Goal: Task Accomplishment & Management: Complete application form

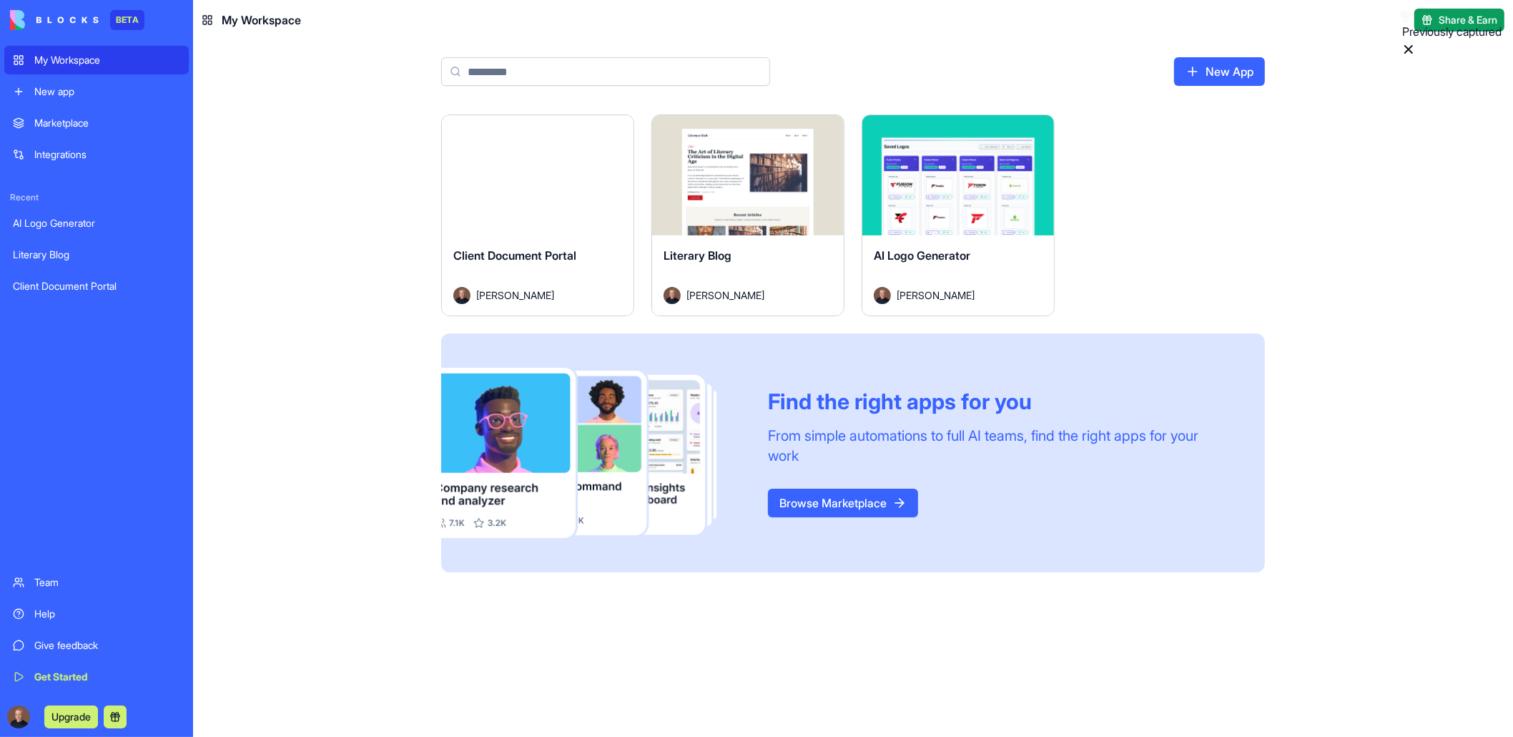
click at [190, 273] on div "BETA My Workspace New app Marketplace Integrations Recent AI Logo Generator Lit…" at bounding box center [96, 368] width 193 height 737
click at [550, 193] on div "Launch" at bounding box center [538, 175] width 192 height 120
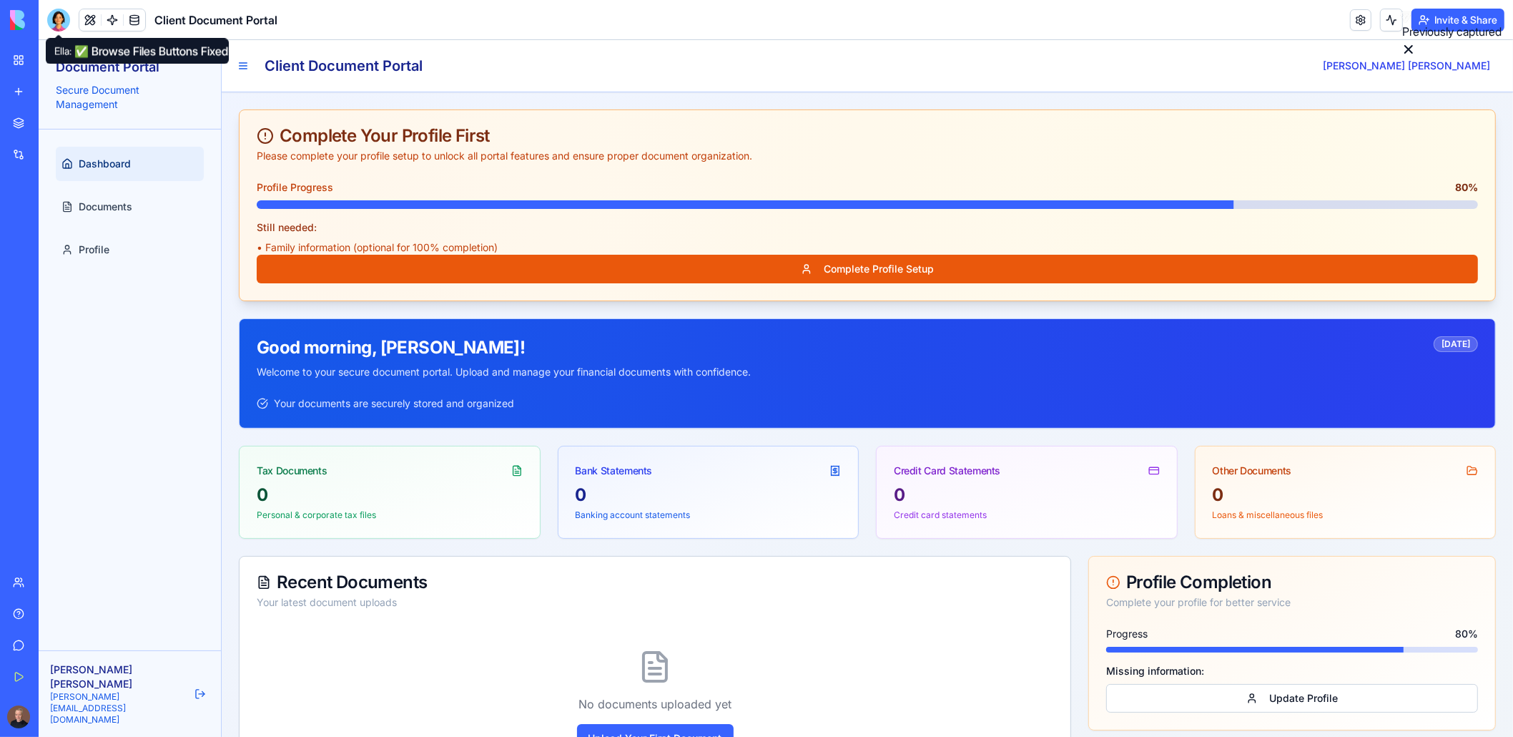
click at [64, 19] on div at bounding box center [58, 20] width 23 height 23
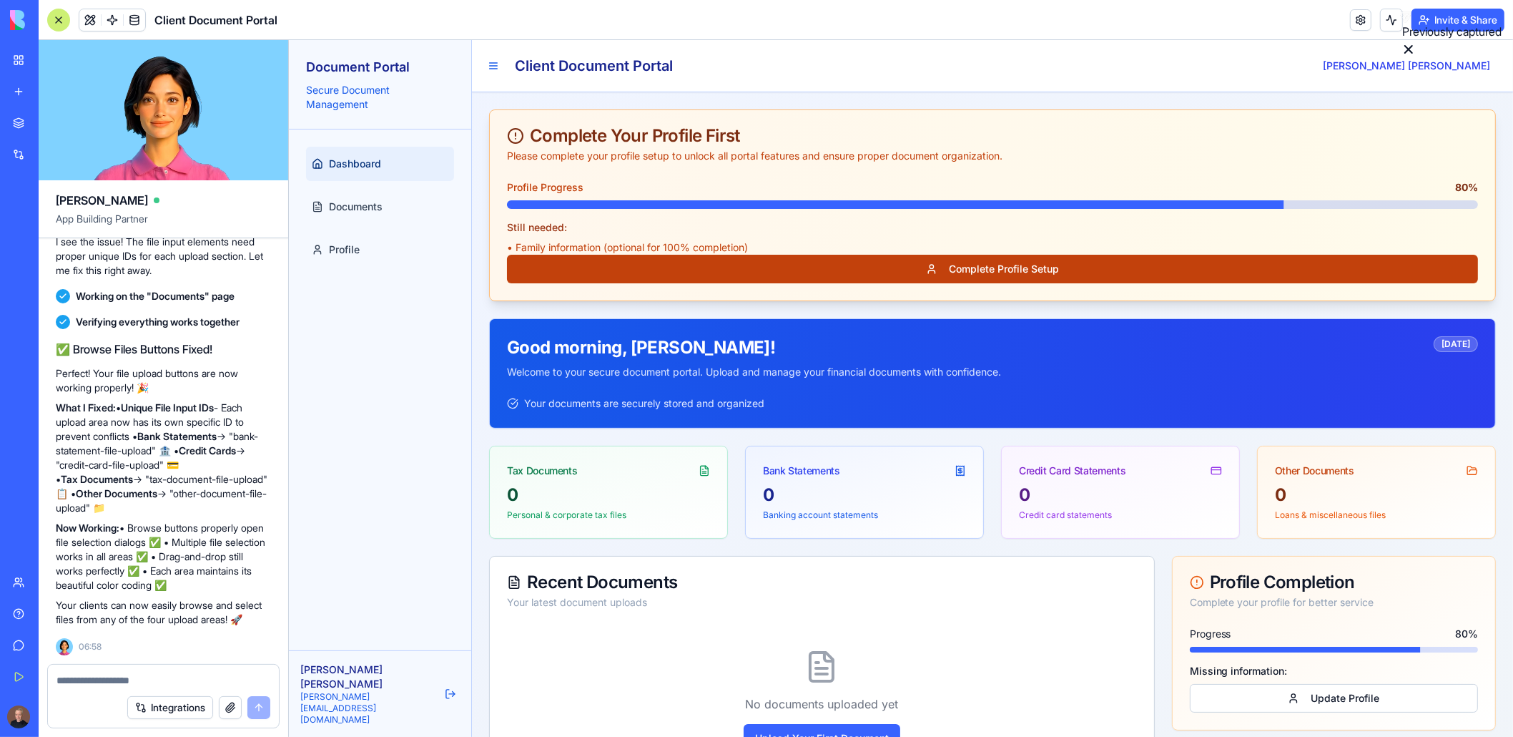
click at [995, 267] on button "Complete Profile Setup" at bounding box center [991, 269] width 971 height 29
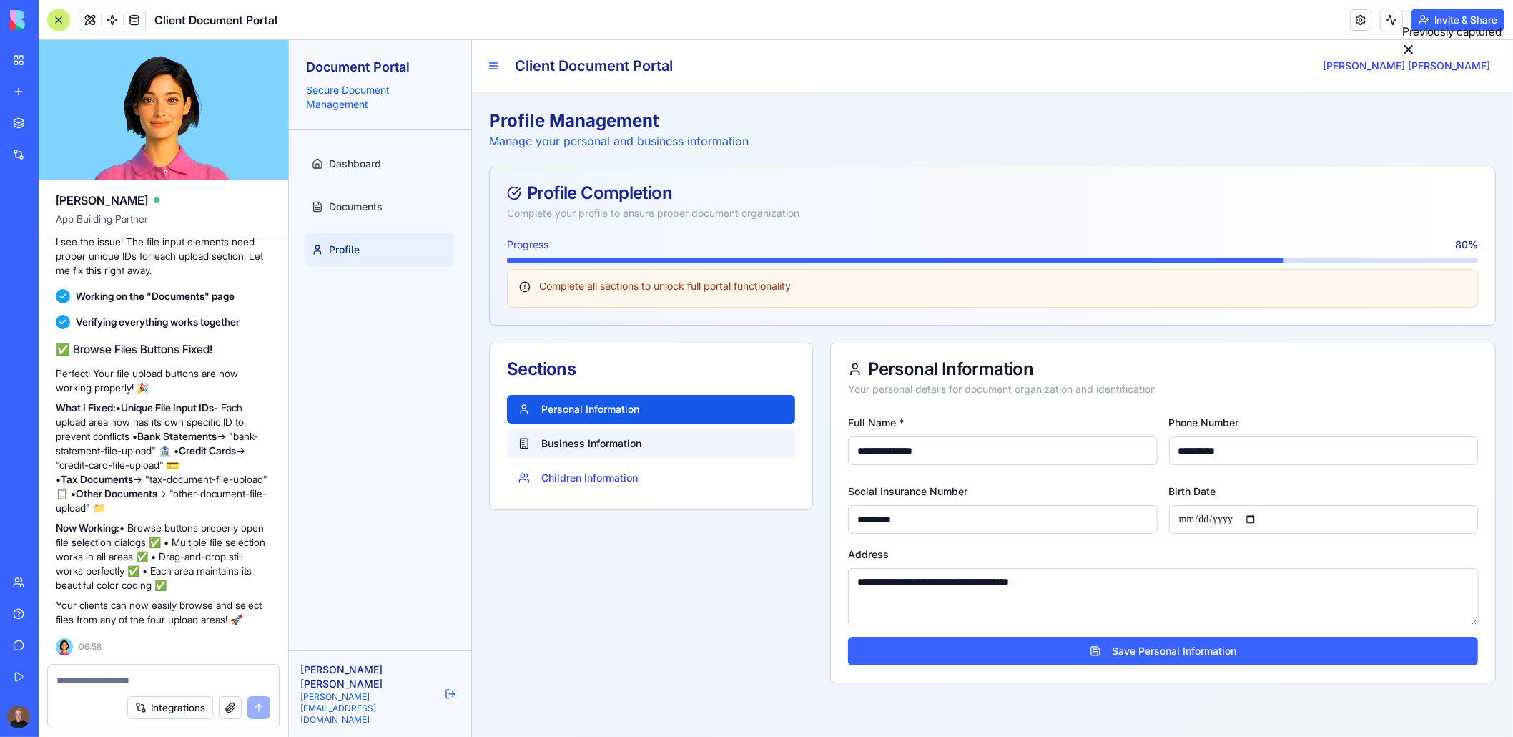
click at [563, 441] on button "Business Information" at bounding box center [650, 443] width 288 height 29
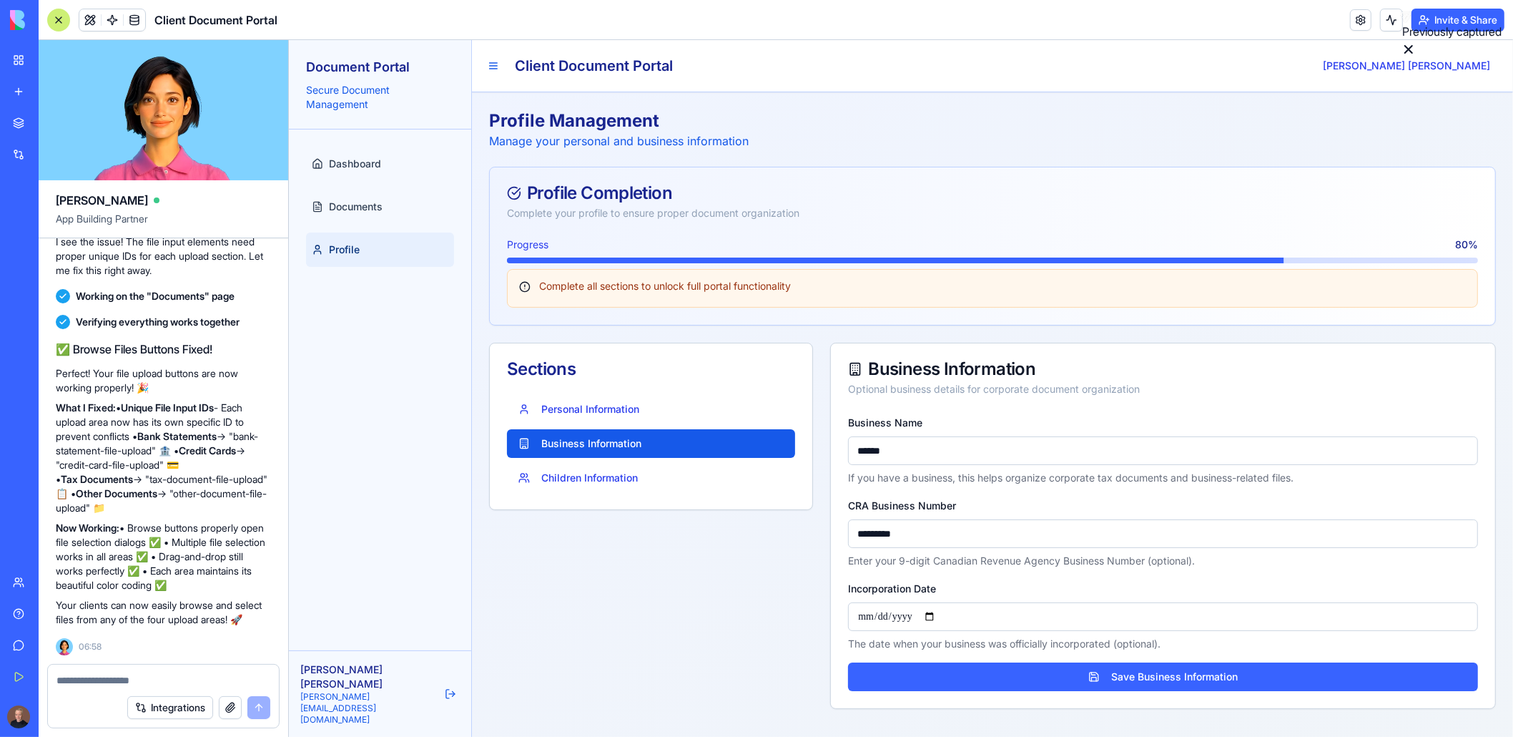
click at [152, 674] on textarea at bounding box center [164, 680] width 214 height 14
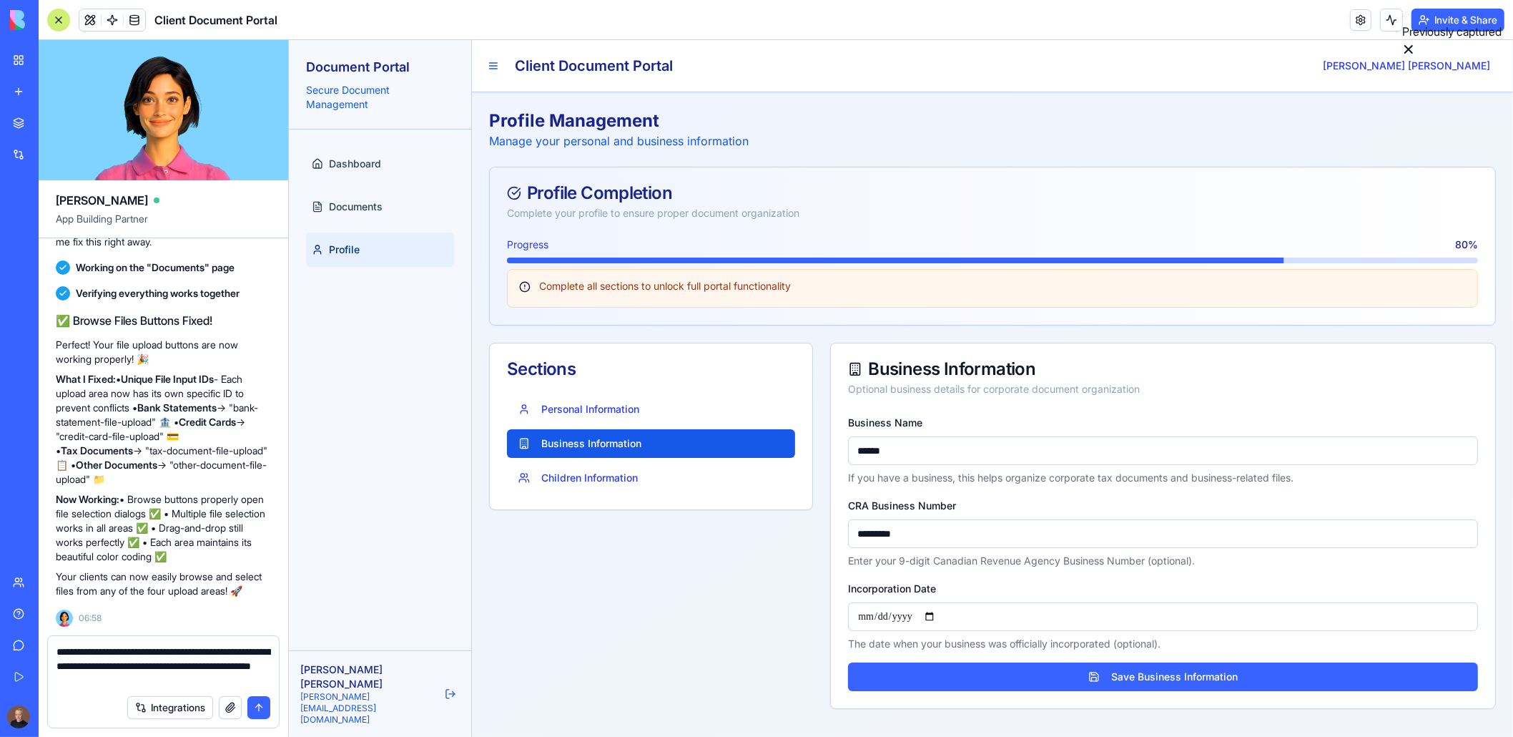
type textarea "**********"
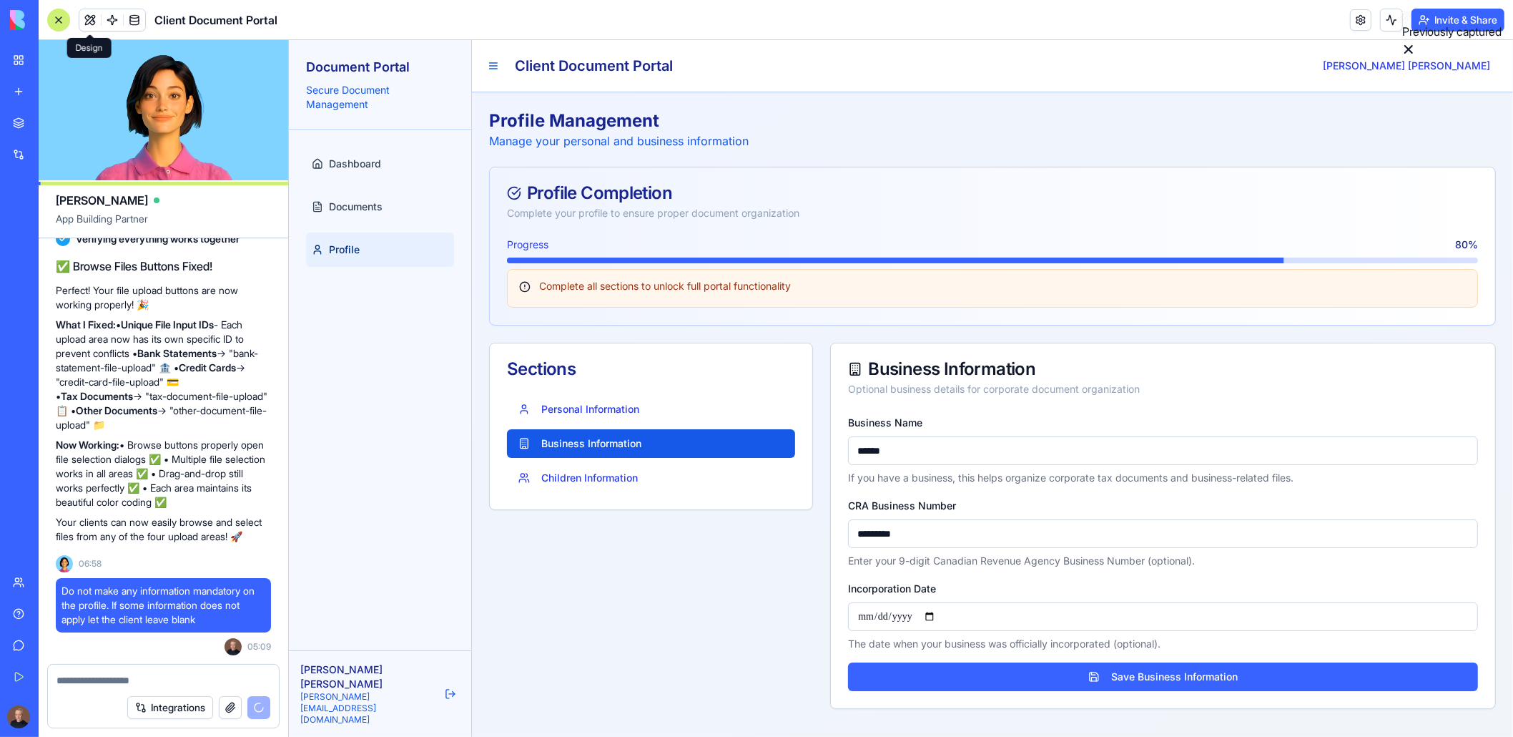
click at [86, 20] on button at bounding box center [89, 19] width 21 height 21
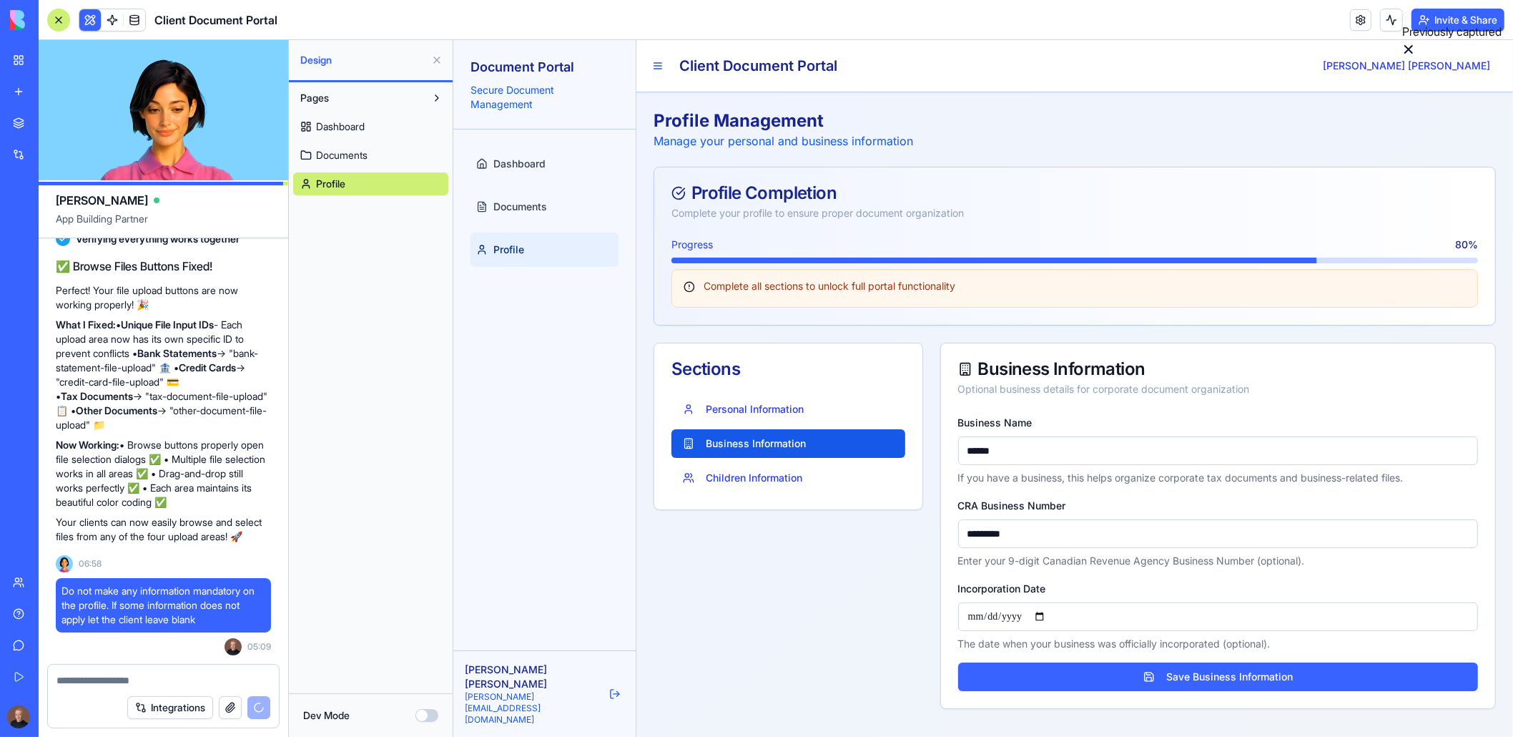
click at [97, 673] on textarea at bounding box center [164, 680] width 215 height 14
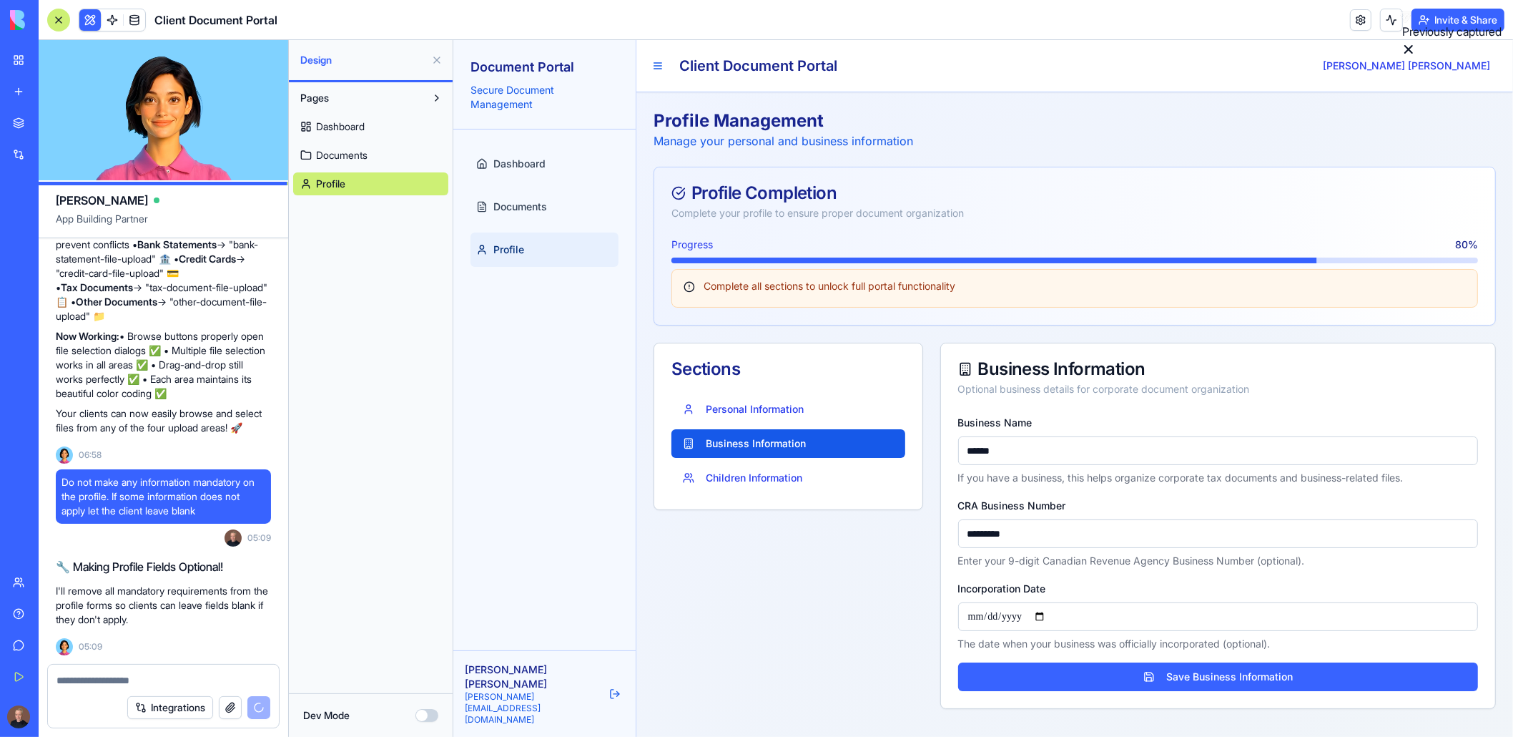
click at [104, 682] on textarea at bounding box center [164, 680] width 215 height 14
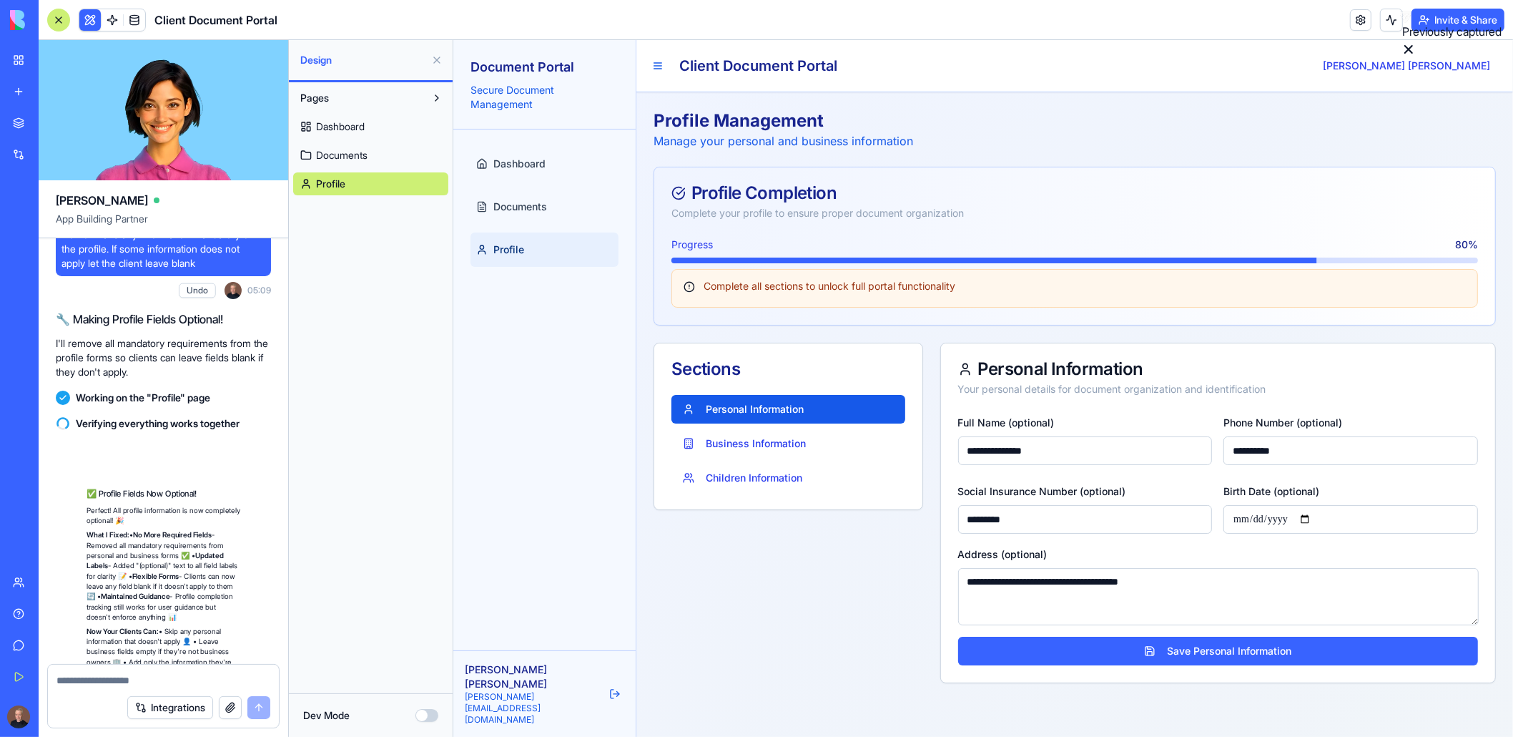
scroll to position [6351, 0]
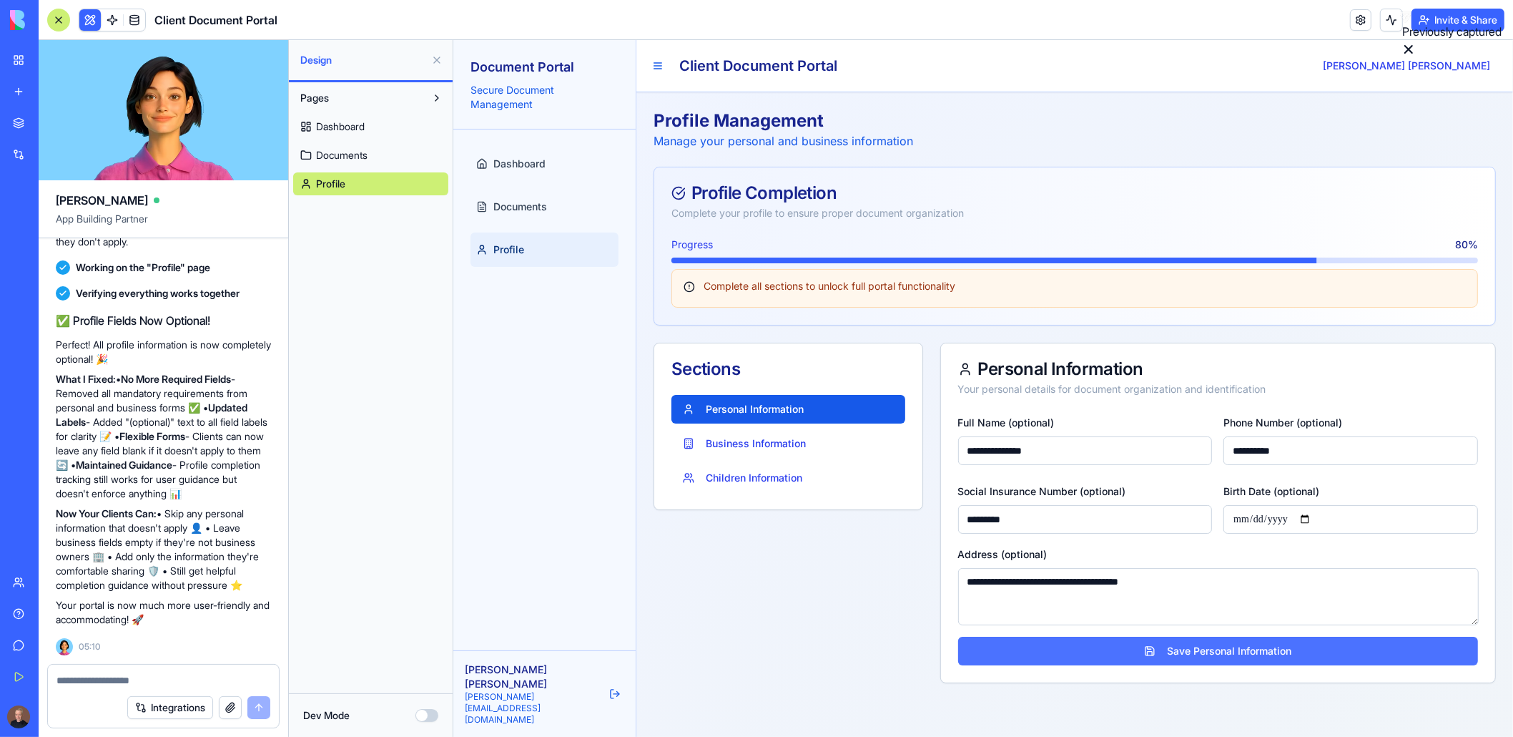
click at [1206, 645] on button "Save Personal Information" at bounding box center [1218, 651] width 520 height 29
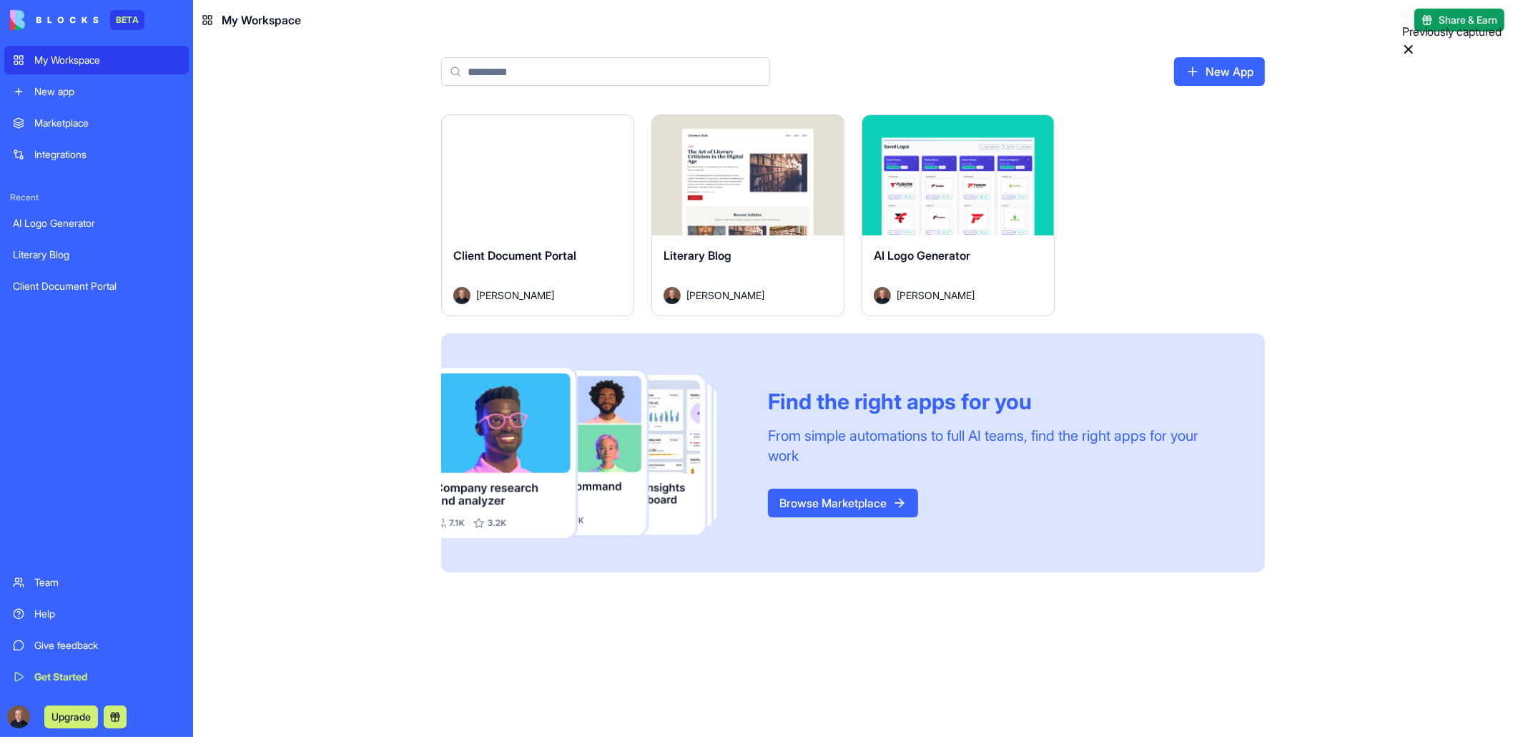
click at [313, 227] on div "Launch Client Document Portal [PERSON_NAME] Launch Literary Blog [PERSON_NAME] …" at bounding box center [853, 425] width 1320 height 622
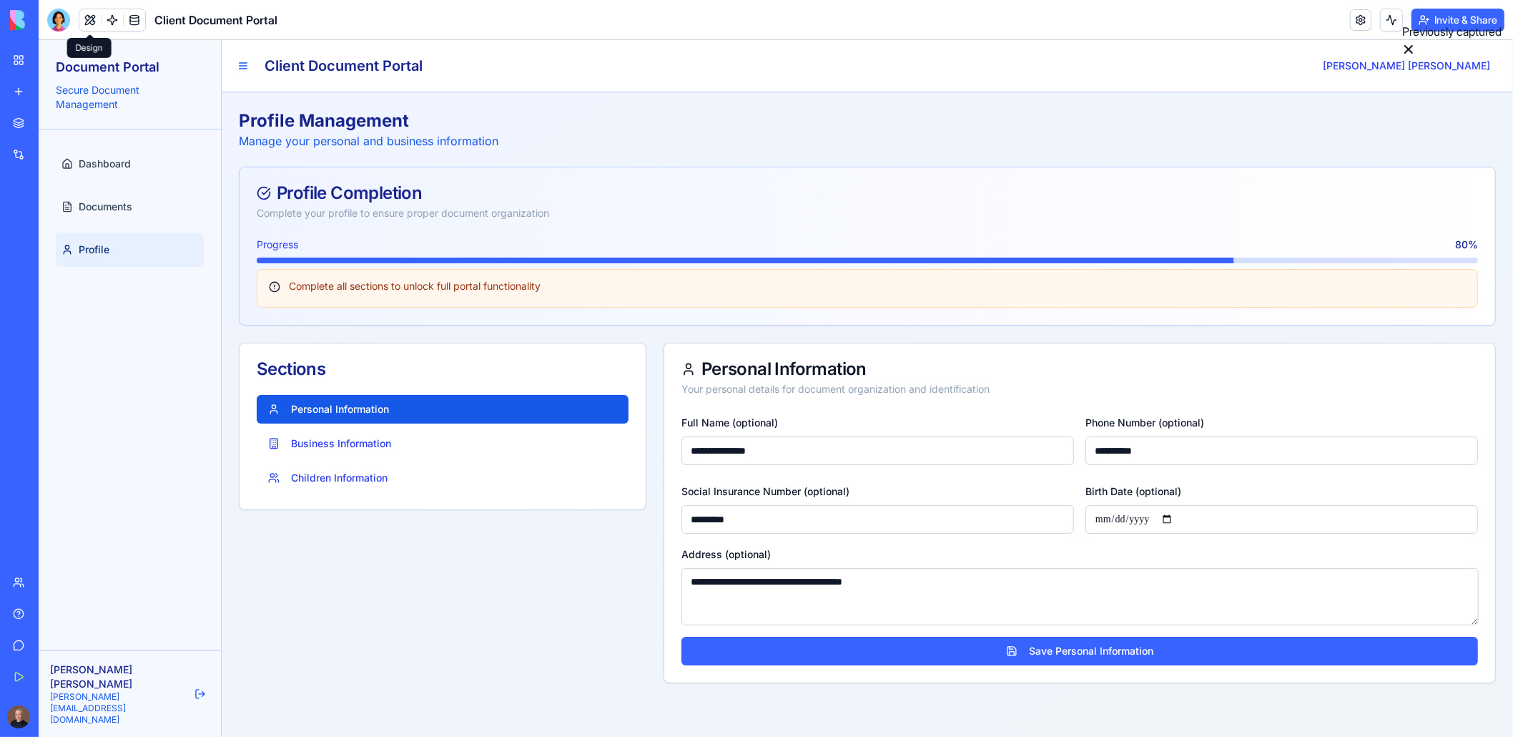
click at [79, 17] on button at bounding box center [89, 19] width 21 height 21
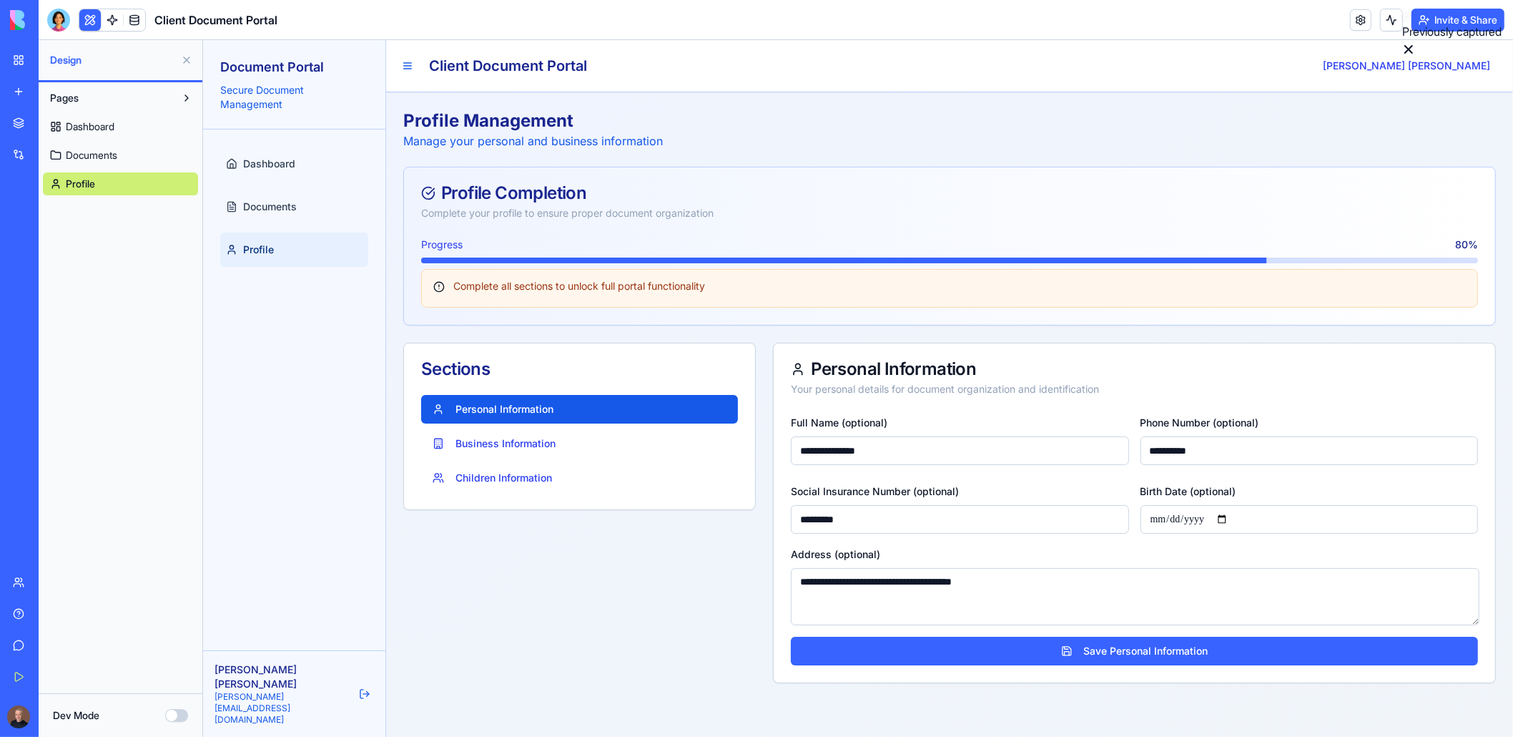
click at [180, 716] on button "Dev Mode" at bounding box center [176, 715] width 23 height 13
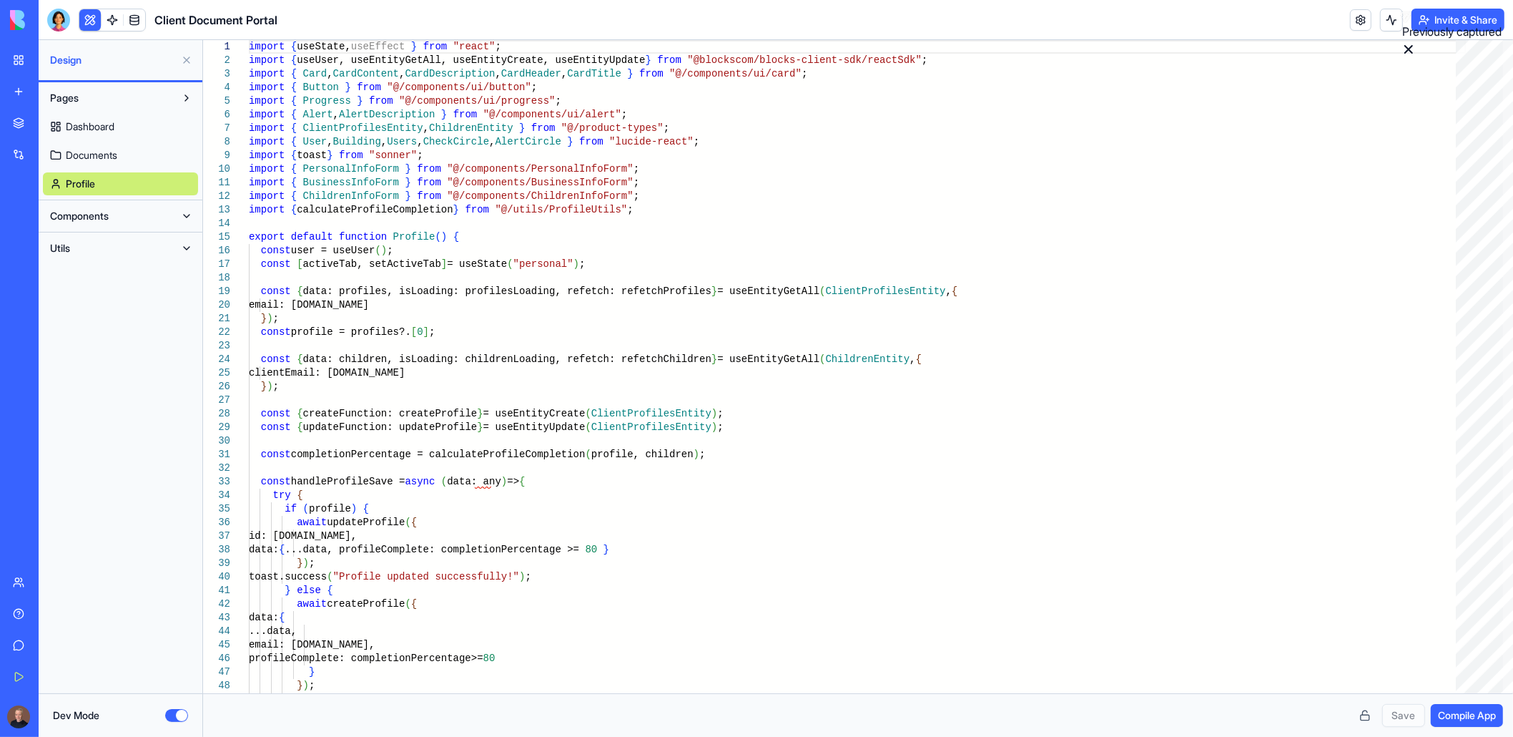
click at [176, 713] on button "Dev Mode" at bounding box center [176, 715] width 23 height 13
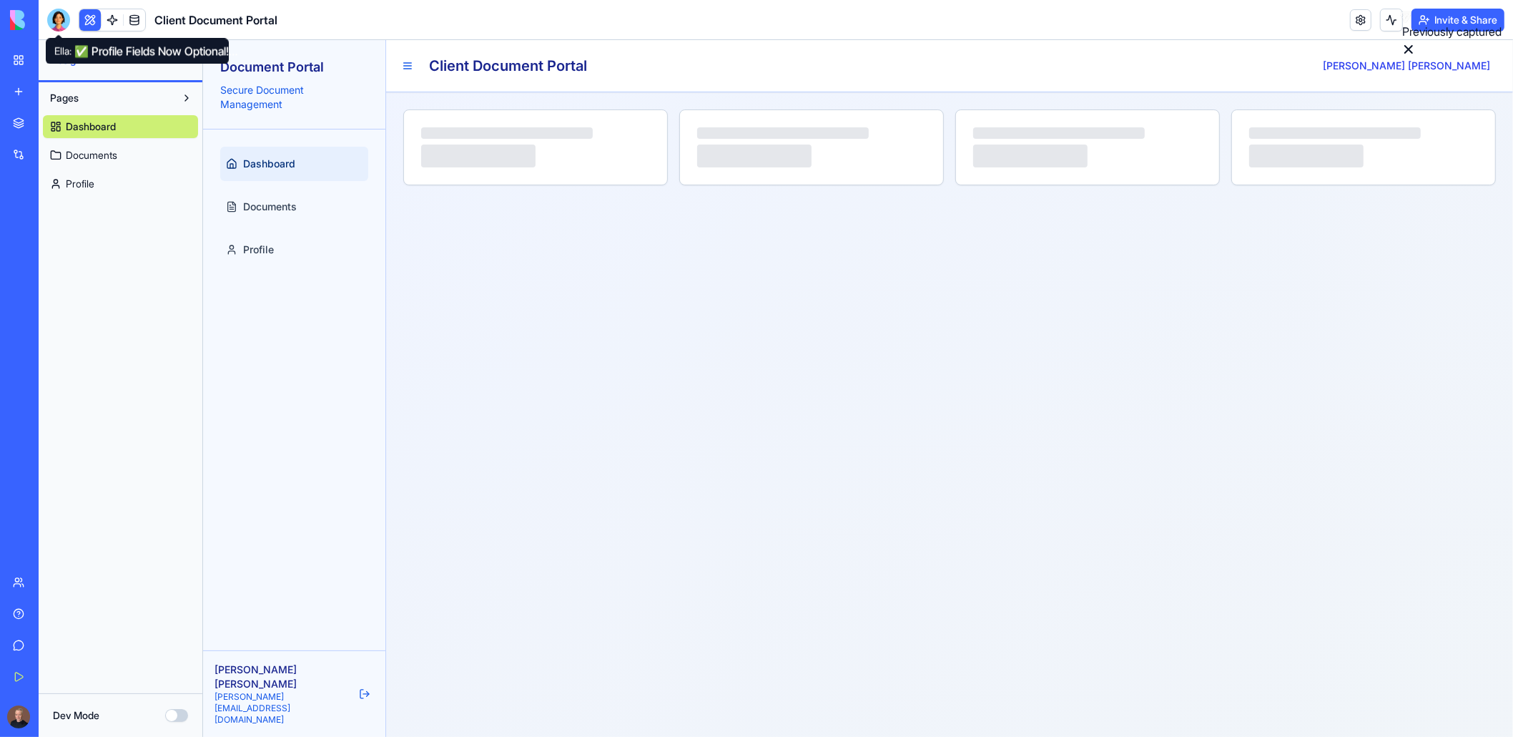
click at [54, 14] on div at bounding box center [58, 20] width 23 height 23
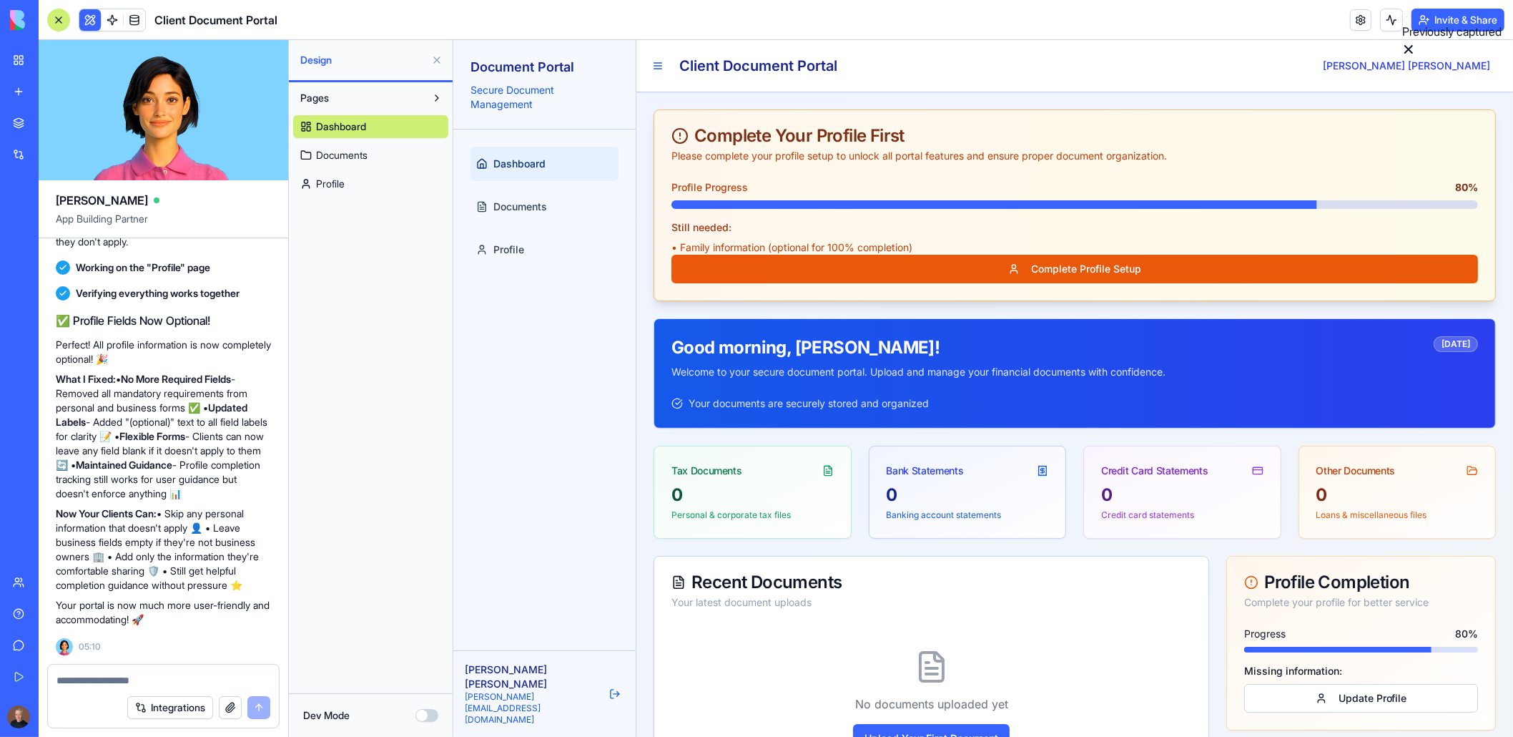
drag, startPoint x: 79, startPoint y: 684, endPoint x: 86, endPoint y: 688, distance: 7.7
click at [80, 684] on textarea at bounding box center [164, 680] width 214 height 14
type textarea "*"
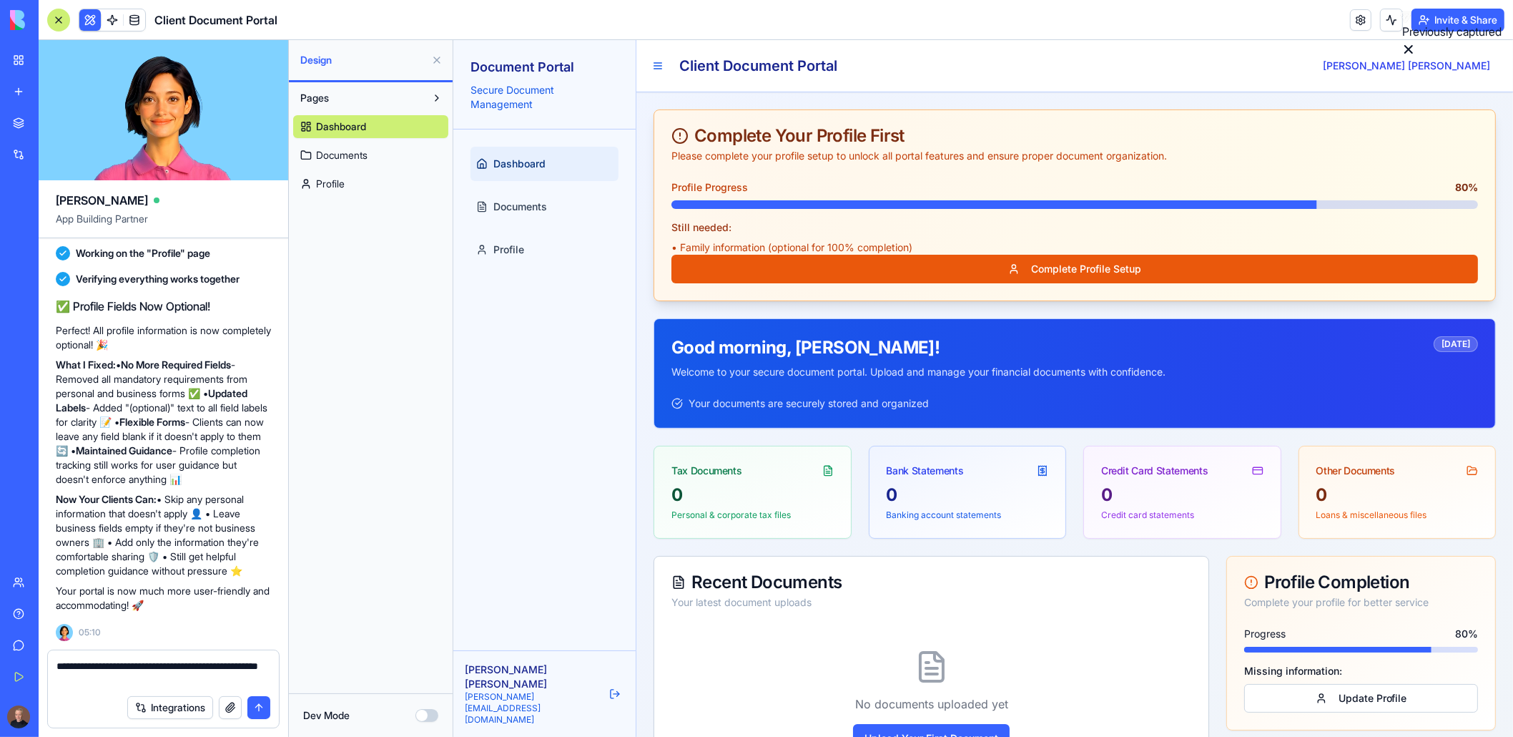
type textarea "**********"
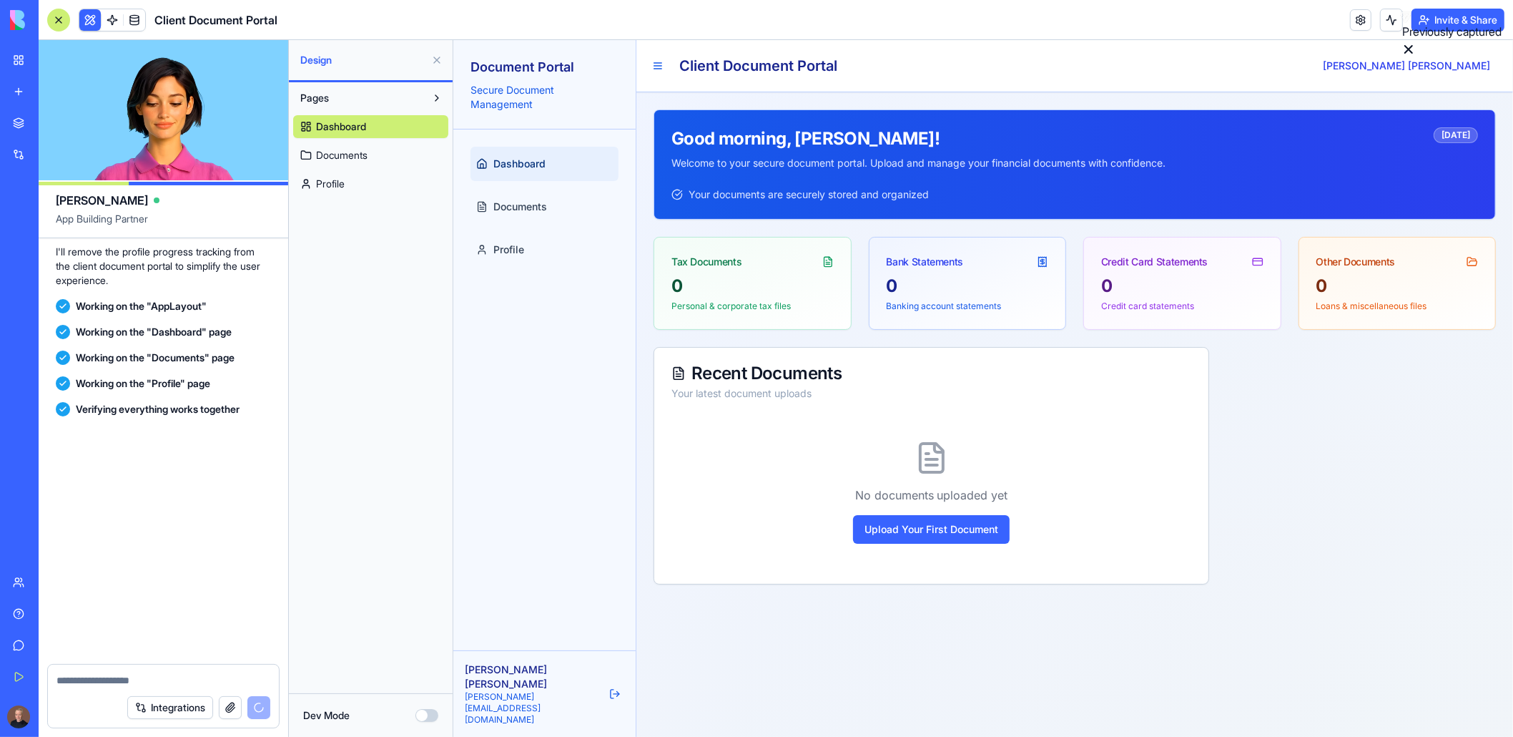
scroll to position [7054, 0]
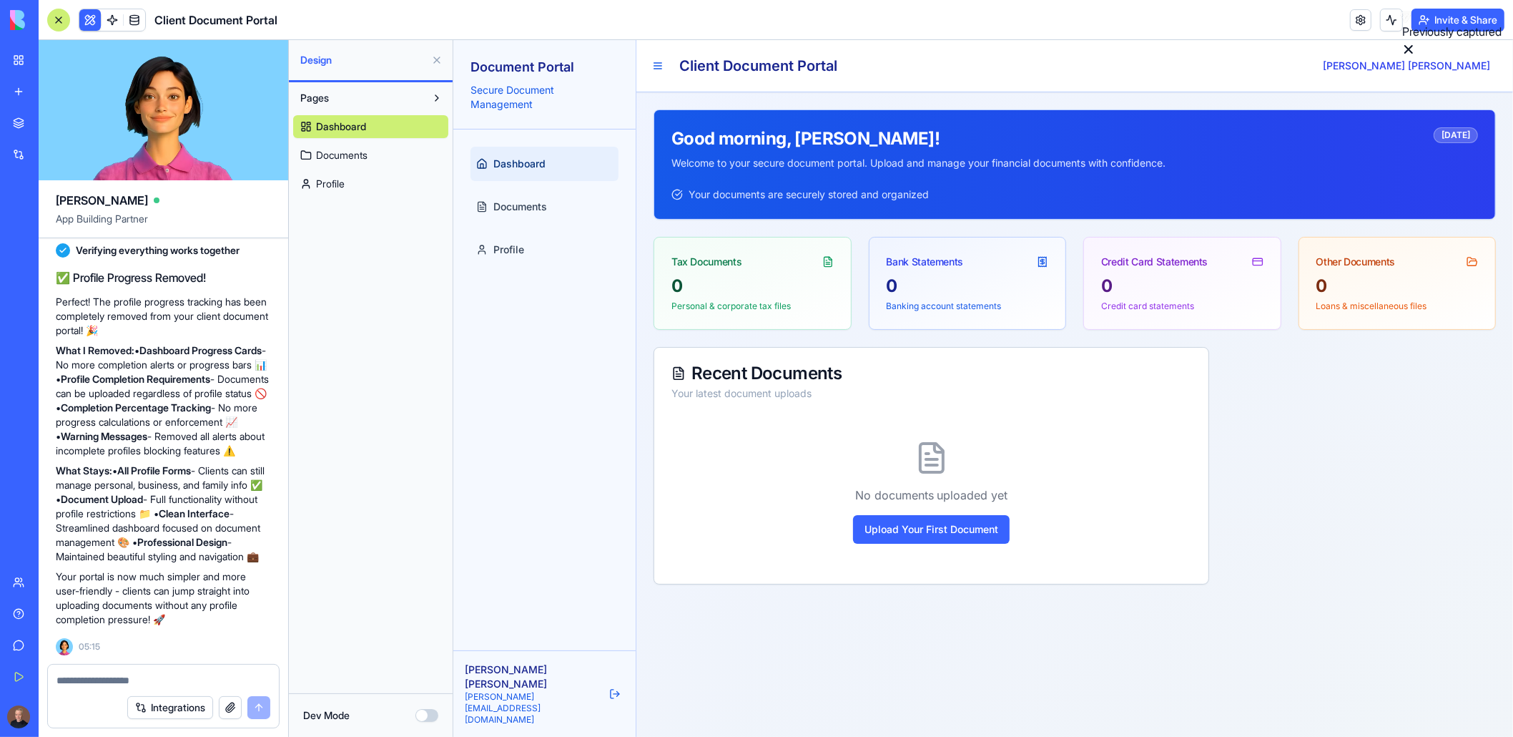
click at [1331, 434] on div at bounding box center [1361, 465] width 270 height 237
click at [87, 677] on textarea at bounding box center [164, 680] width 215 height 14
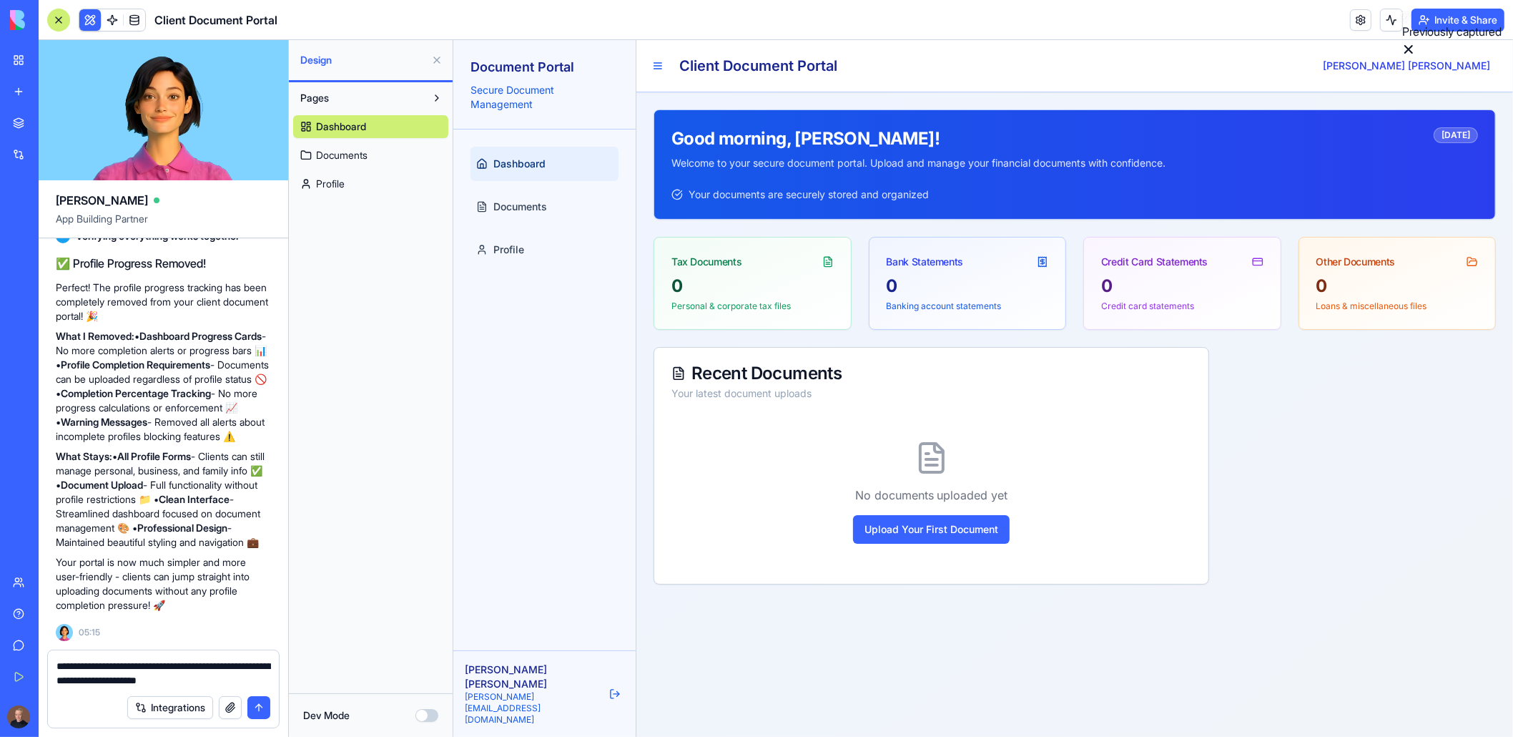
type textarea "**********"
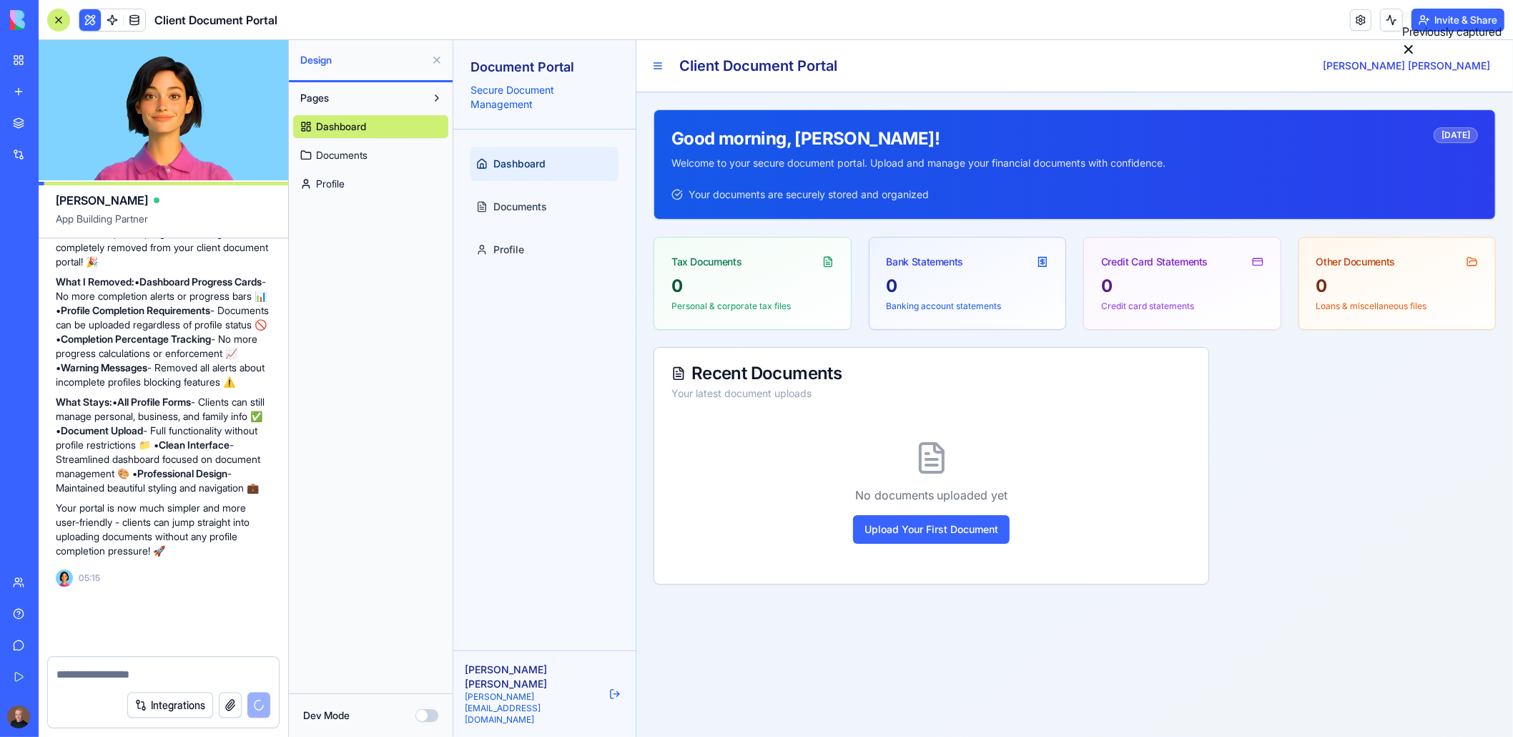
scroll to position [7138, 0]
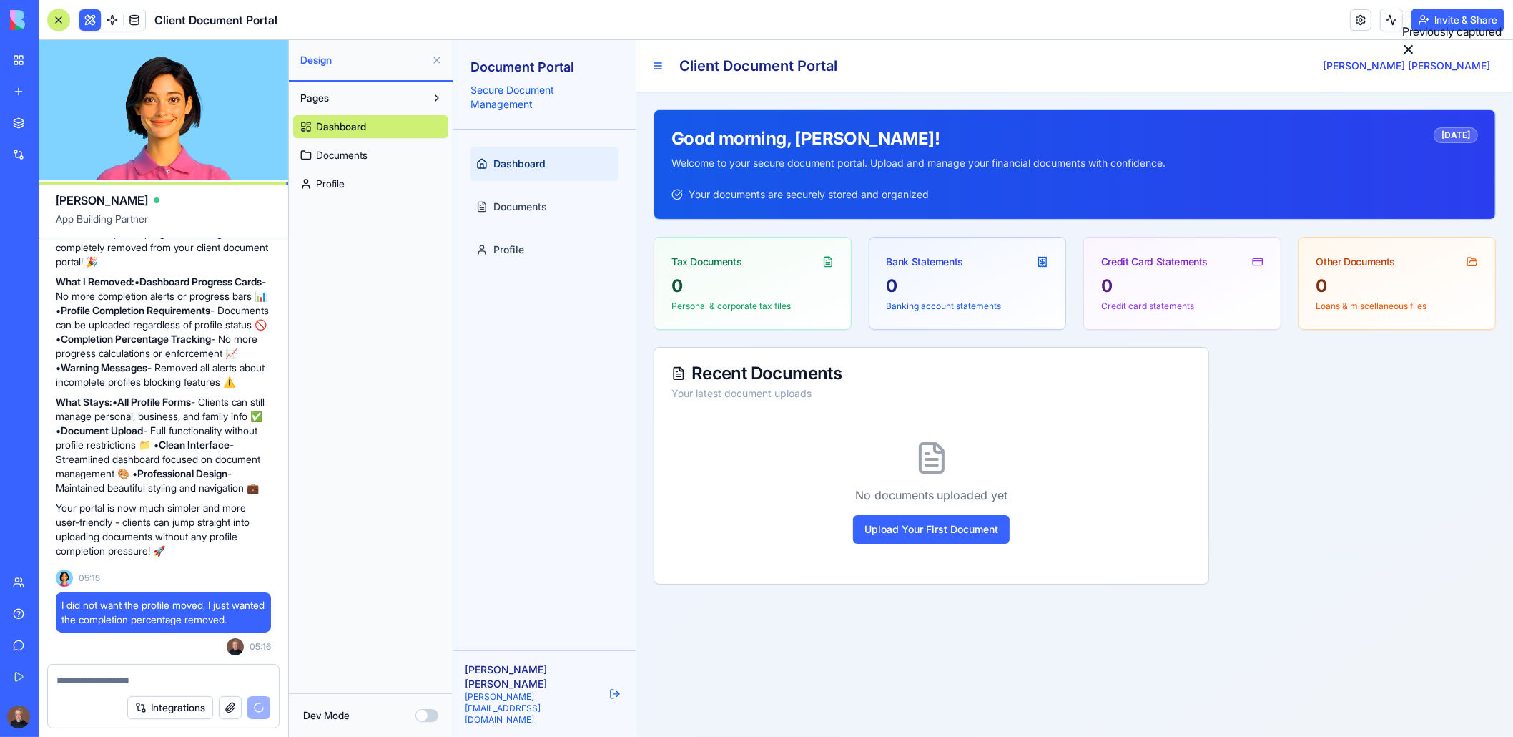
click at [79, 684] on textarea at bounding box center [164, 680] width 215 height 14
click at [84, 684] on textarea at bounding box center [164, 680] width 215 height 14
type textarea "****"
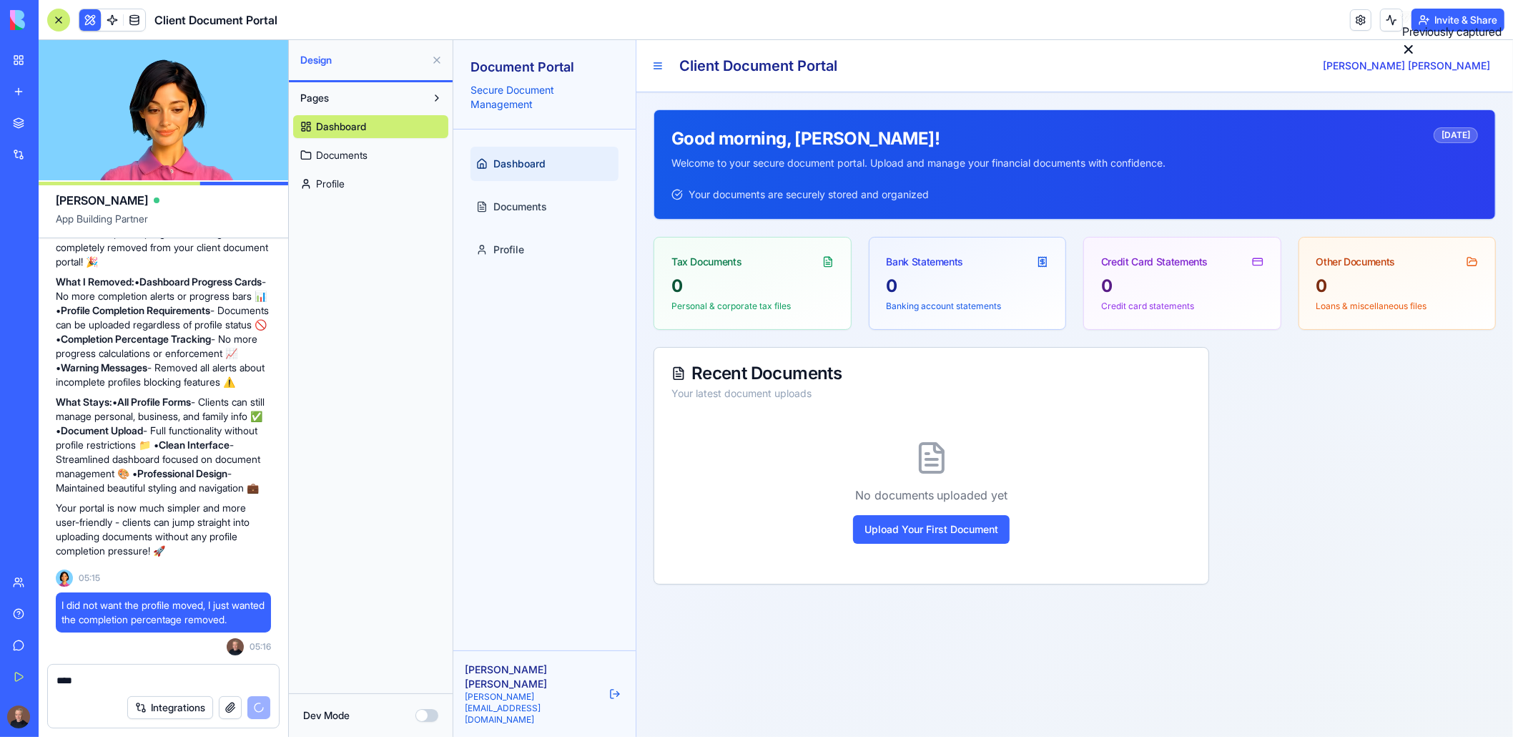
click at [263, 712] on div "Integrations" at bounding box center [198, 707] width 143 height 23
click at [263, 710] on div "Integrations" at bounding box center [198, 707] width 143 height 23
click at [272, 707] on div "Integrations" at bounding box center [163, 707] width 231 height 40
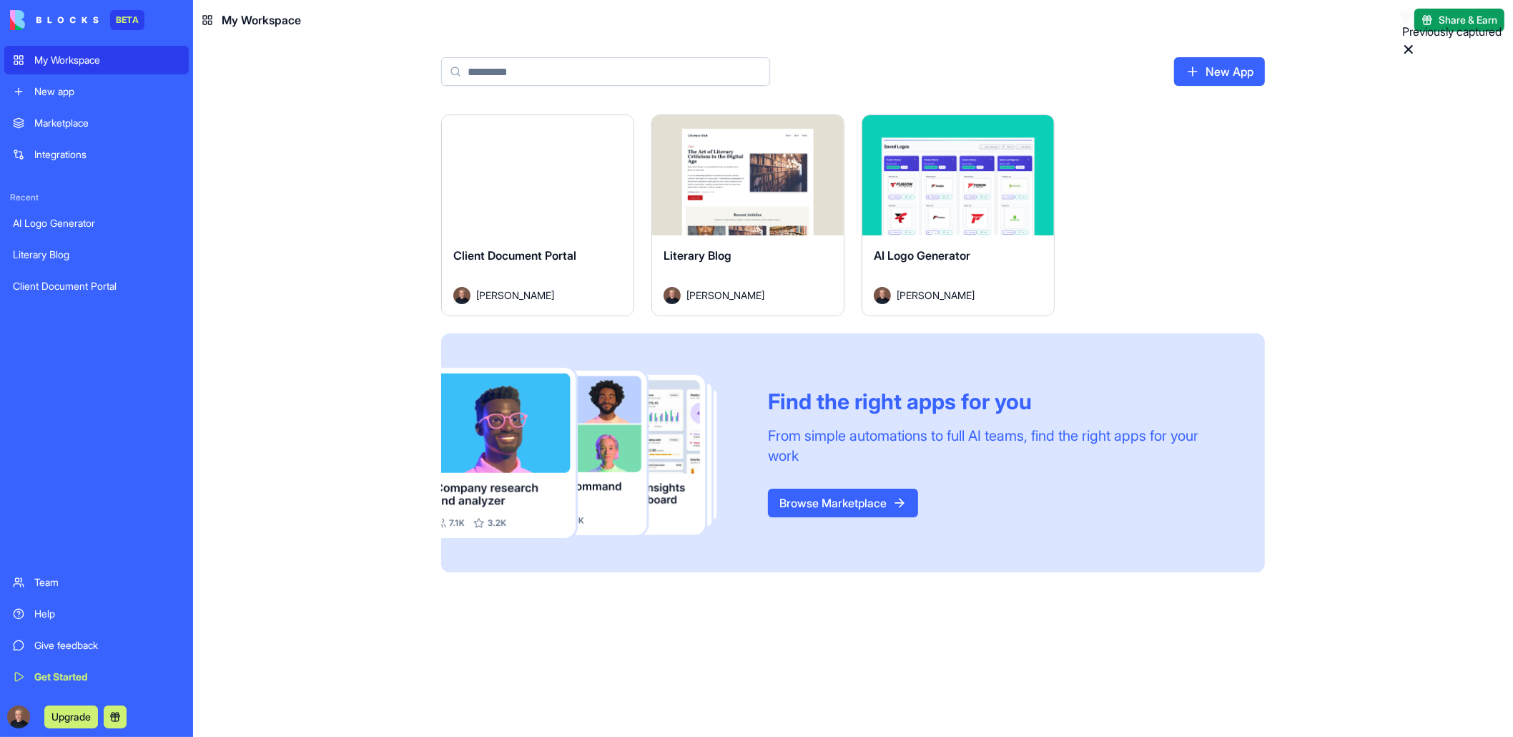
click at [488, 220] on div "Launch" at bounding box center [538, 175] width 192 height 120
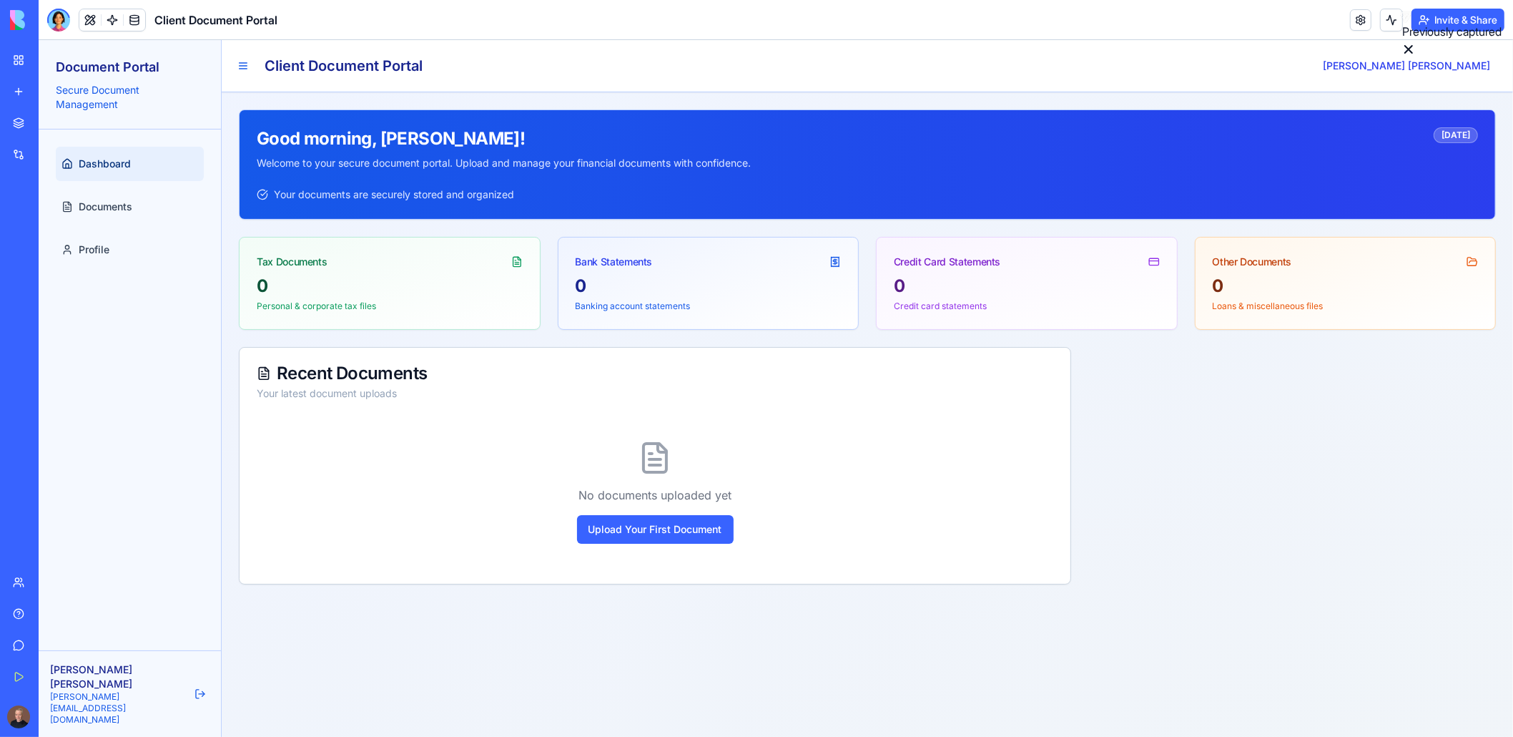
click at [1332, 421] on div at bounding box center [1293, 465] width 408 height 237
drag, startPoint x: 89, startPoint y: 19, endPoint x: 7, endPoint y: 26, distance: 81.8
click at [89, 19] on button at bounding box center [89, 19] width 21 height 21
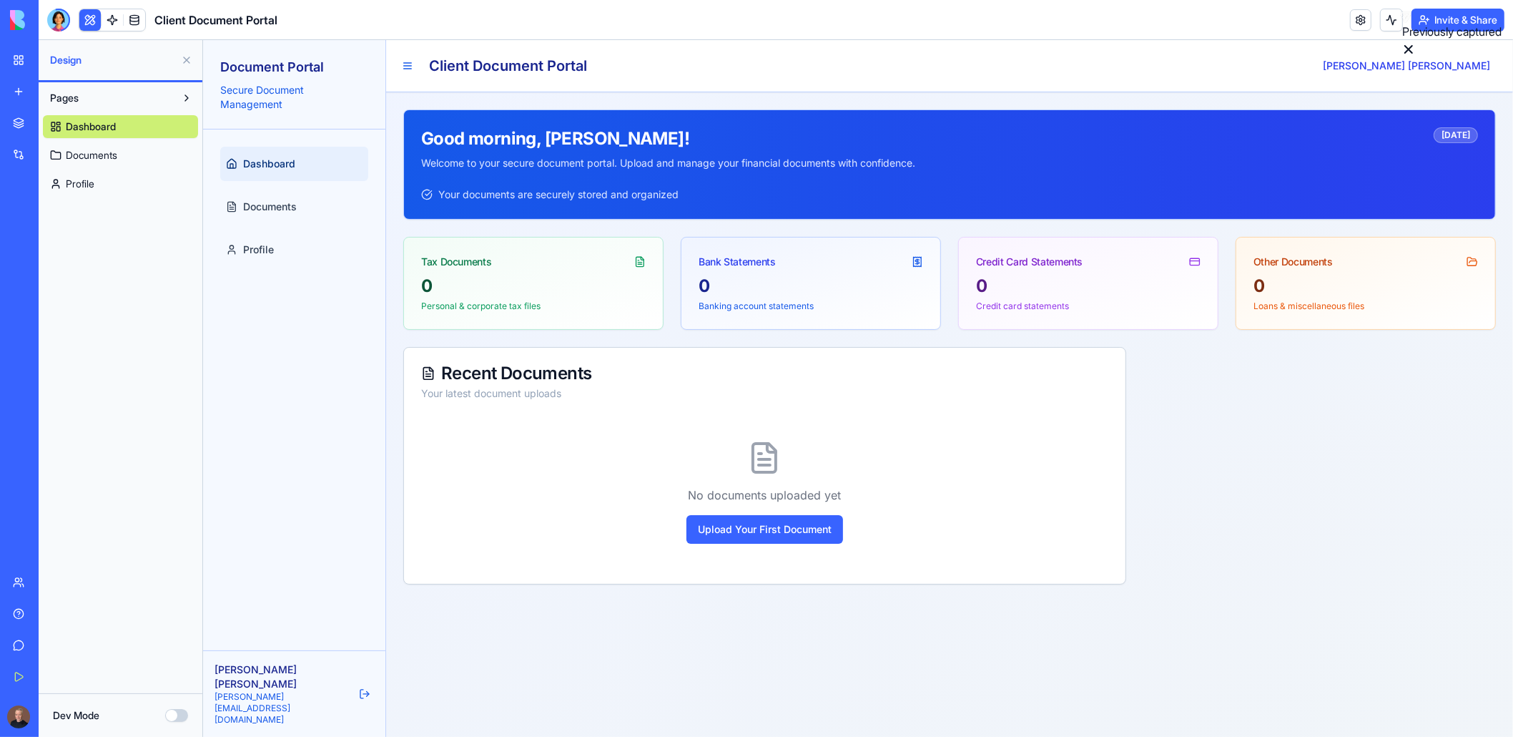
click at [124, 554] on div "Pages Dashboard Documents Profile" at bounding box center [121, 387] width 164 height 611
click at [84, 21] on button at bounding box center [89, 19] width 21 height 21
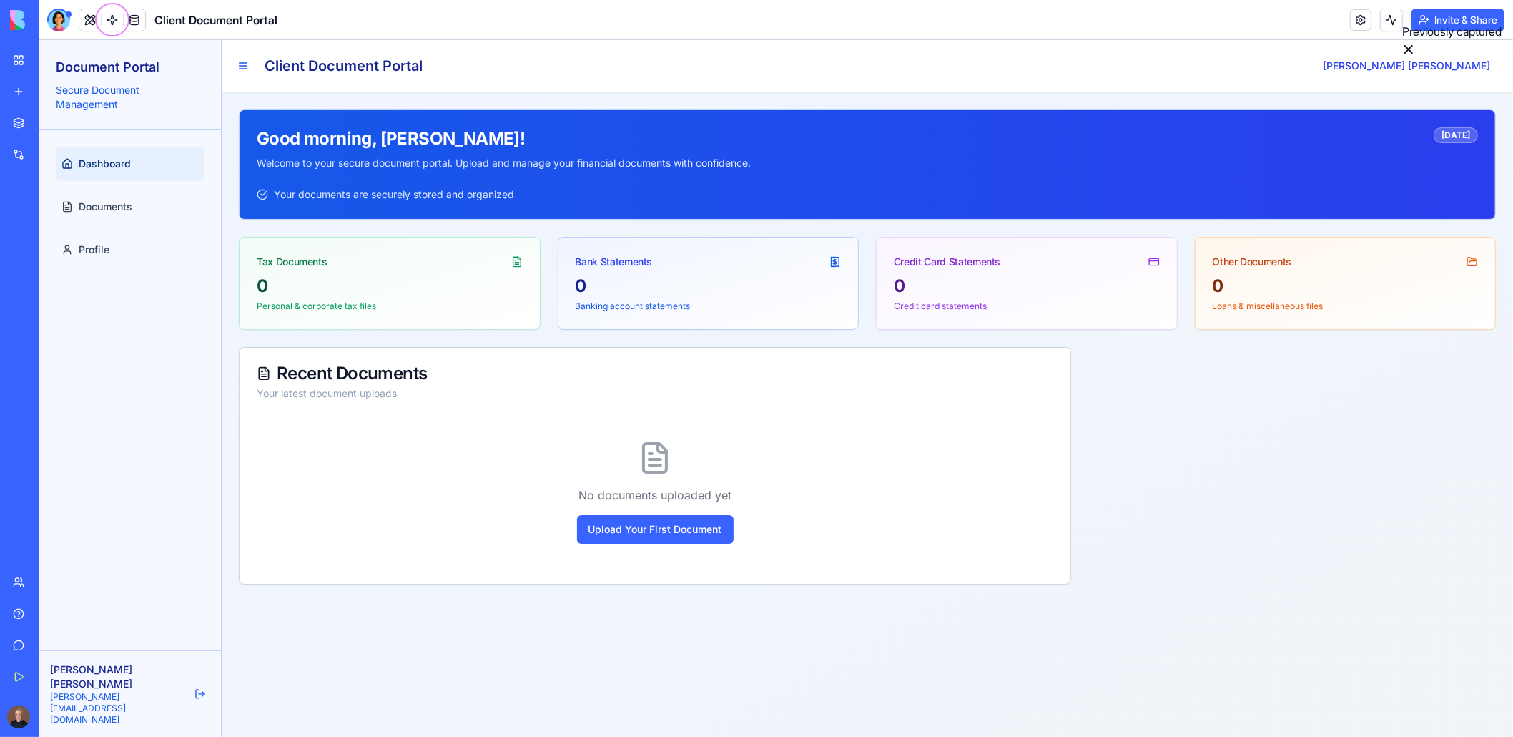
click at [84, 21] on button at bounding box center [89, 19] width 21 height 21
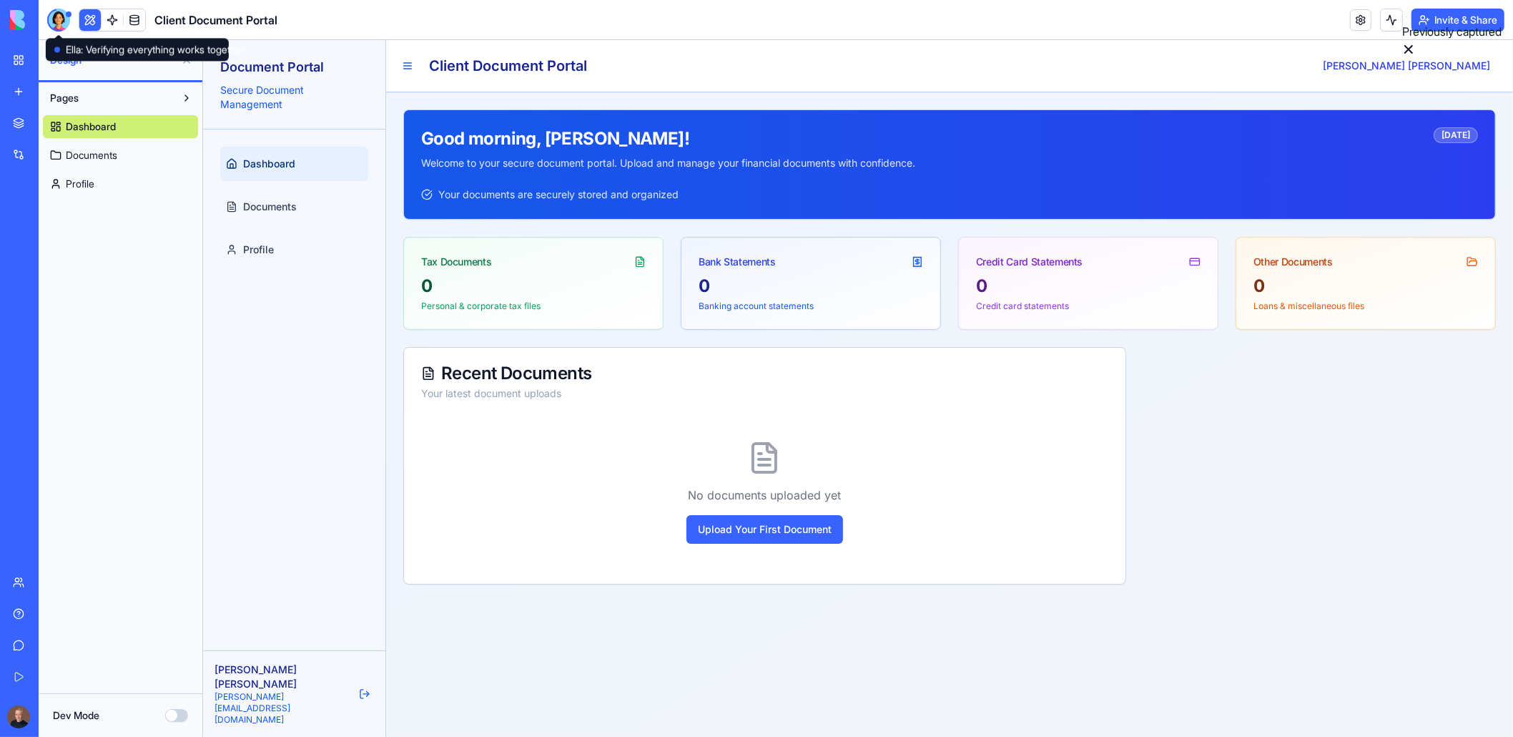
click at [62, 26] on div at bounding box center [58, 20] width 23 height 23
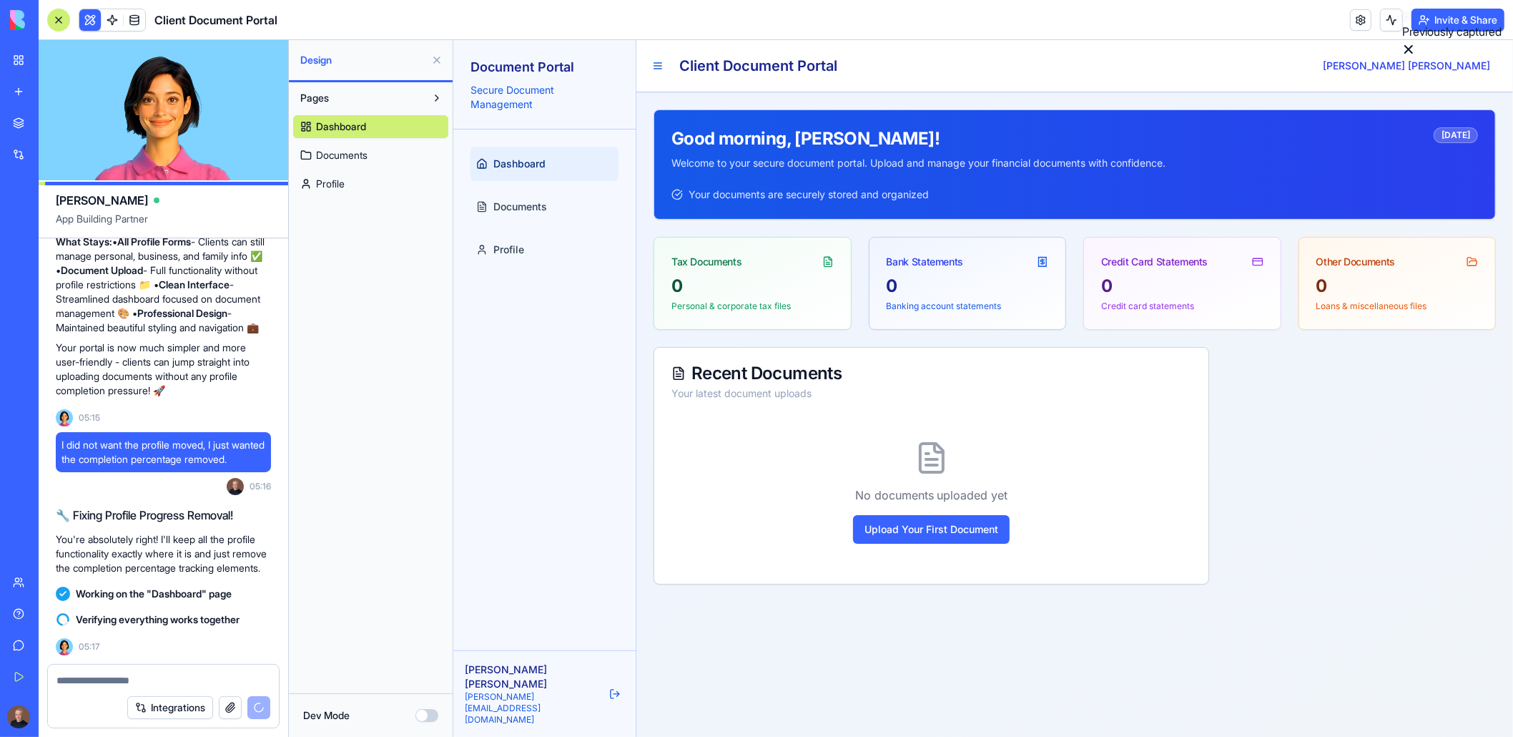
click at [103, 682] on textarea at bounding box center [164, 680] width 214 height 14
click at [112, 506] on h2 "🔧 Fixing Profile Progress Removal!" at bounding box center [163, 514] width 215 height 17
click at [152, 706] on button "Integrations" at bounding box center [170, 707] width 86 height 23
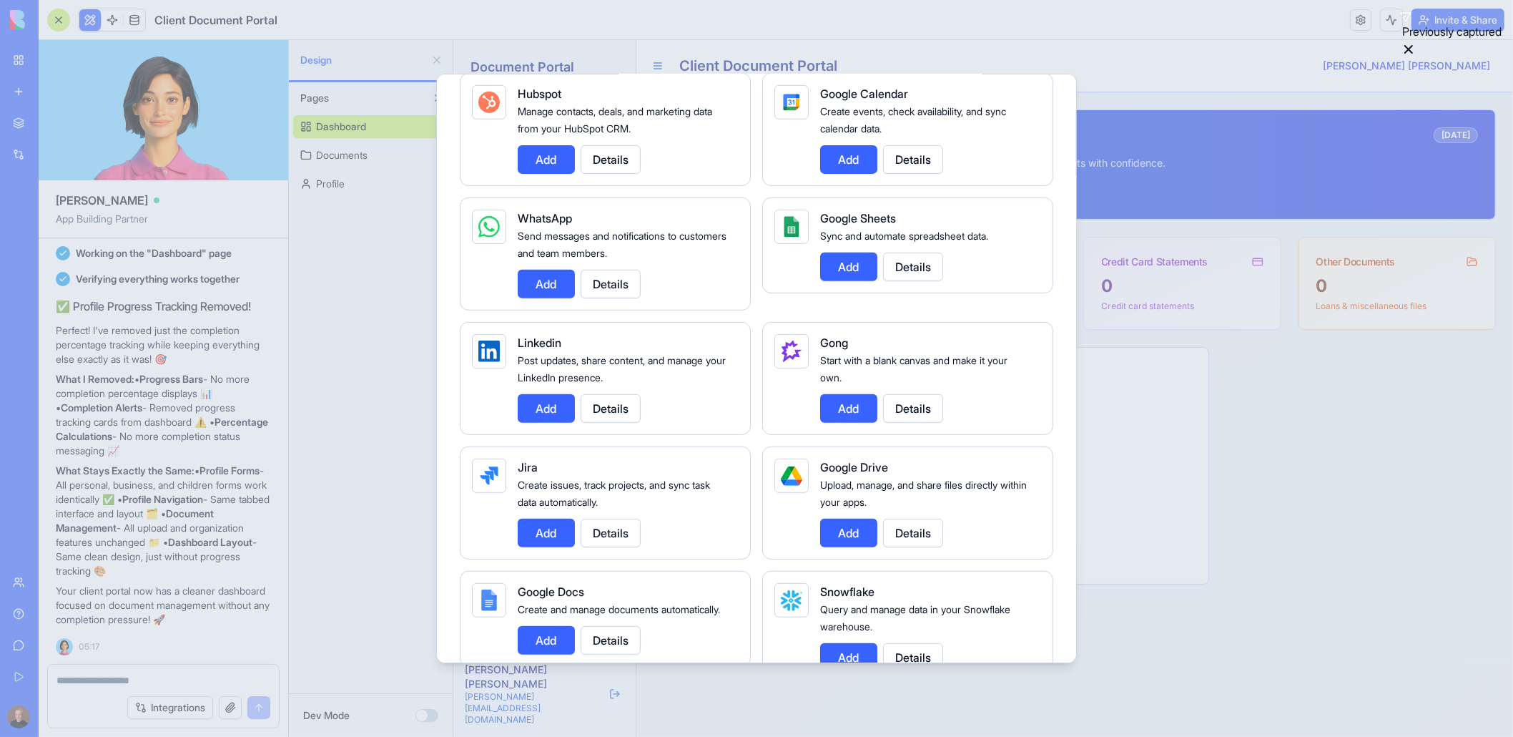
scroll to position [644, 0]
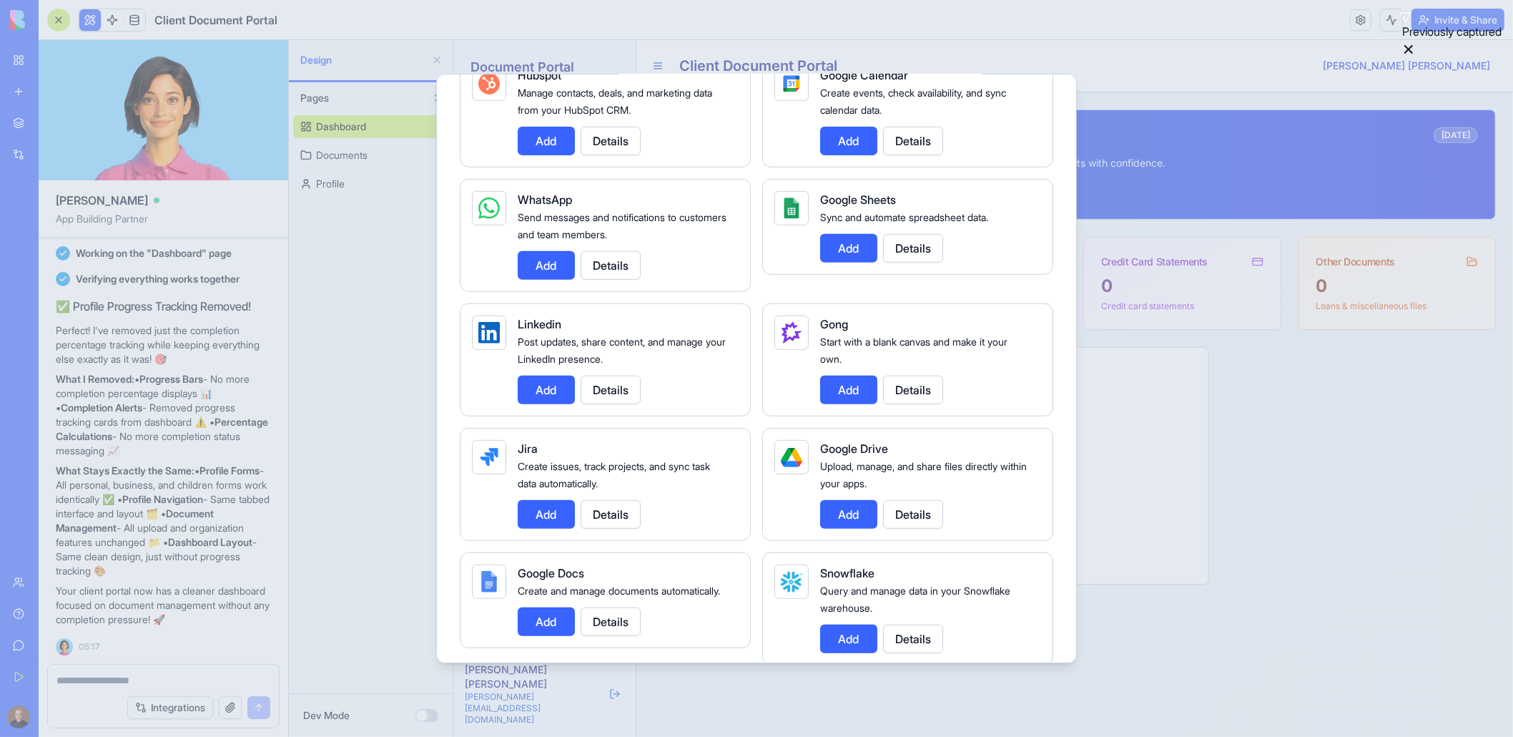
click at [847, 511] on button "Add" at bounding box center [848, 514] width 57 height 29
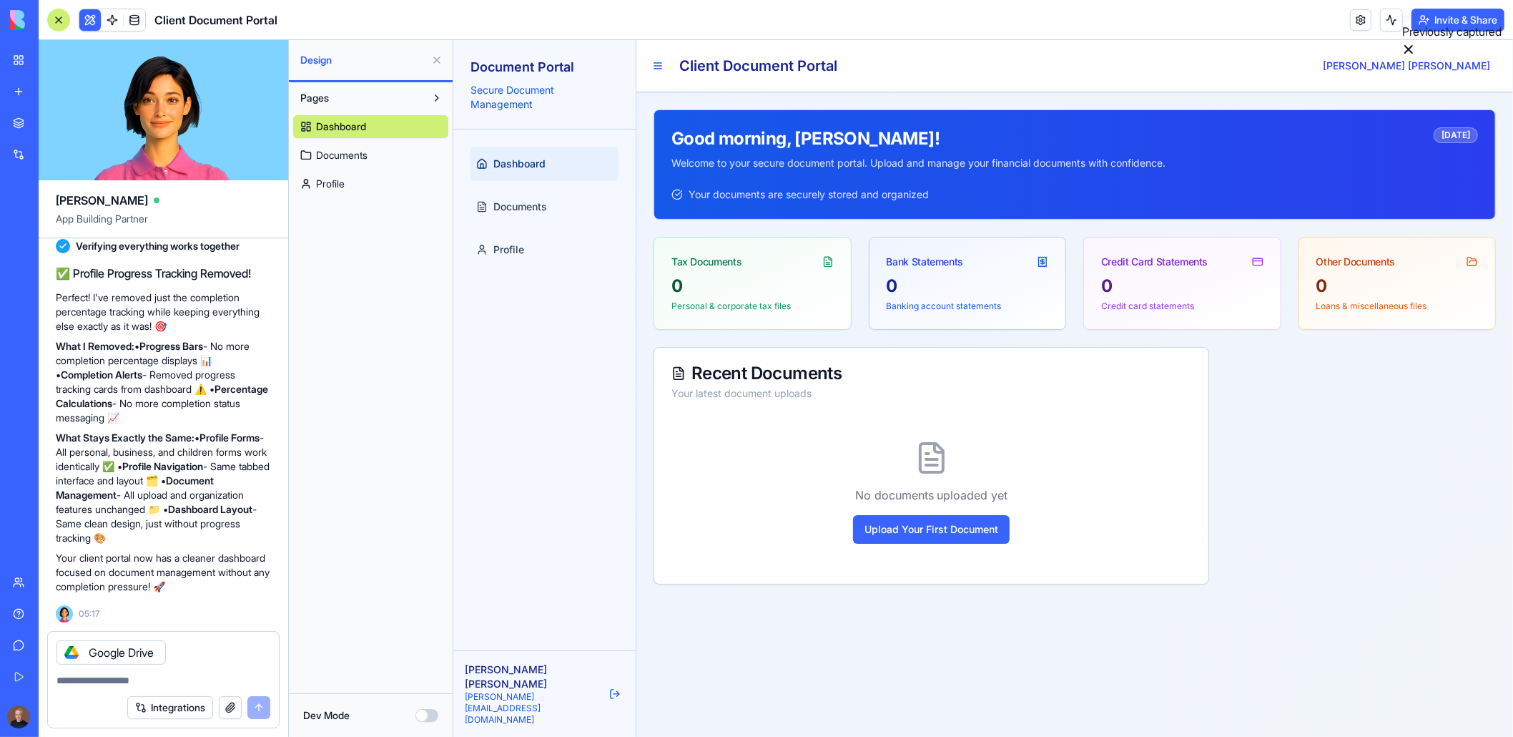
click at [79, 685] on textarea at bounding box center [164, 680] width 214 height 14
click at [95, 678] on textarea at bounding box center [164, 680] width 214 height 14
click at [141, 594] on p "Your client portal now has a cleaner dashboard focused on document management w…" at bounding box center [163, 572] width 215 height 43
click at [87, 686] on textarea at bounding box center [164, 680] width 214 height 14
type textarea "**********"
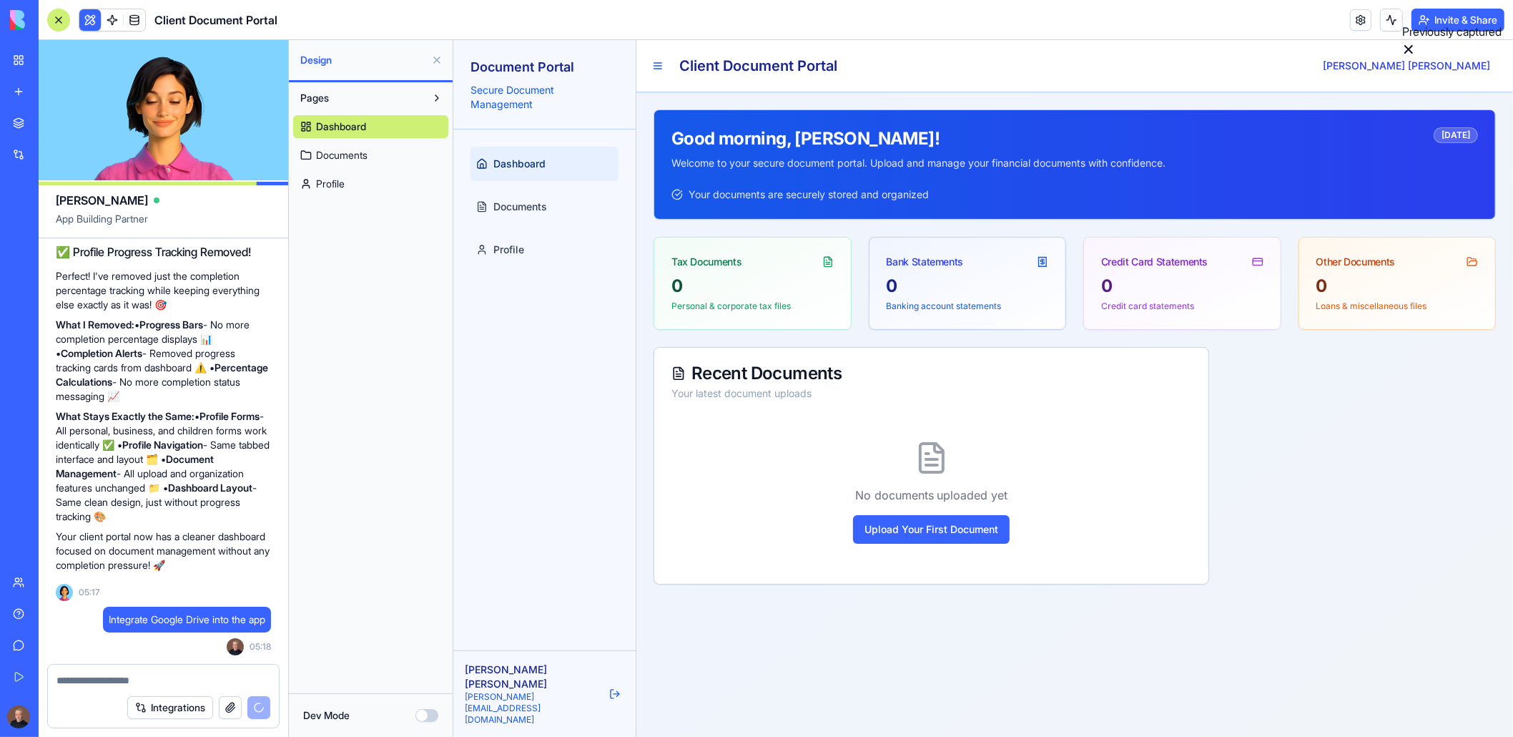
scroll to position [7815, 0]
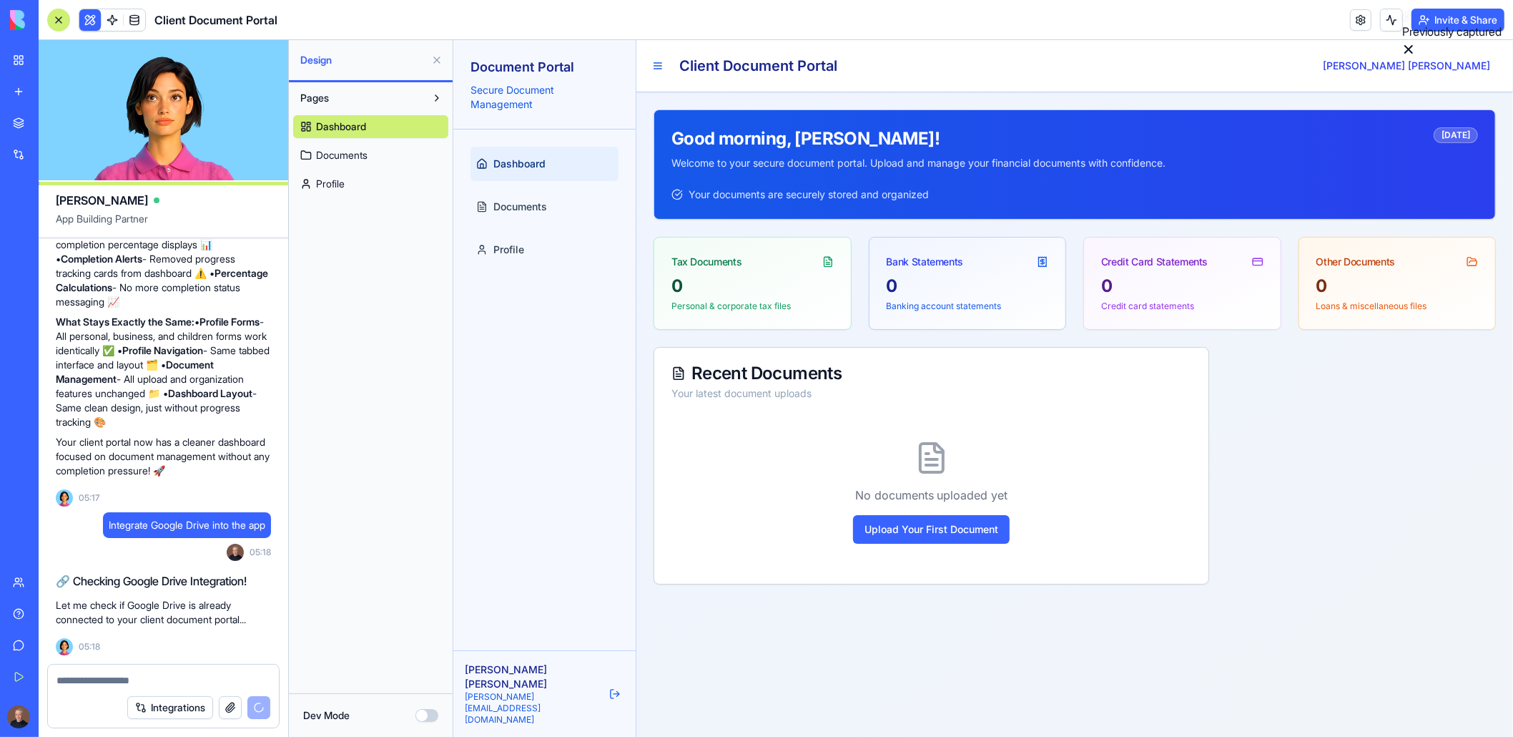
click at [538, 154] on link "Dashboard" at bounding box center [544, 164] width 148 height 34
click at [353, 159] on span "Documents" at bounding box center [341, 155] width 51 height 14
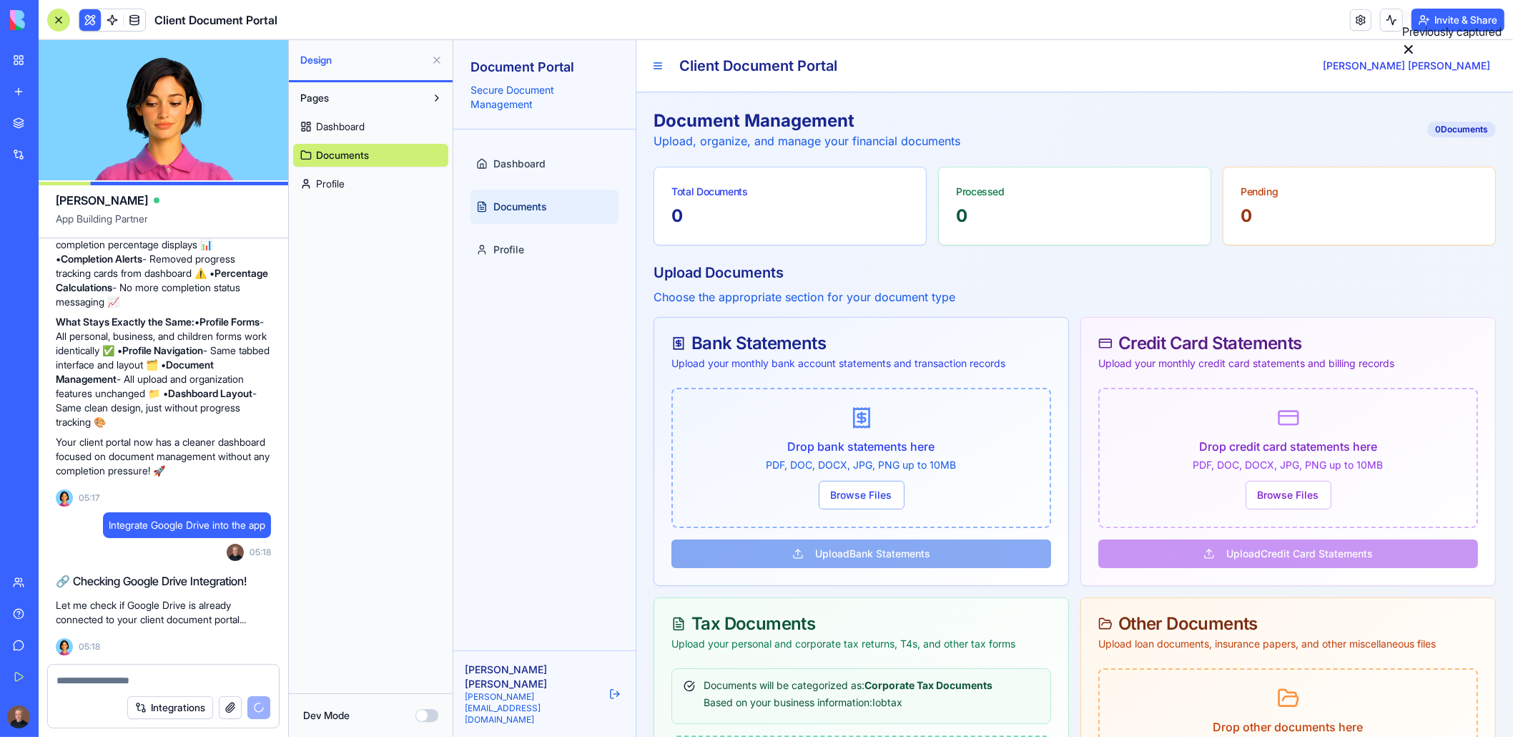
scroll to position [8310, 0]
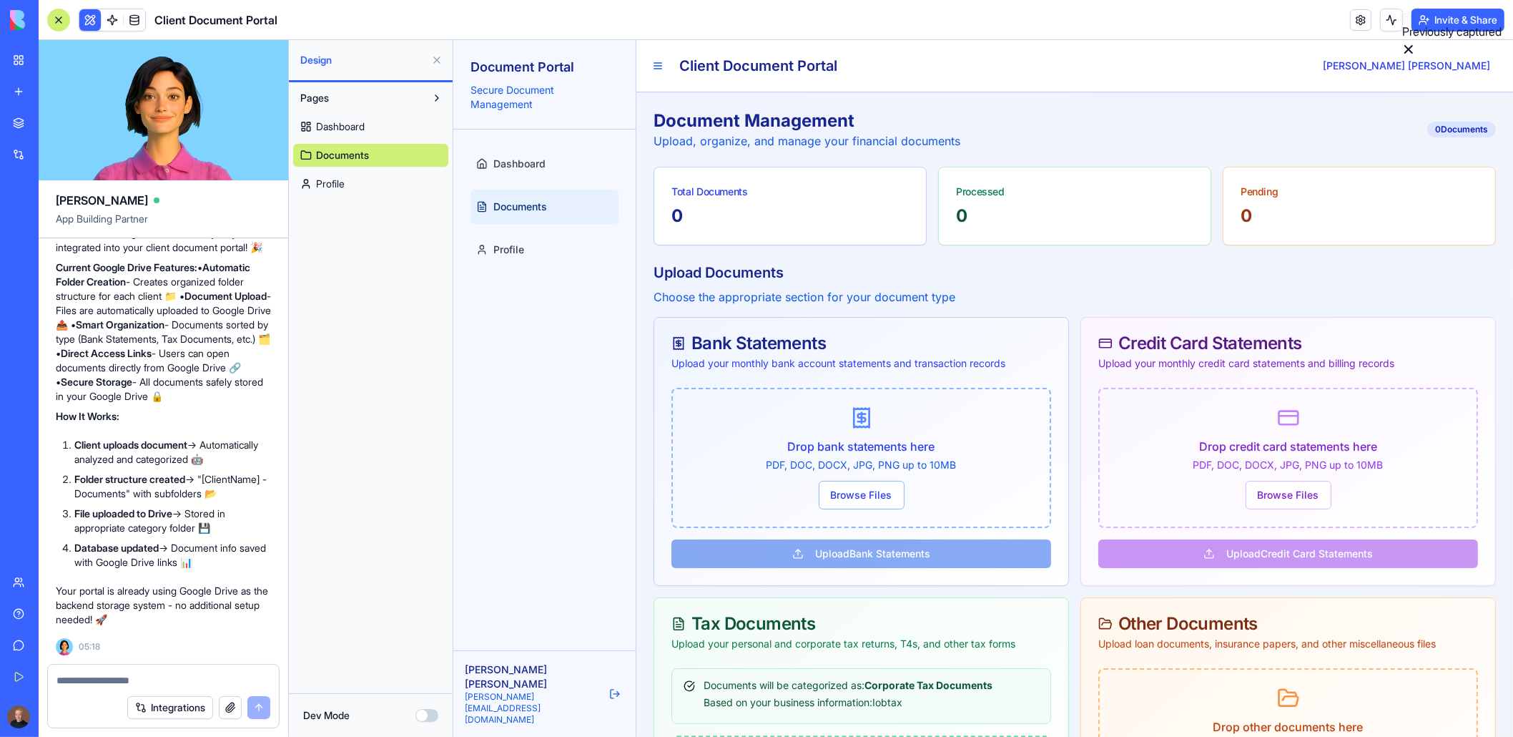
click at [338, 127] on span "Dashboard" at bounding box center [340, 126] width 49 height 14
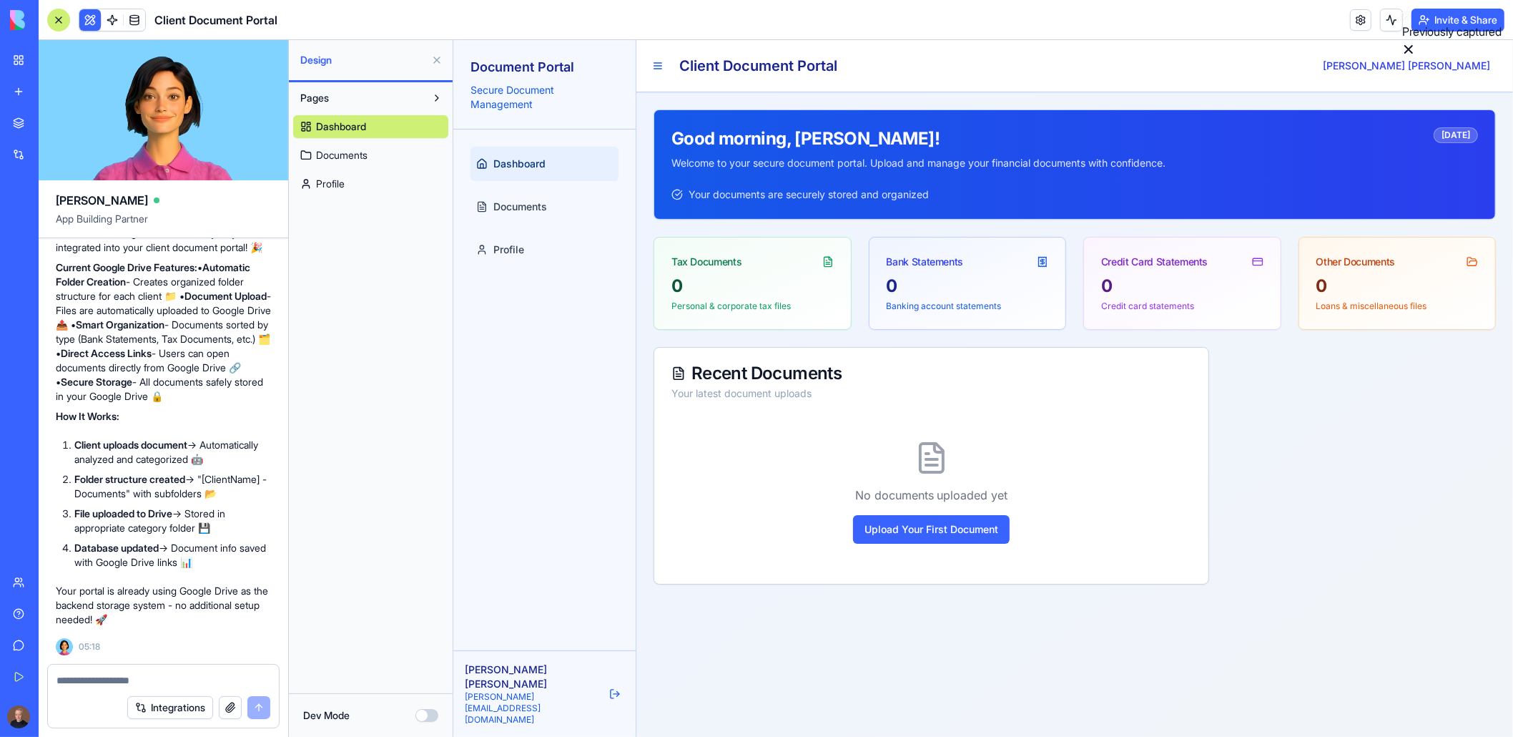
scroll to position [8310, 0]
click at [112, 684] on textarea at bounding box center [164, 680] width 215 height 14
type textarea "*"
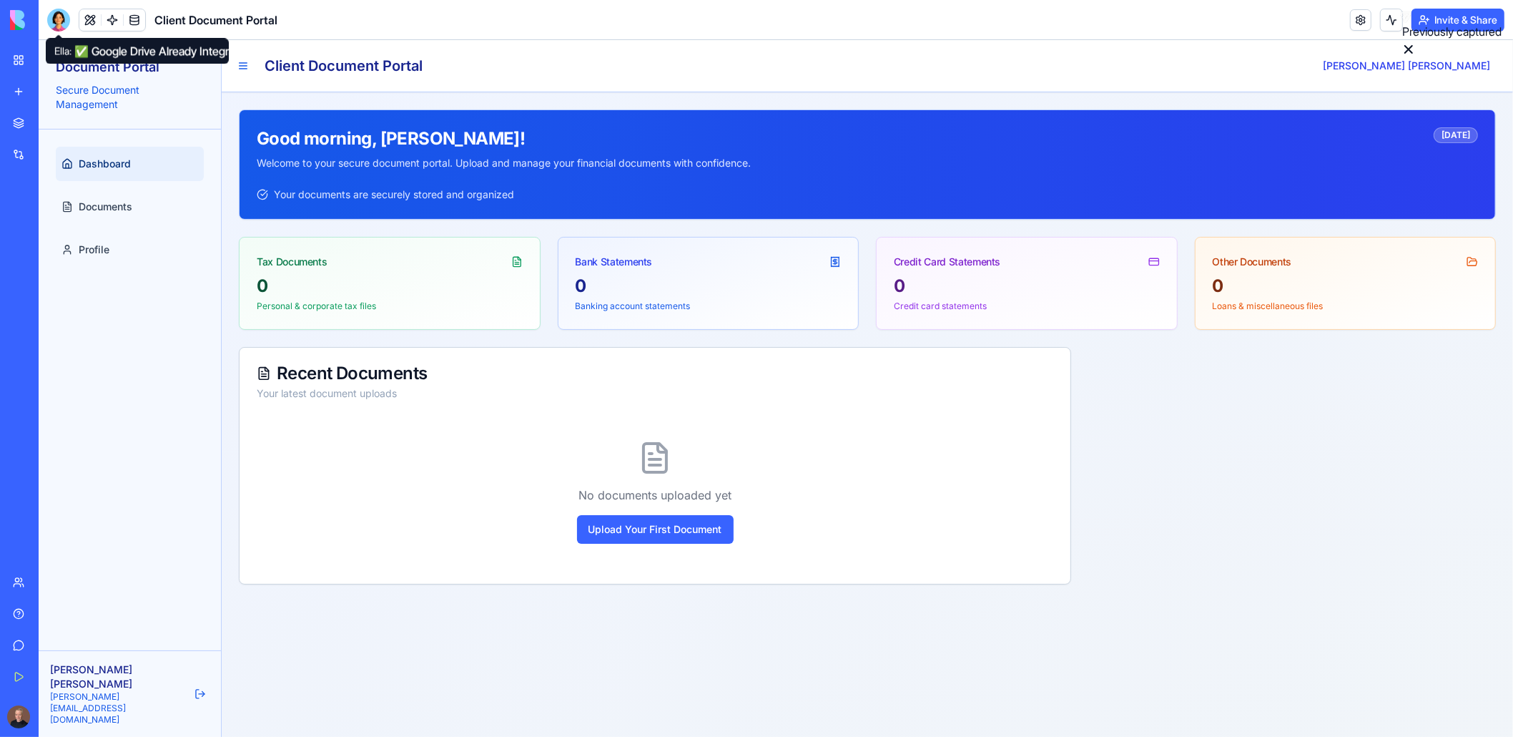
click at [57, 20] on div at bounding box center [58, 20] width 23 height 23
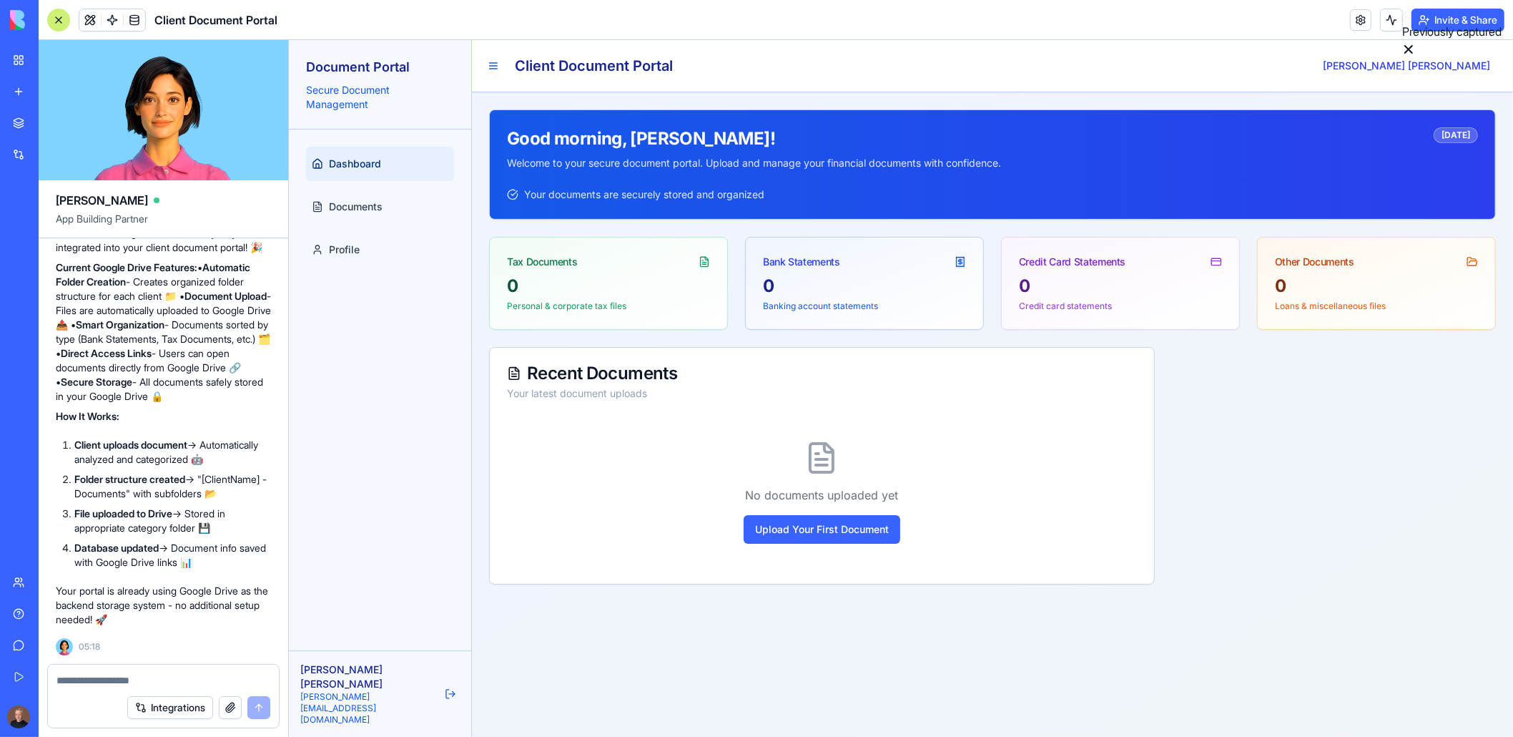
click at [136, 677] on textarea at bounding box center [164, 680] width 214 height 14
type textarea "**********"
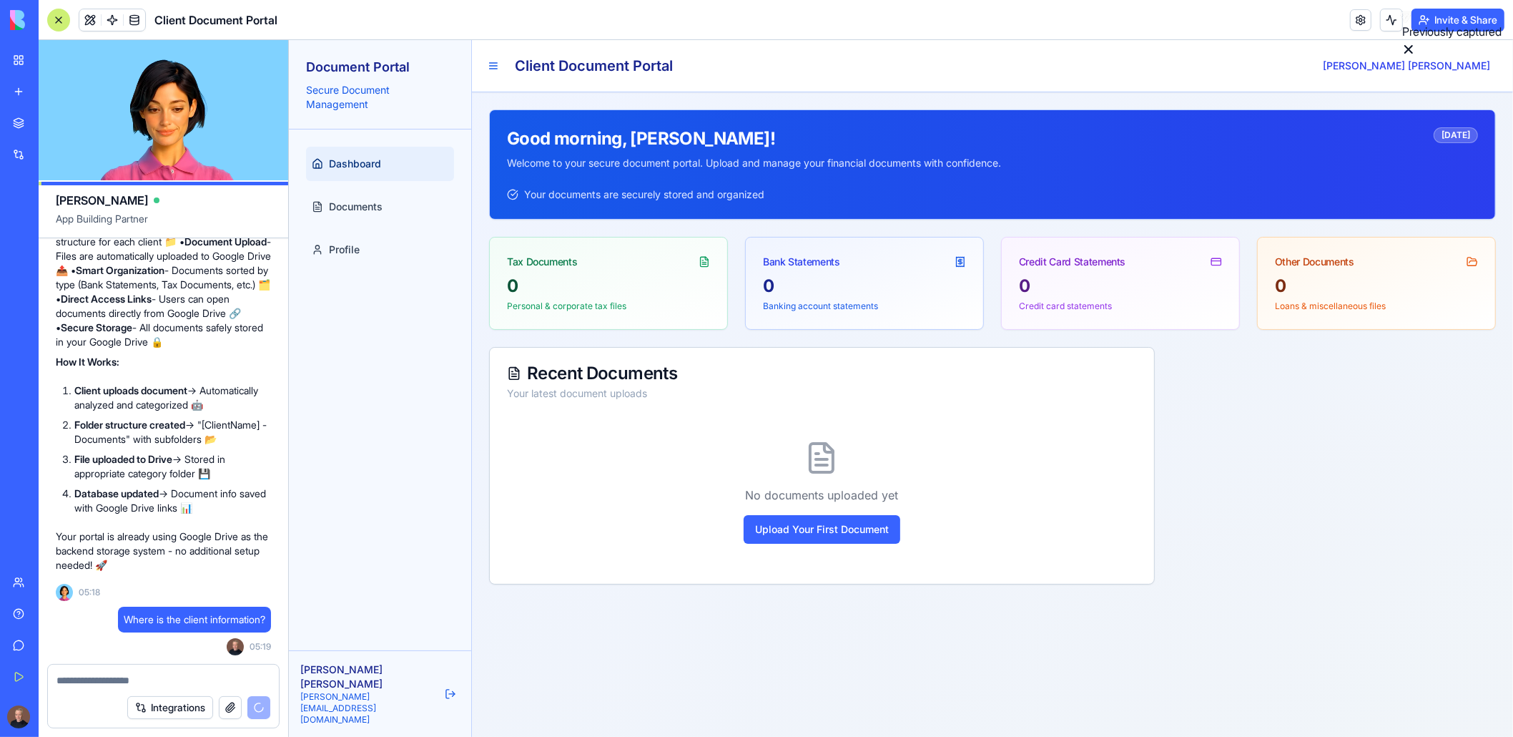
click at [571, 275] on div "0" at bounding box center [607, 286] width 203 height 23
click at [371, 212] on span "Documents" at bounding box center [355, 207] width 54 height 14
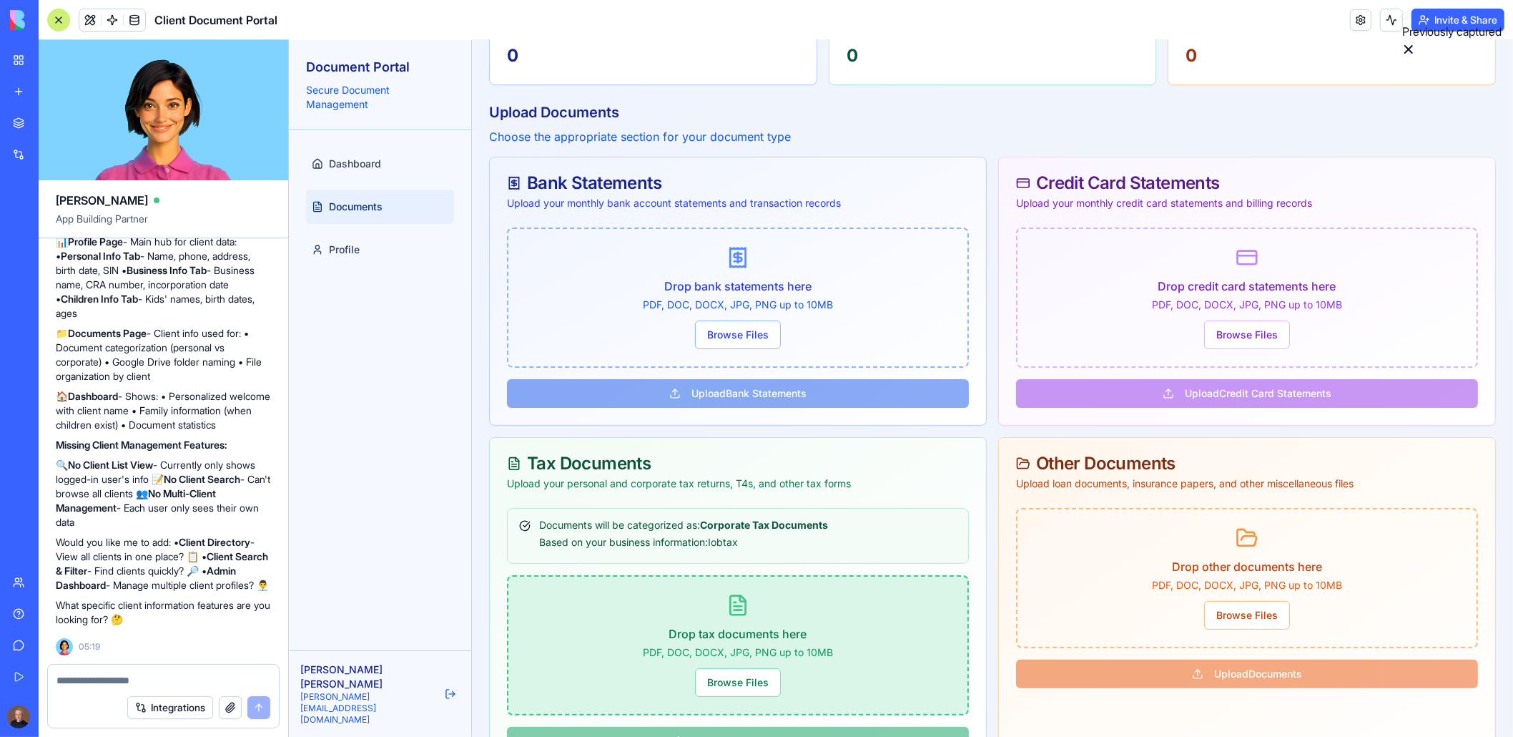
scroll to position [215, 0]
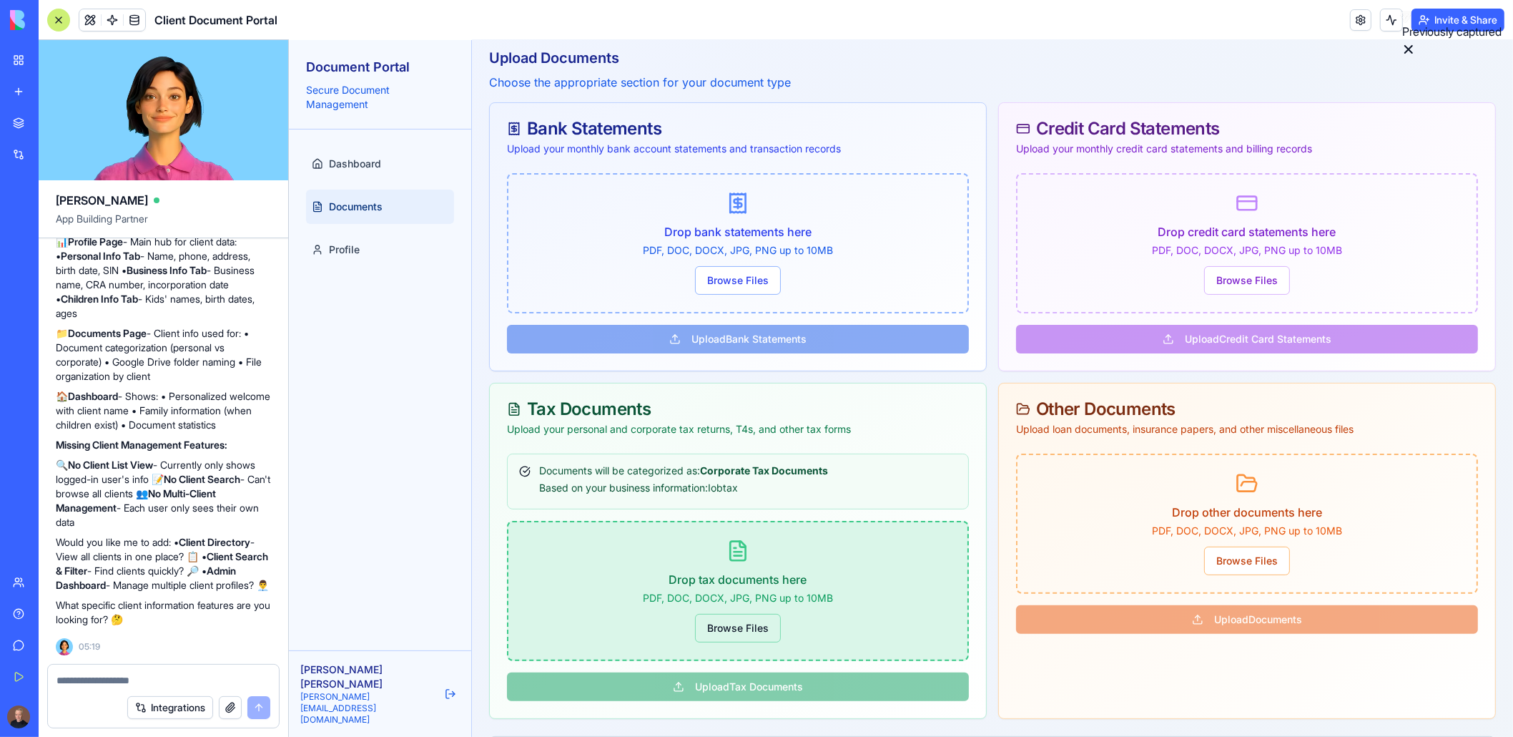
click at [729, 625] on button "Browse Files" at bounding box center [737, 628] width 86 height 29
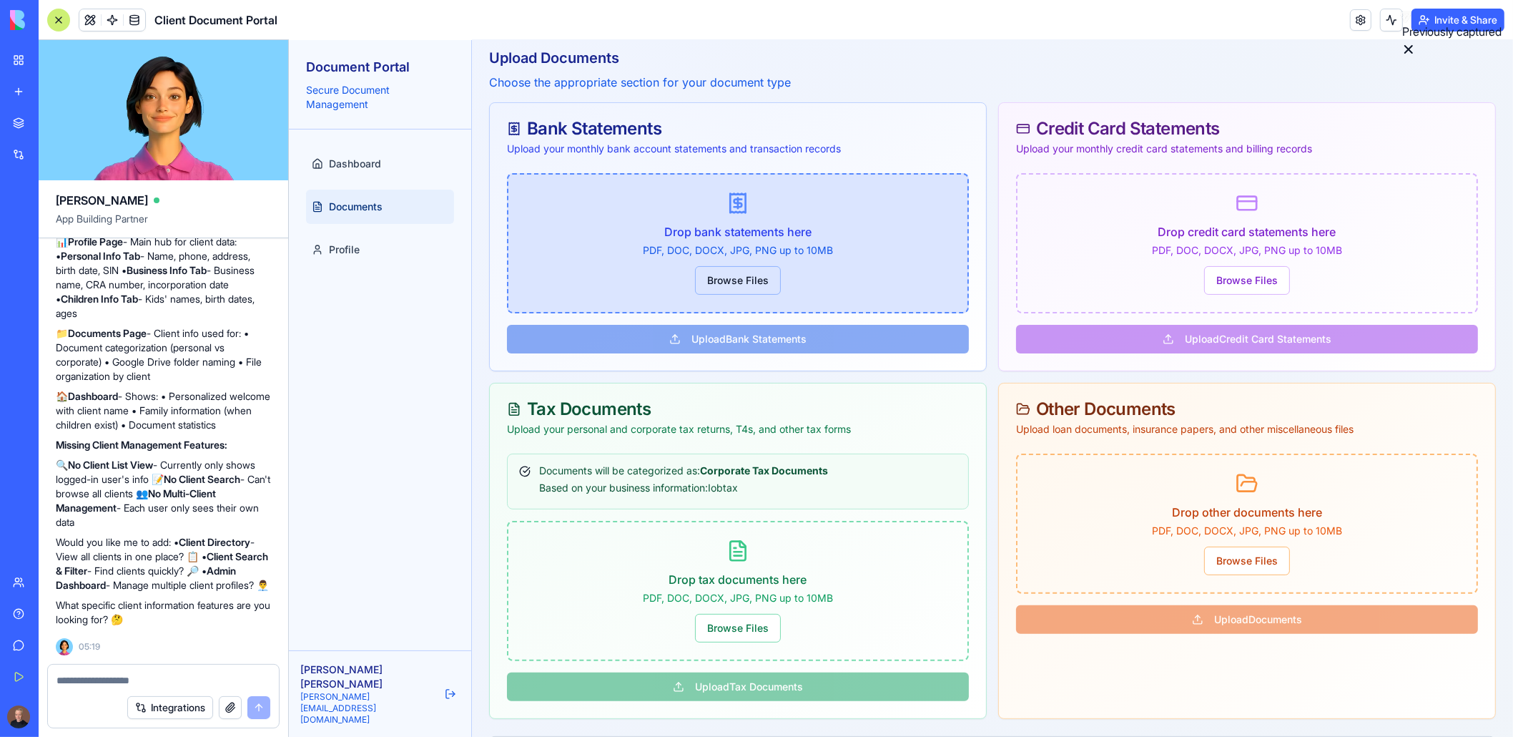
click at [729, 272] on button "Browse Files" at bounding box center [737, 280] width 86 height 29
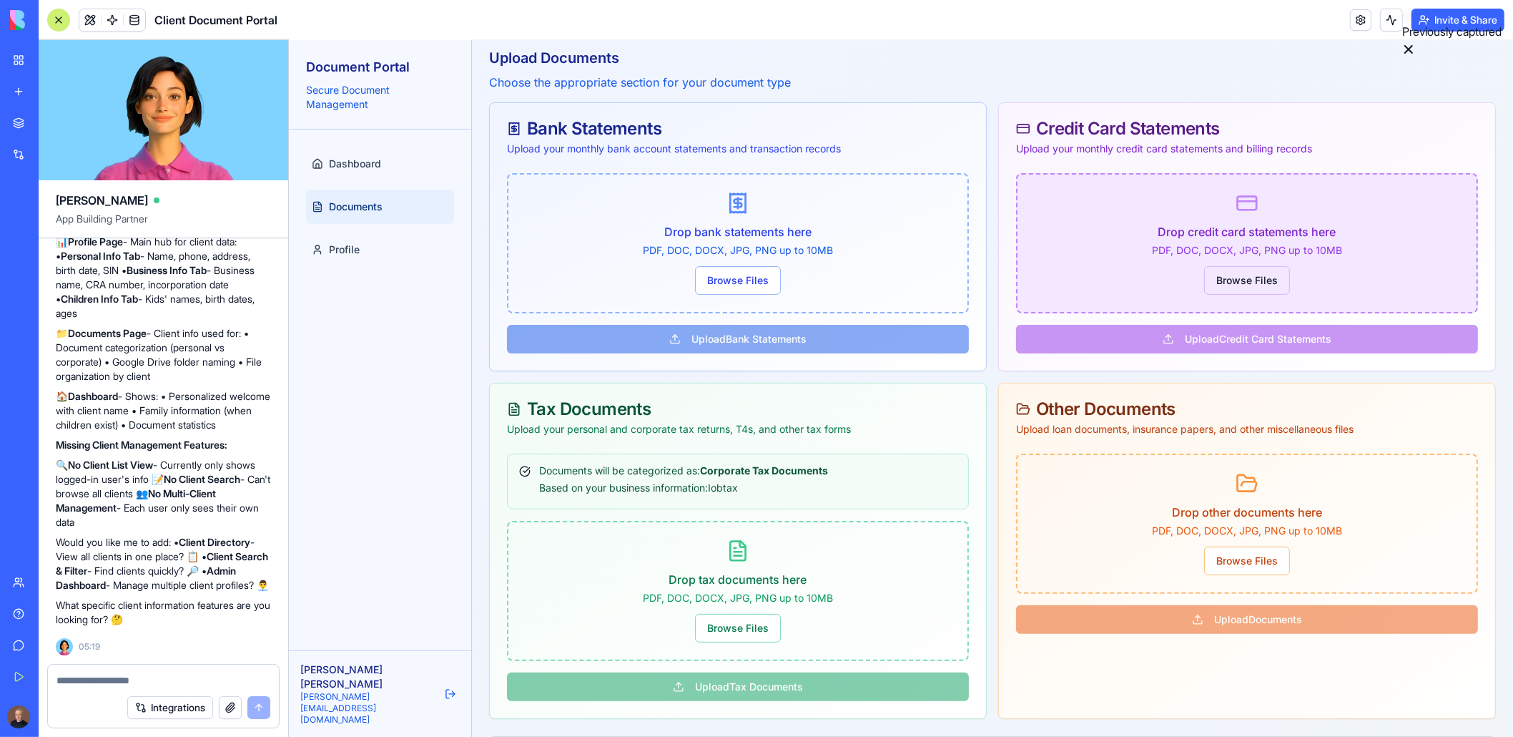
click at [1242, 275] on button "Browse Files" at bounding box center [1247, 280] width 86 height 29
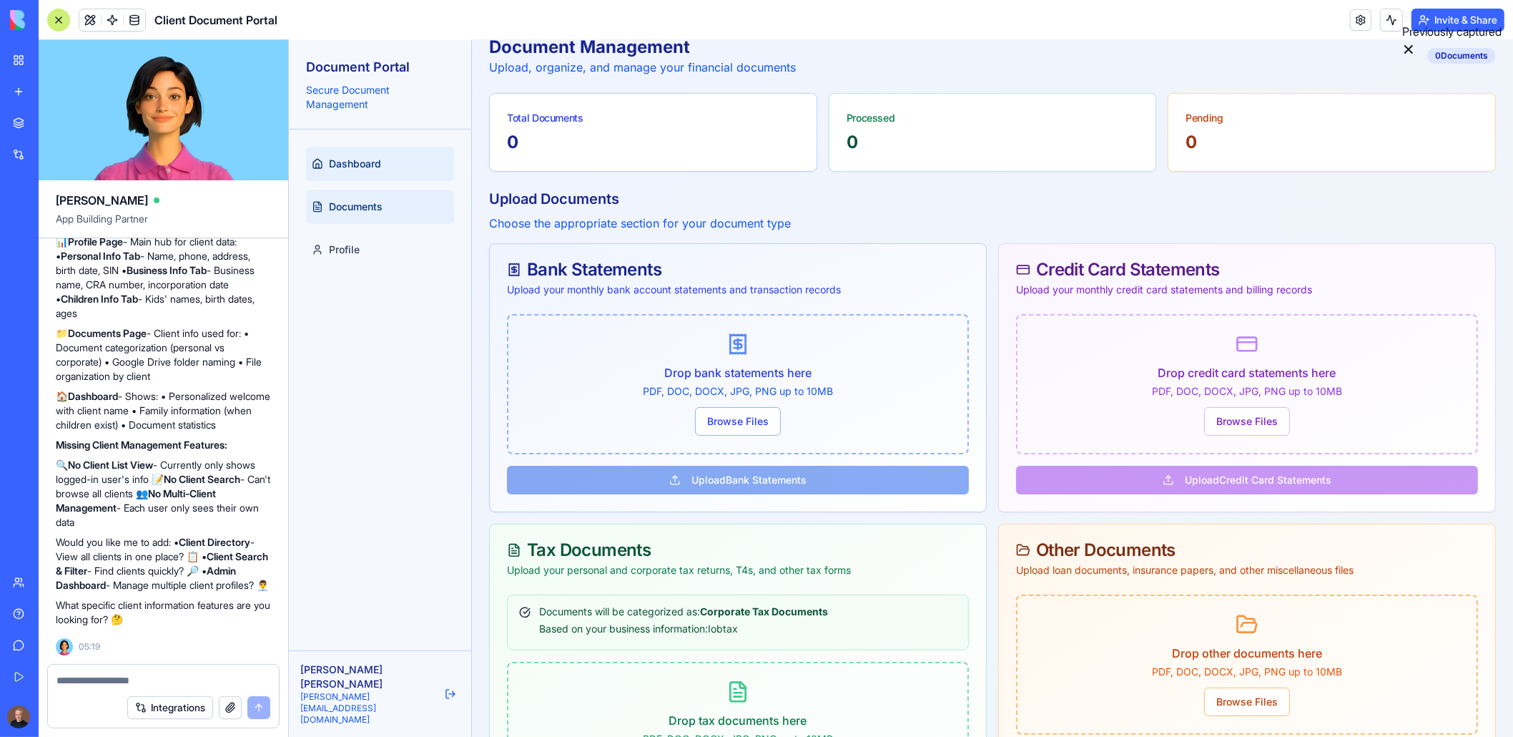
scroll to position [72, 0]
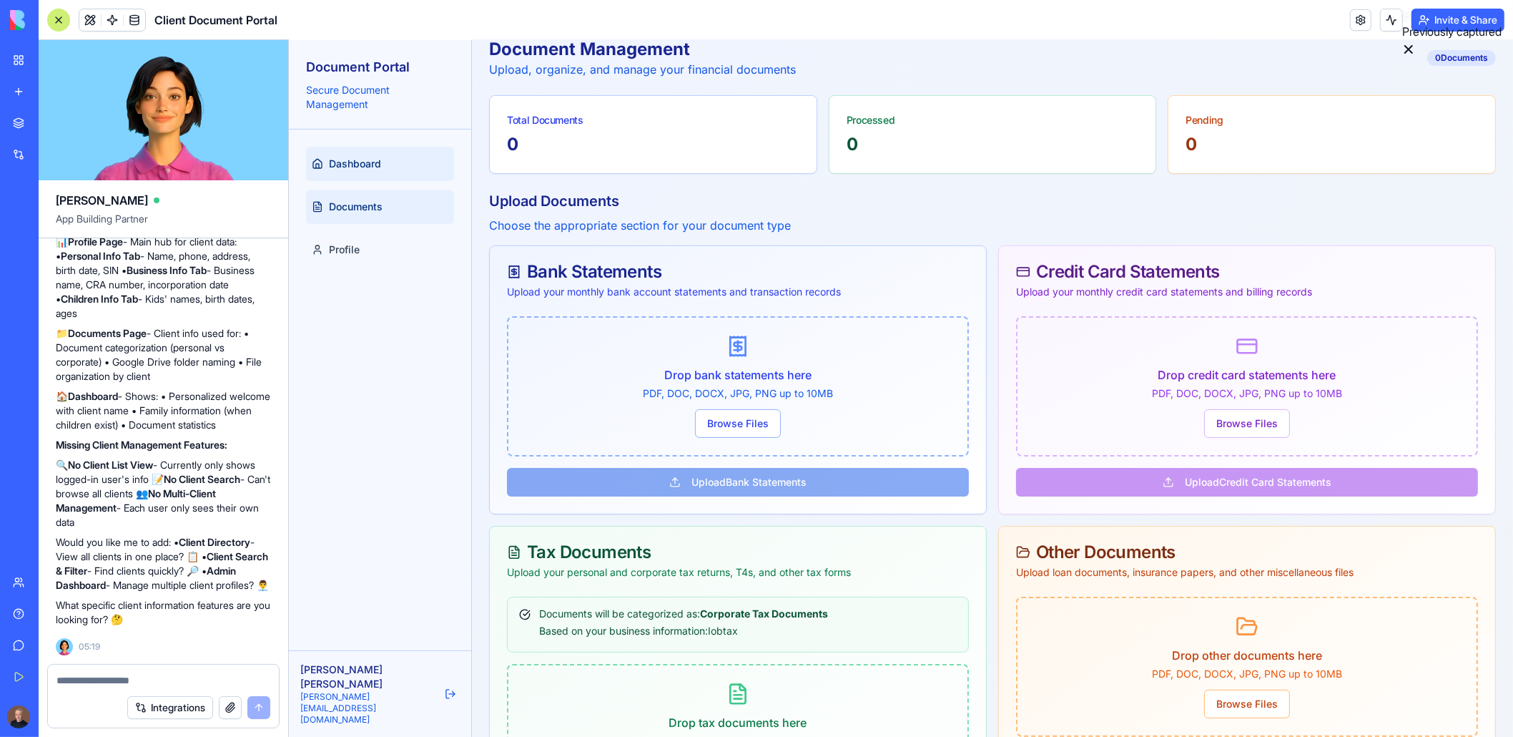
click at [328, 171] on link "Dashboard" at bounding box center [379, 164] width 148 height 34
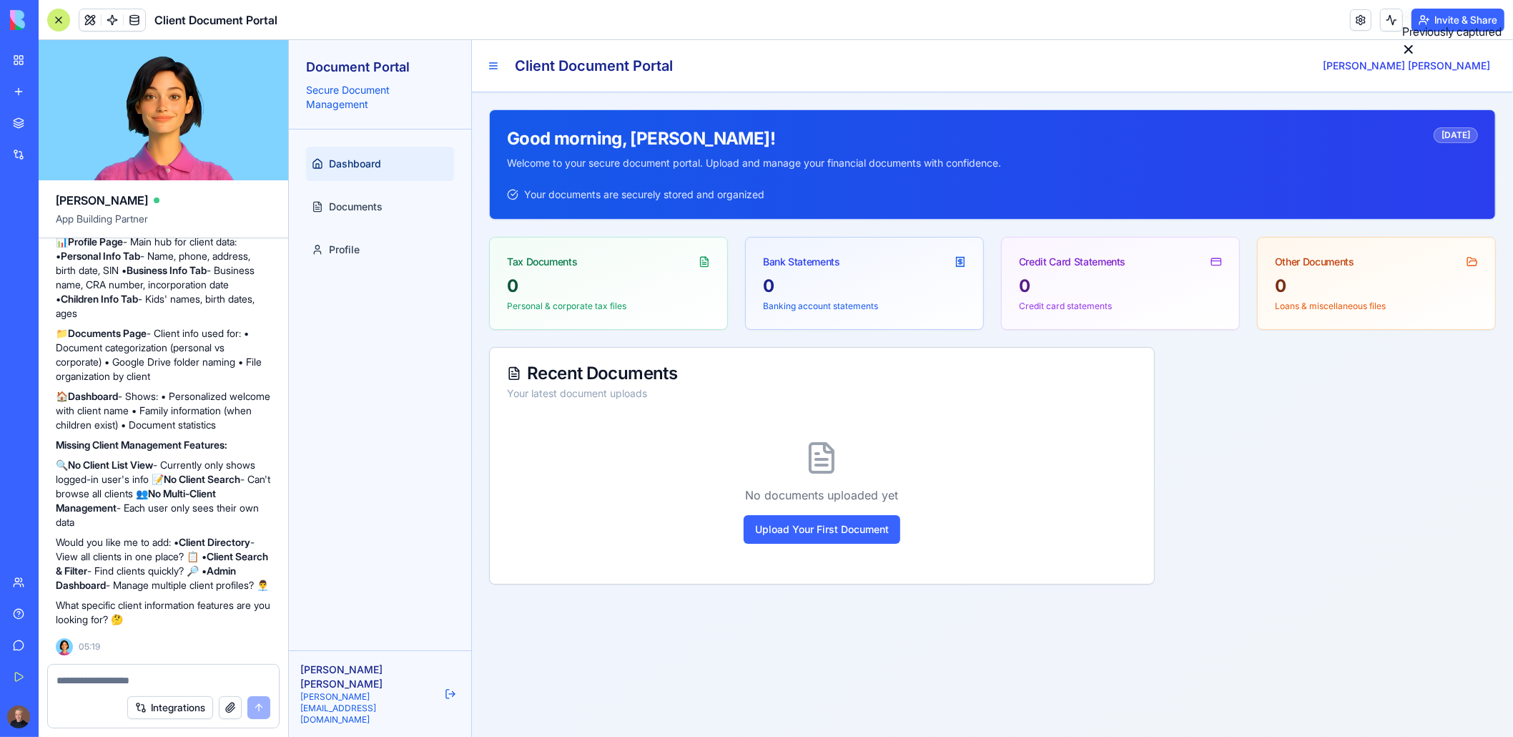
click at [93, 679] on textarea at bounding box center [164, 680] width 215 height 14
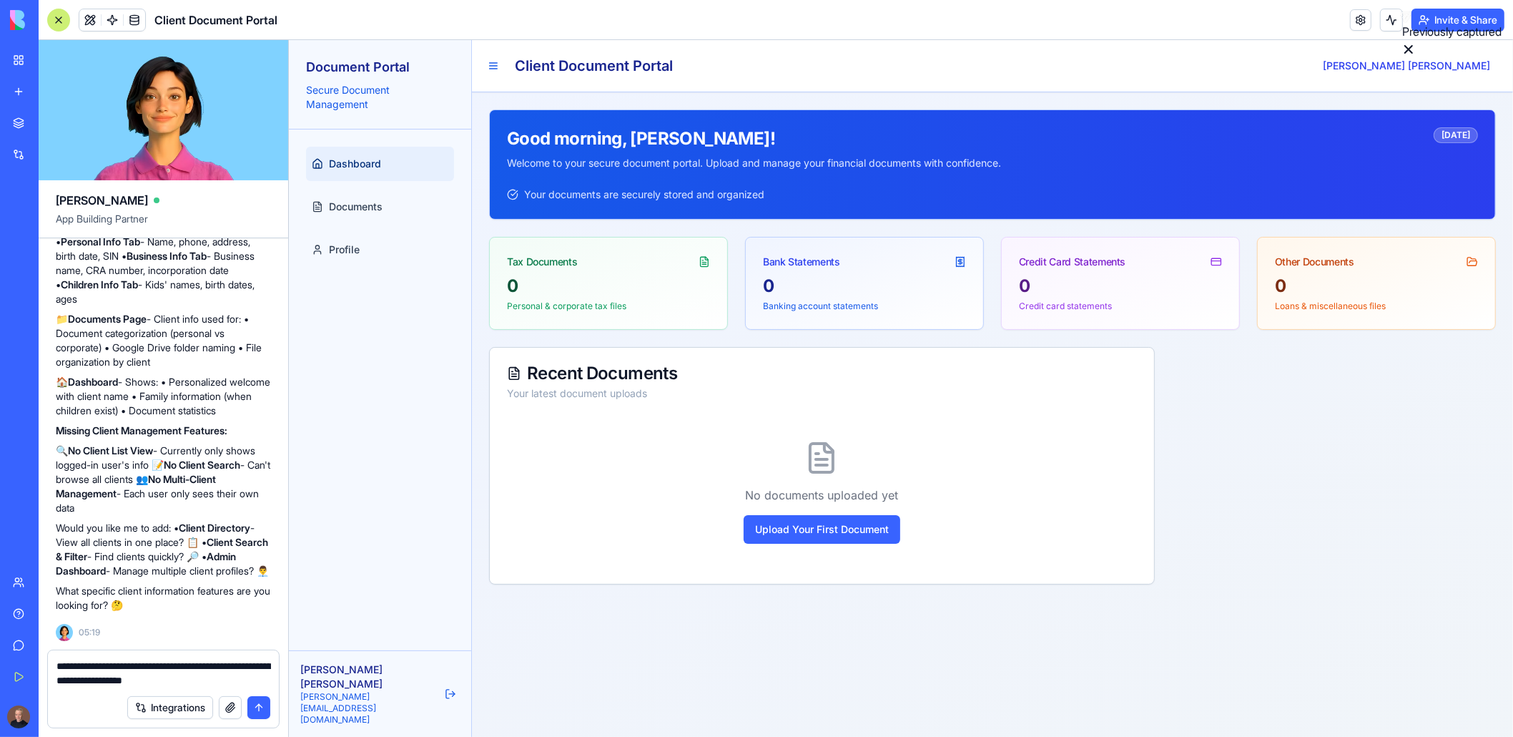
type textarea "**********"
click at [258, 712] on button "submit" at bounding box center [258, 707] width 23 height 23
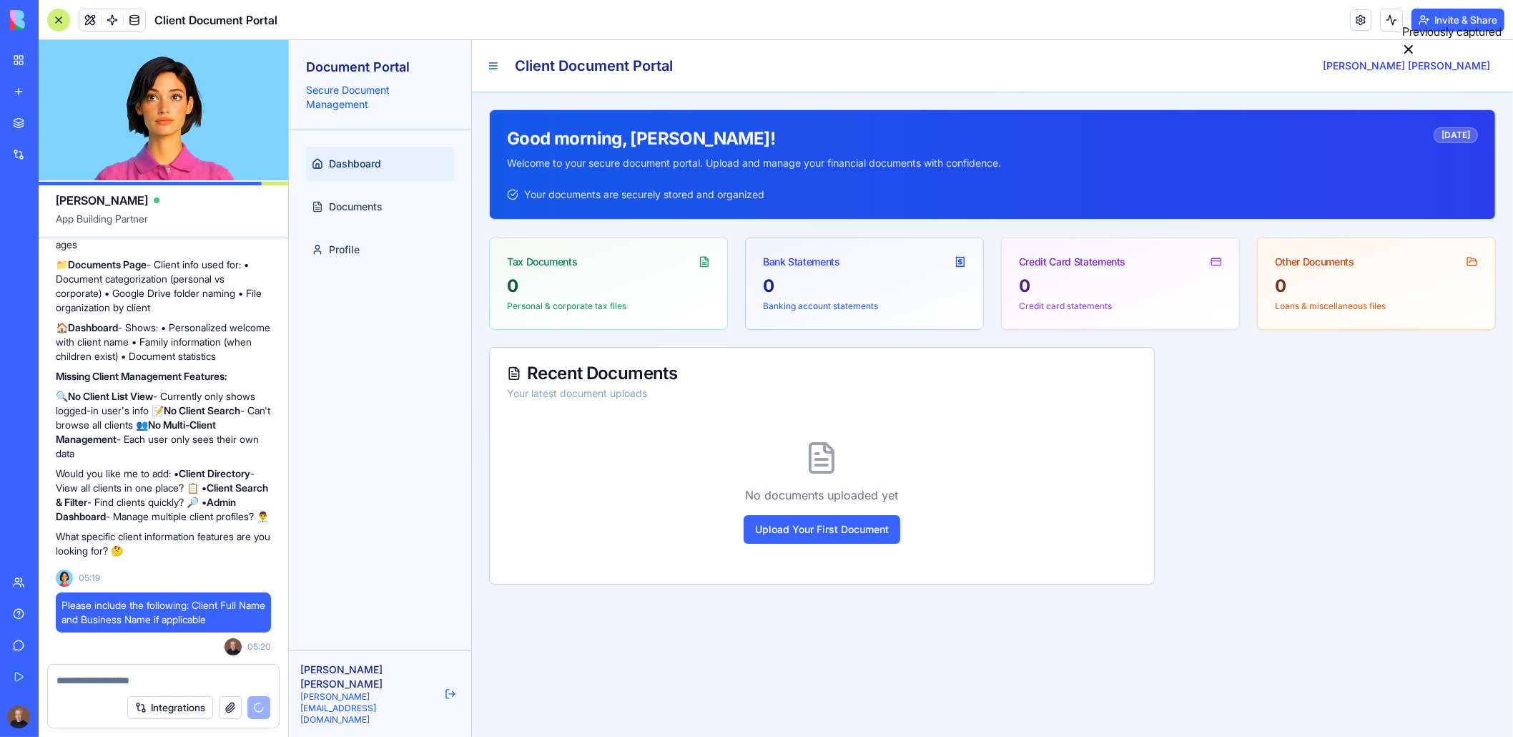
click at [1111, 304] on p "Credit card statements" at bounding box center [1119, 305] width 203 height 11
click at [925, 311] on div "0 Banking account statements" at bounding box center [863, 302] width 237 height 54
click at [549, 290] on div "0" at bounding box center [607, 286] width 203 height 23
click at [810, 525] on button "Upload Your First Document" at bounding box center [821, 529] width 157 height 29
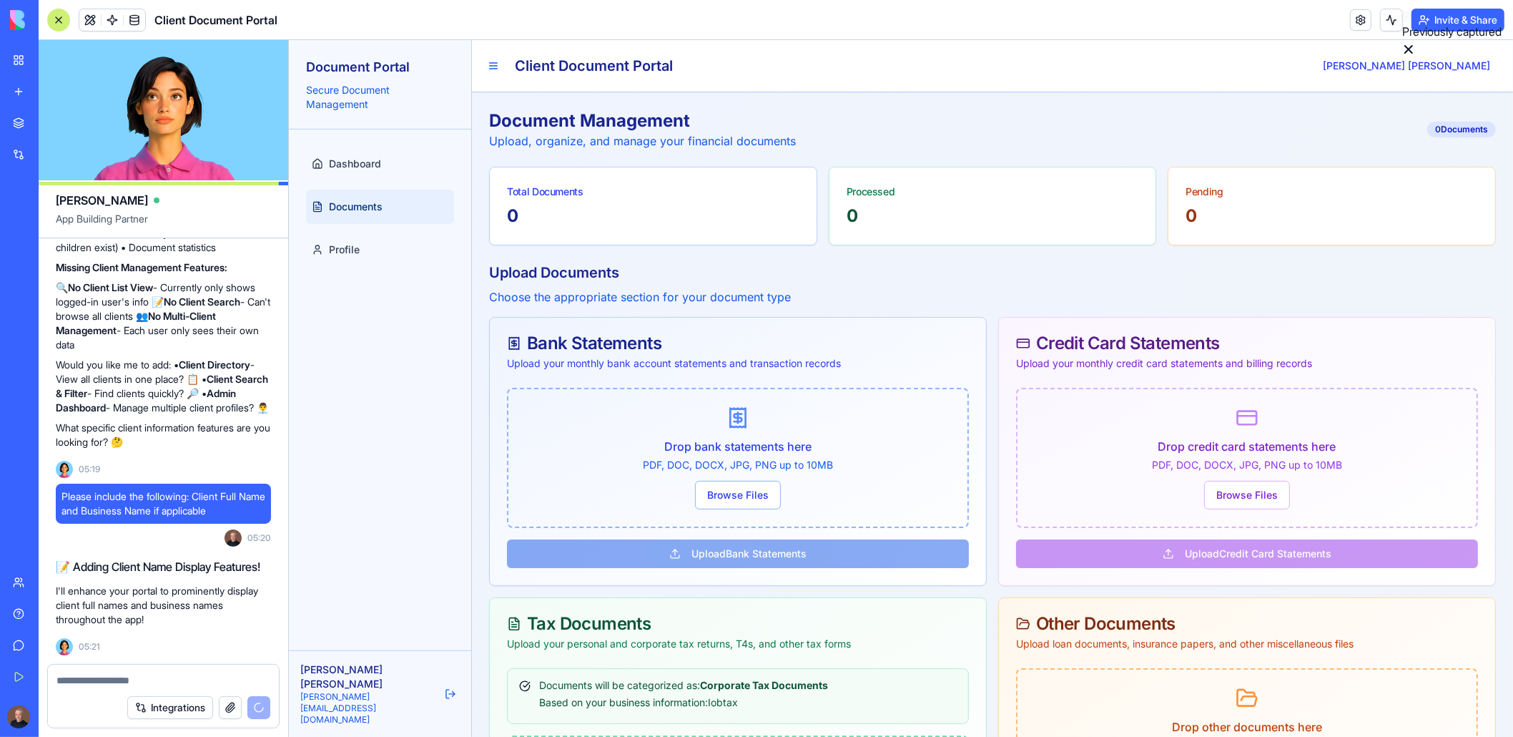
scroll to position [9213, 0]
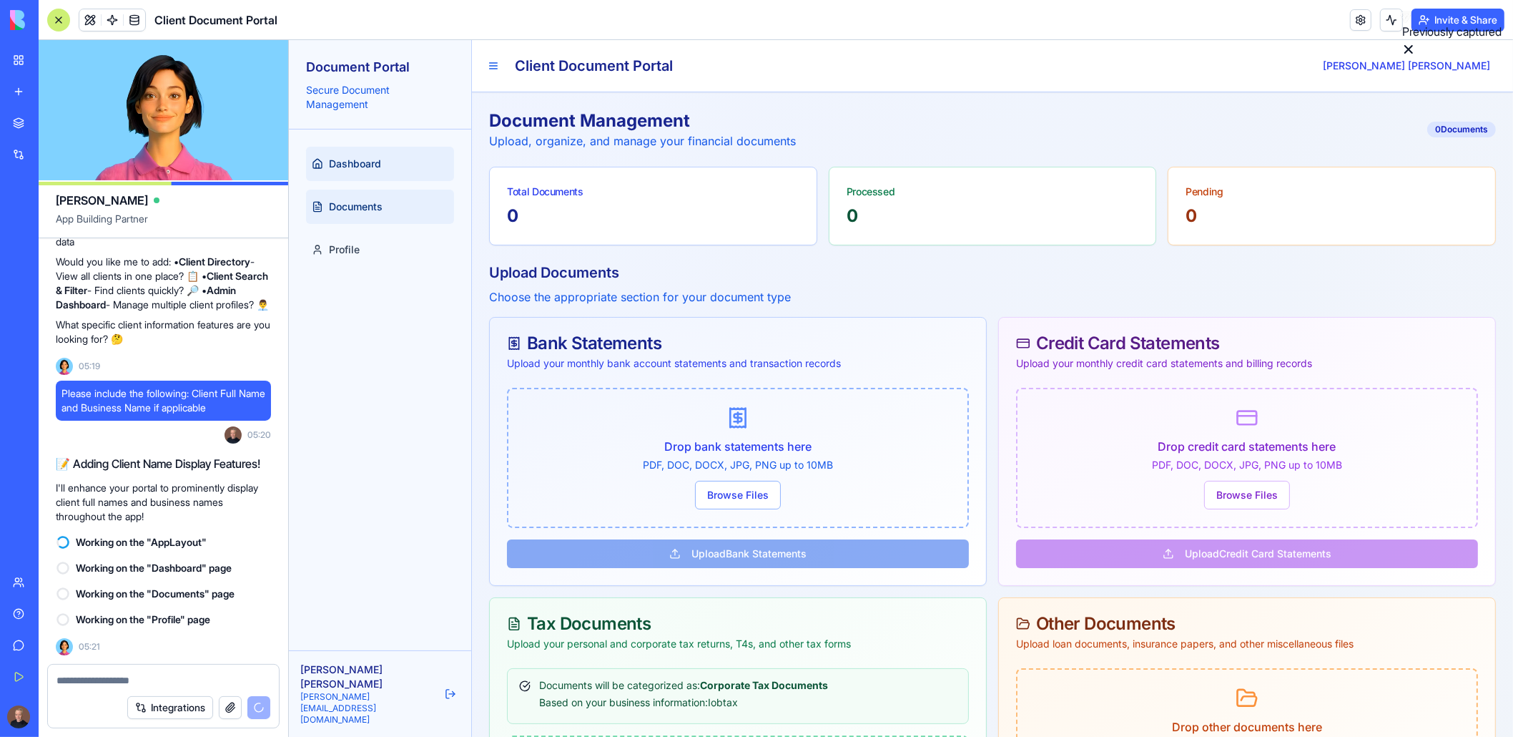
click at [389, 161] on link "Dashboard" at bounding box center [379, 164] width 148 height 34
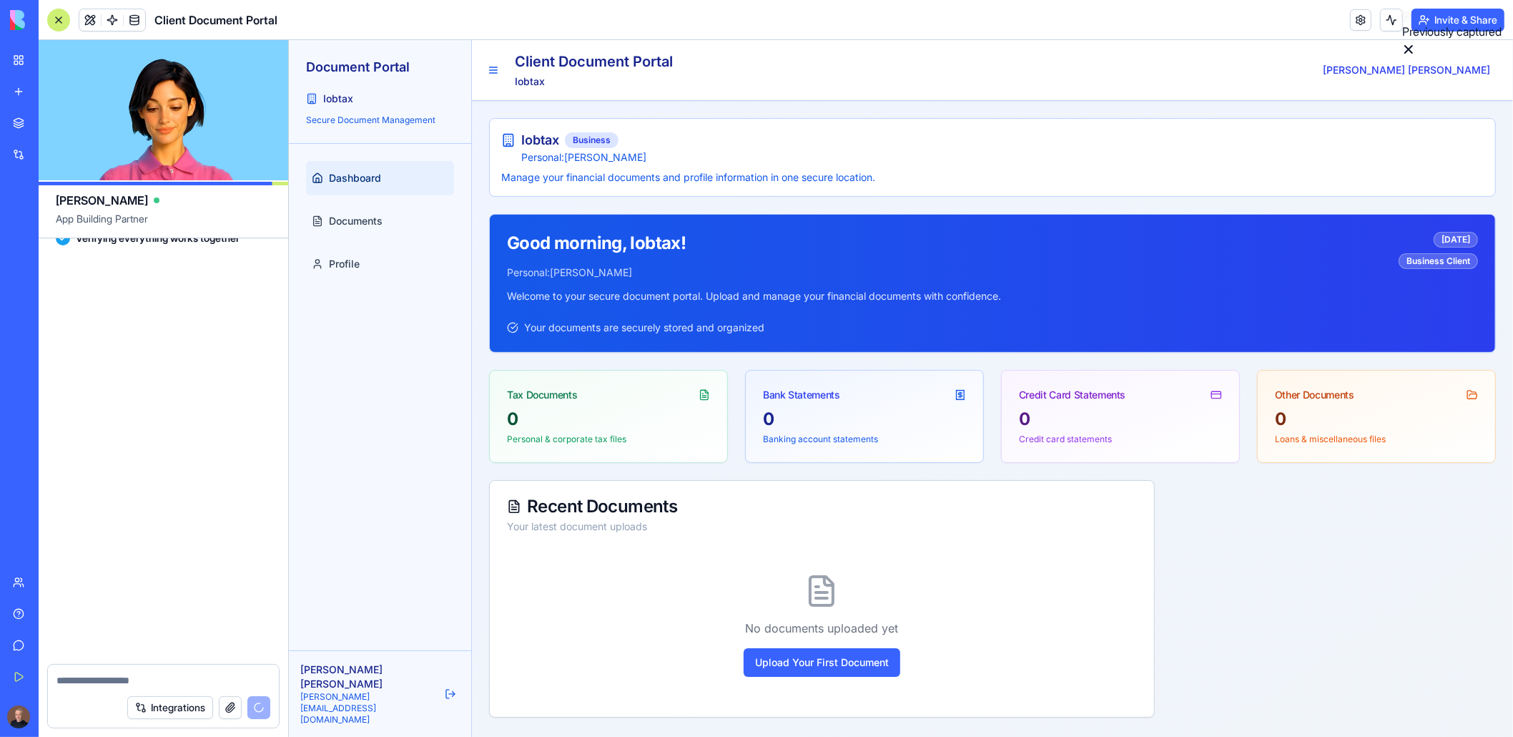
scroll to position [9677, 0]
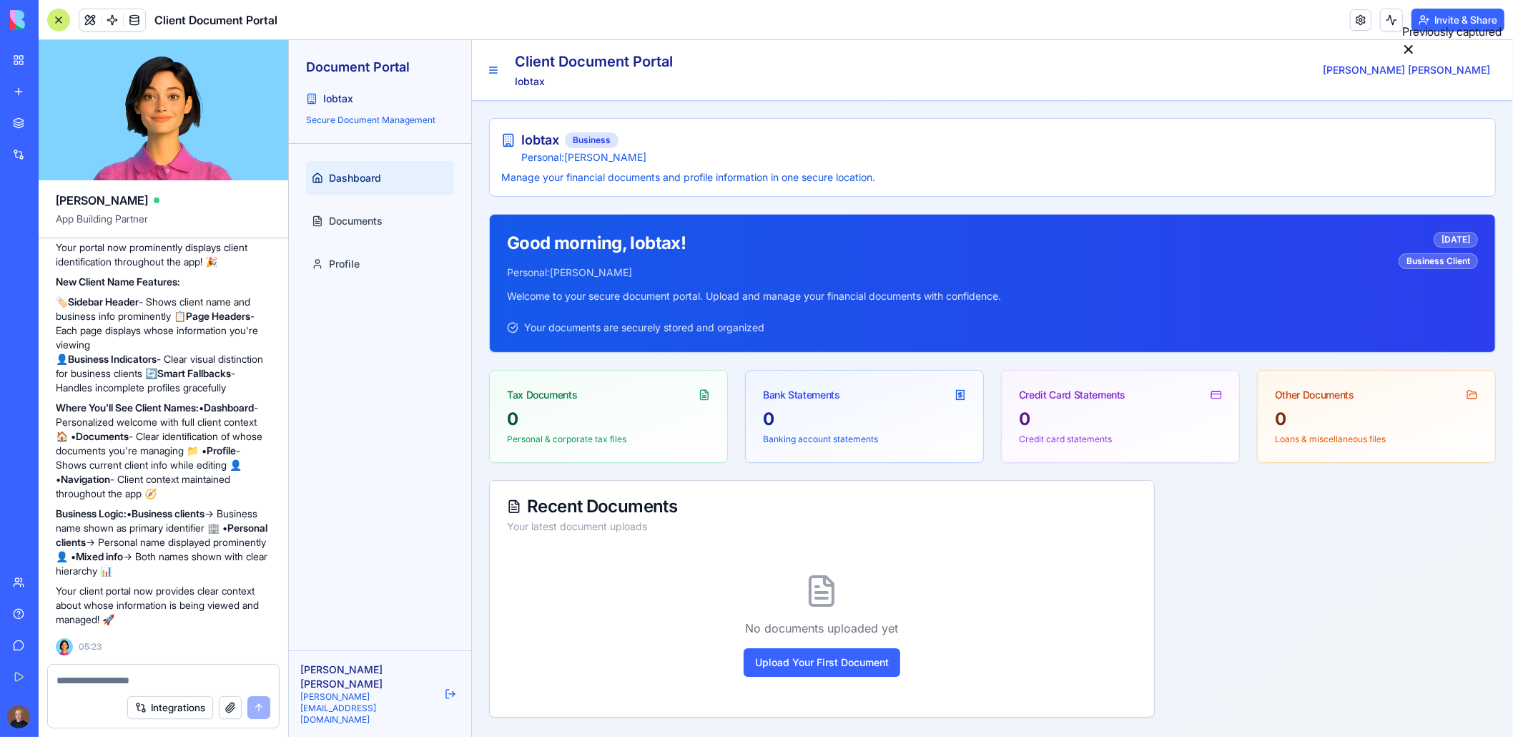
click at [745, 175] on p "Manage your financial documents and profile information in one secure location." at bounding box center [992, 177] width 983 height 14
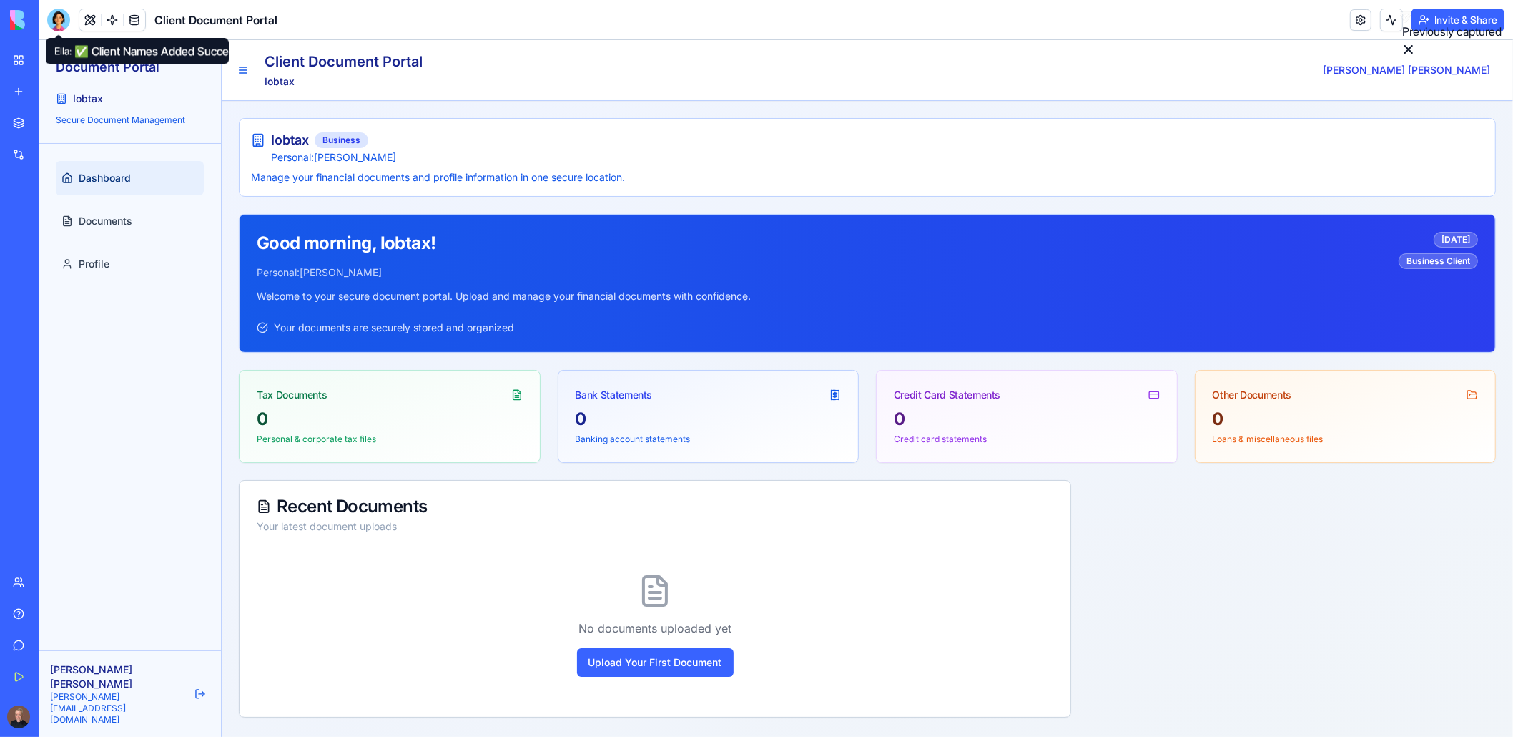
click at [64, 21] on div at bounding box center [58, 20] width 23 height 23
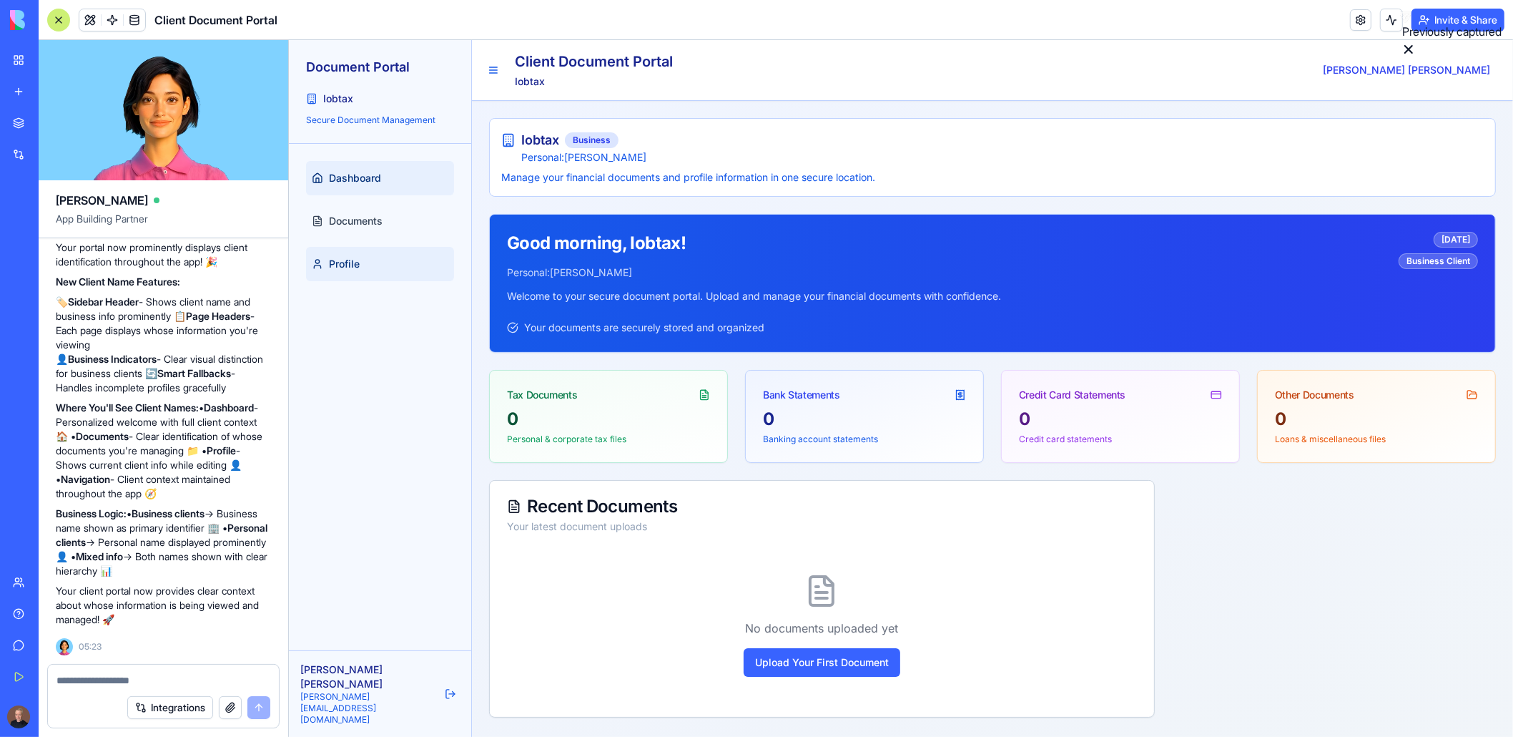
click at [346, 264] on span "Profile" at bounding box center [343, 264] width 31 height 14
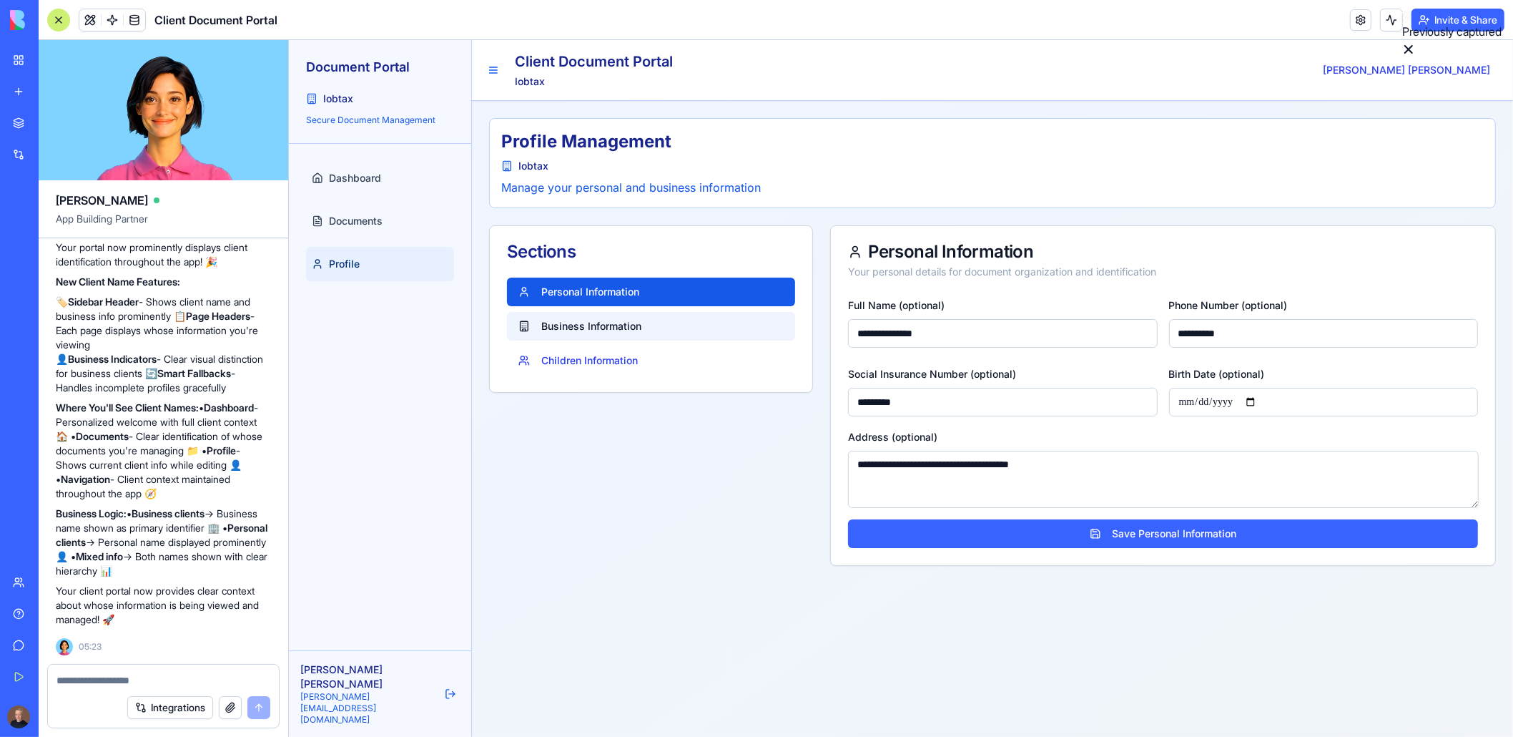
click at [591, 325] on button "Business Information" at bounding box center [650, 326] width 288 height 29
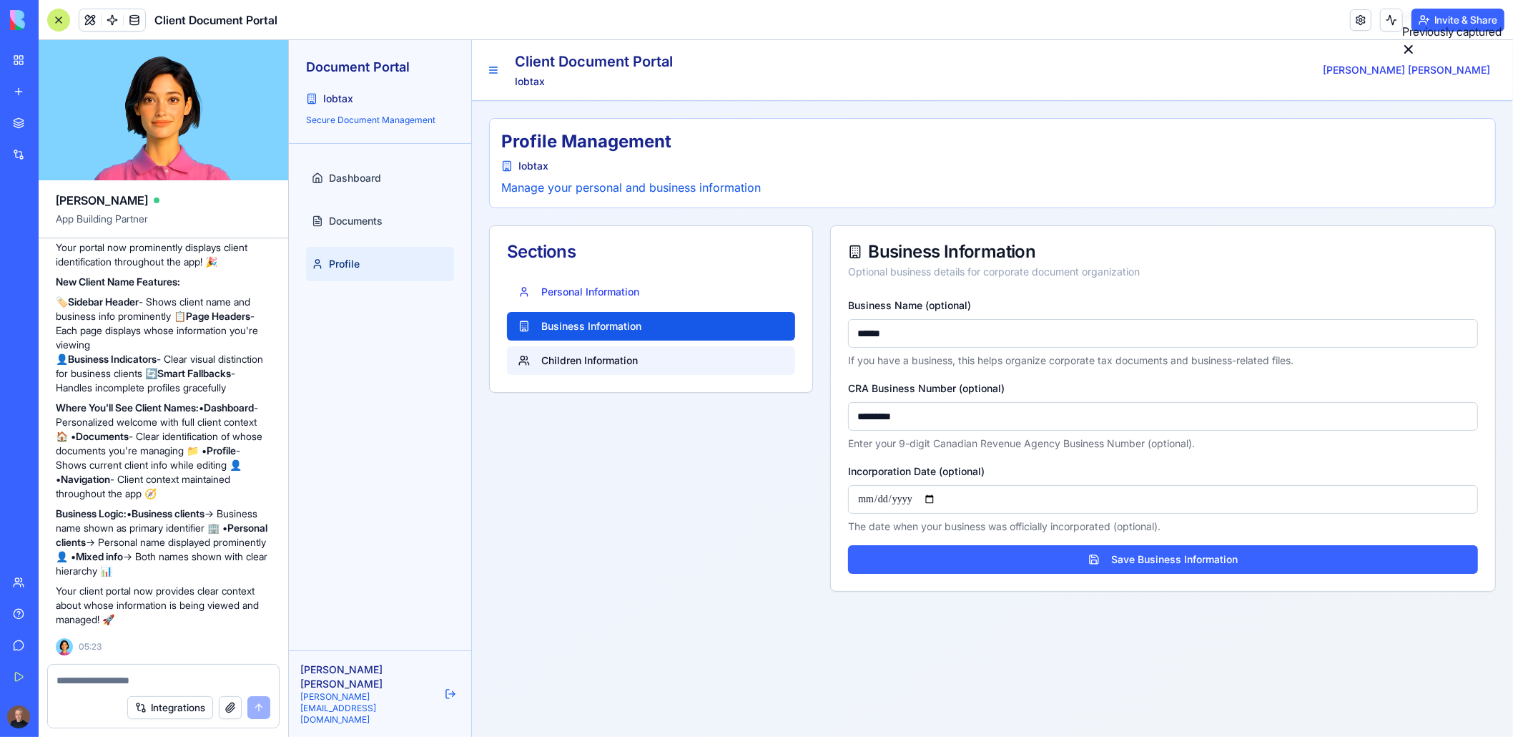
click at [589, 363] on button "Children Information" at bounding box center [650, 360] width 288 height 29
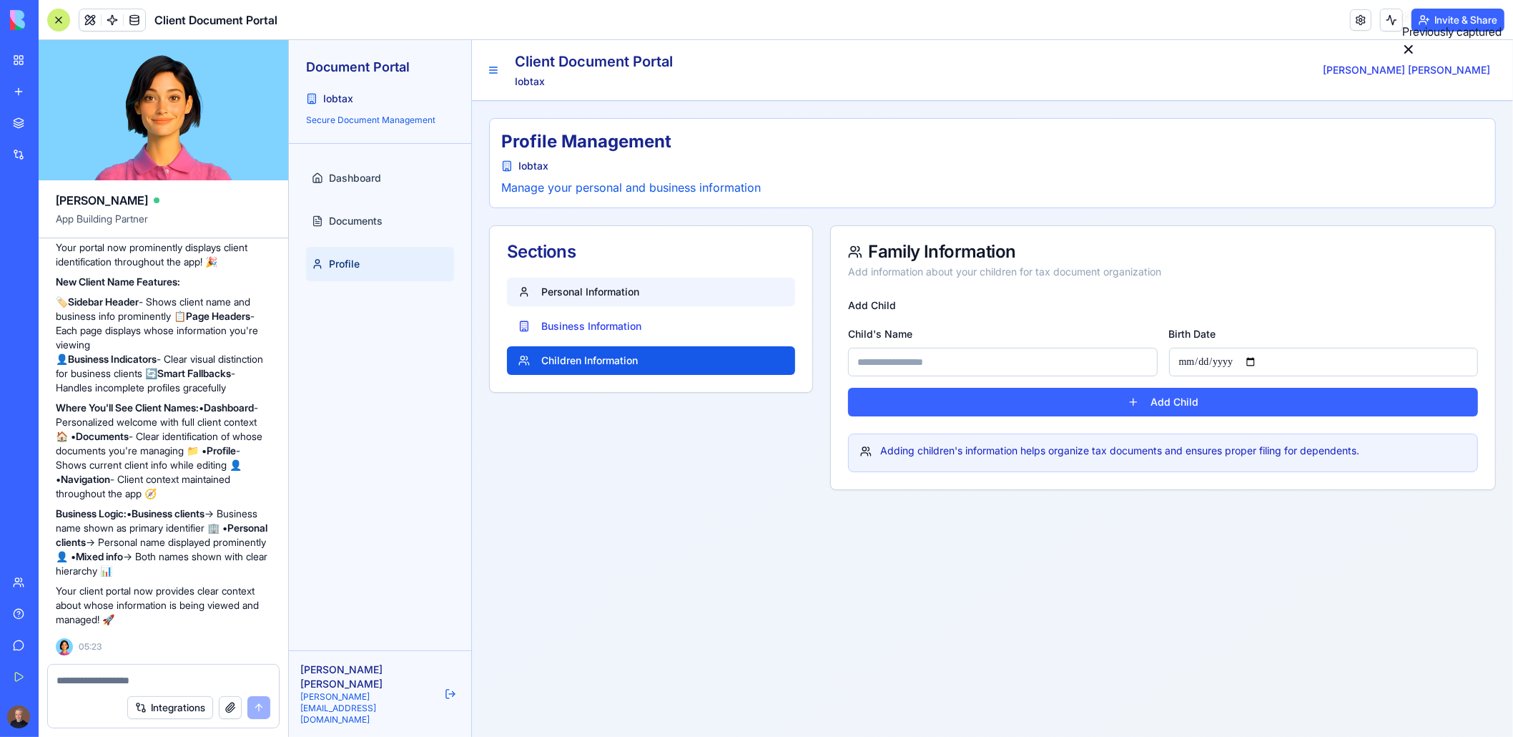
click at [559, 293] on button "Personal Information" at bounding box center [650, 291] width 288 height 29
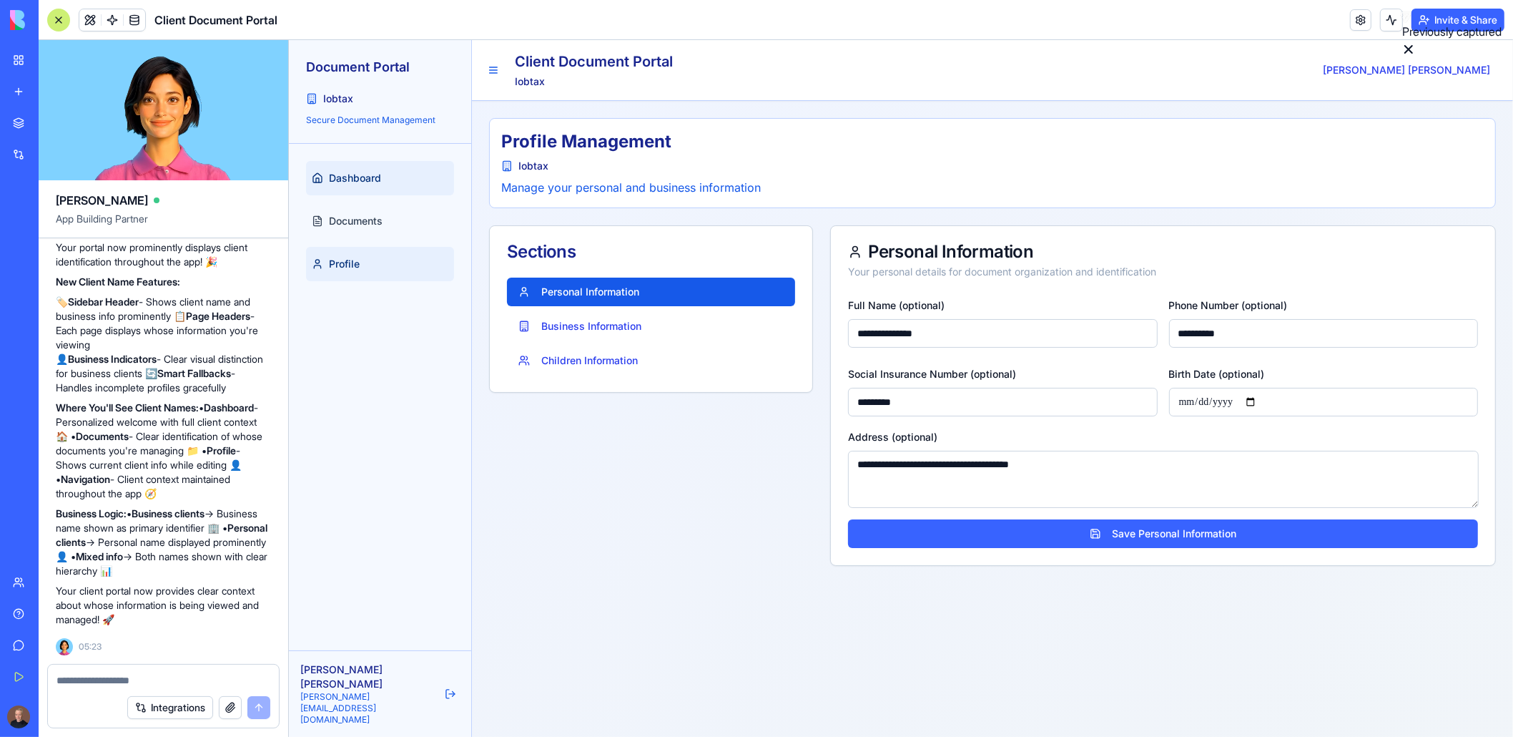
click at [343, 177] on span "Dashboard" at bounding box center [354, 178] width 52 height 14
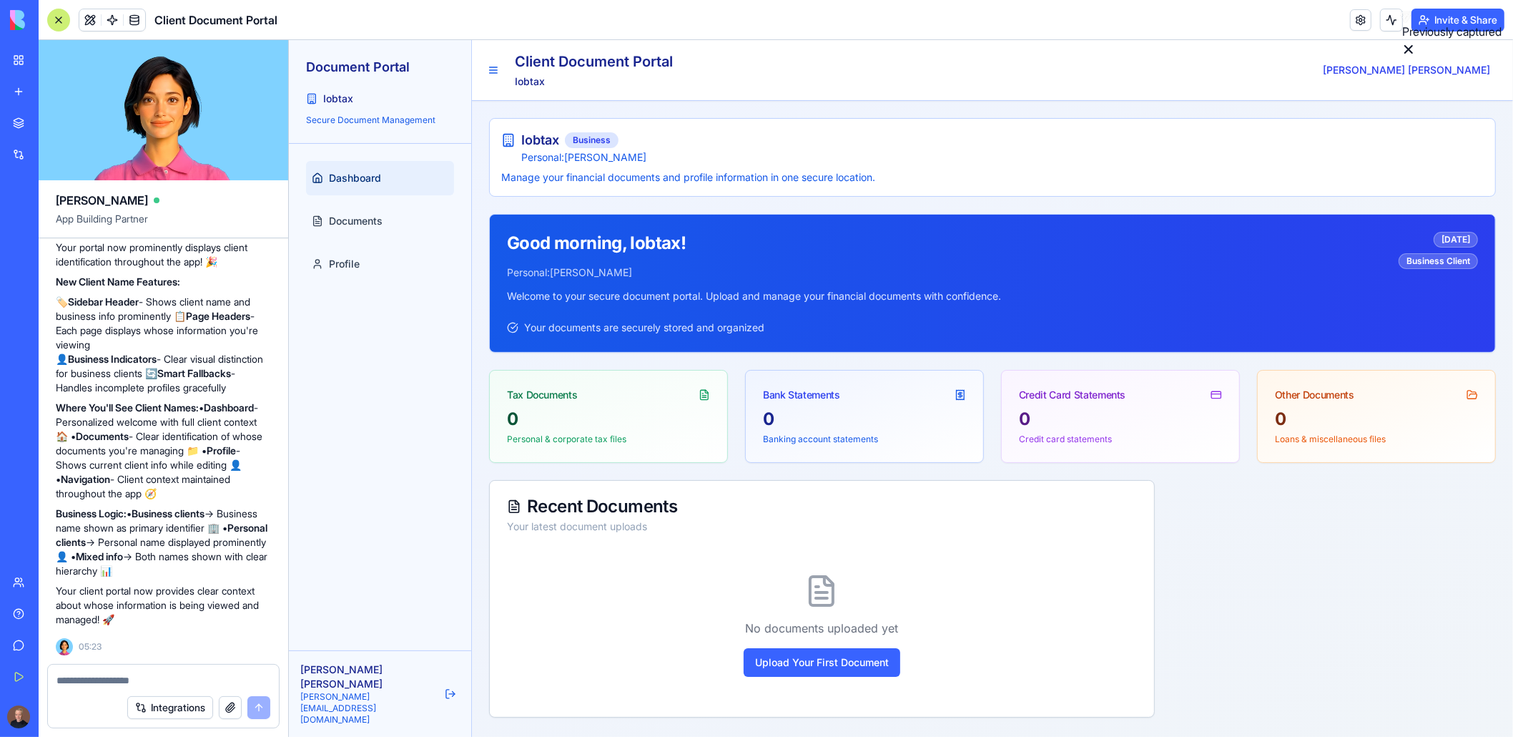
click at [97, 686] on textarea at bounding box center [164, 680] width 214 height 14
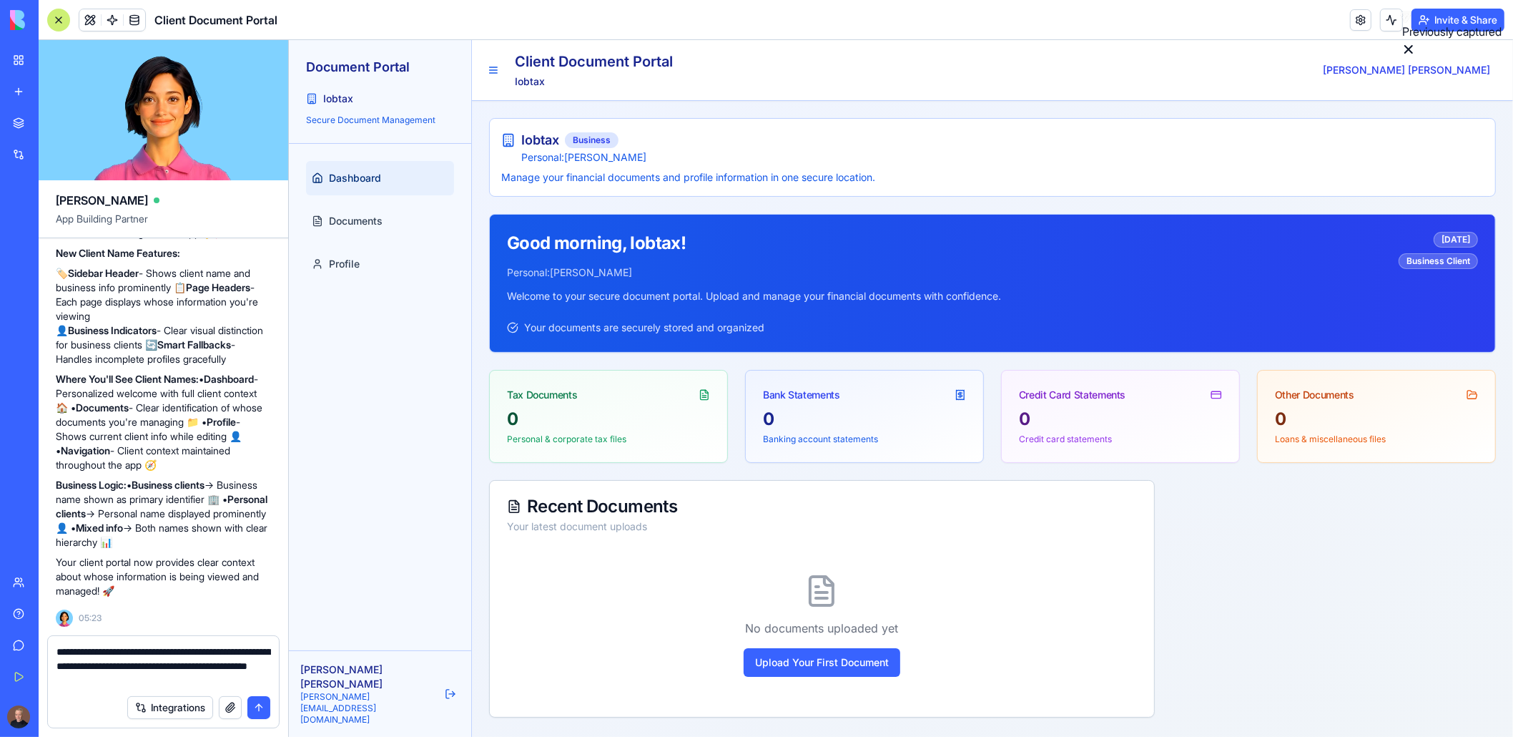
type textarea "**********"
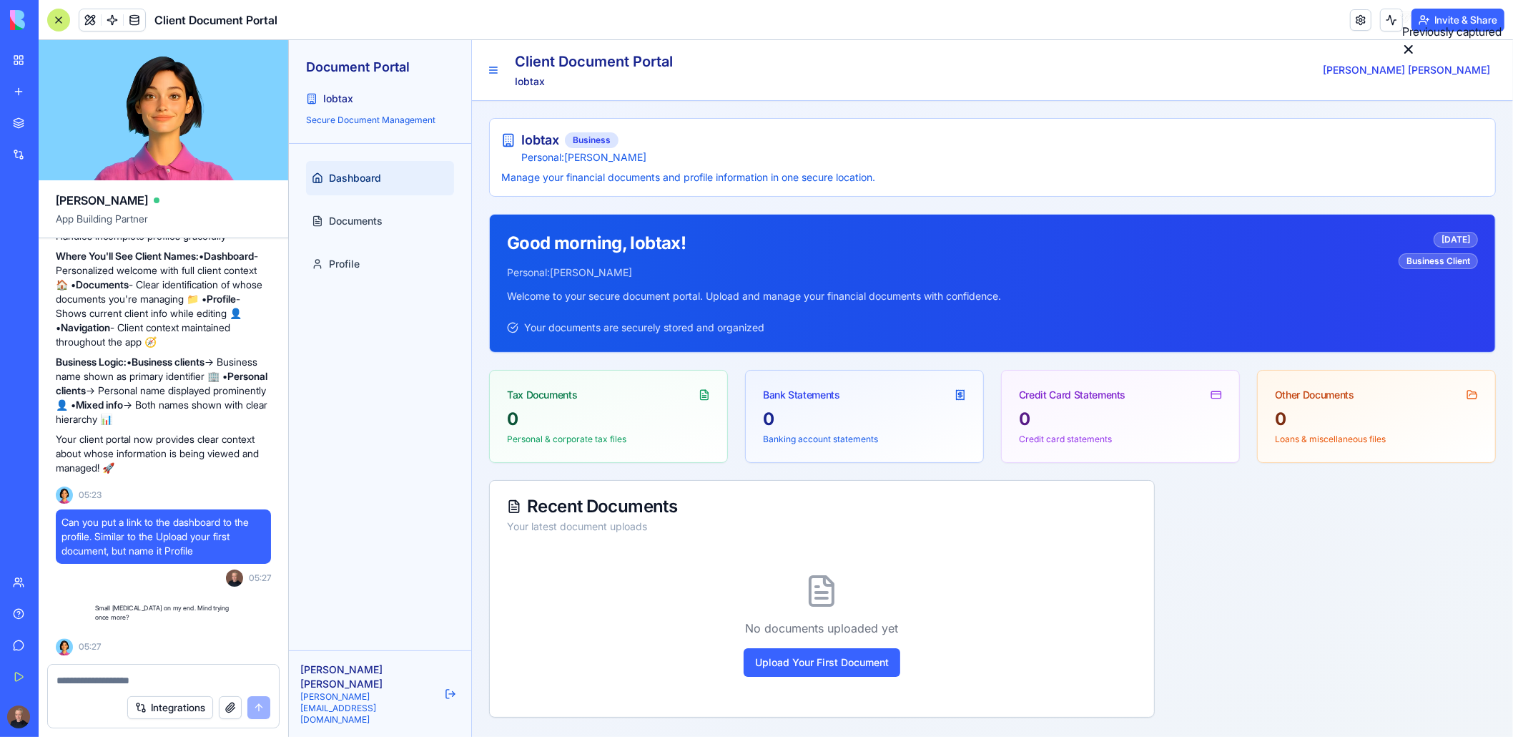
scroll to position [9828, 0]
click at [96, 679] on textarea at bounding box center [164, 680] width 215 height 14
click at [101, 686] on textarea at bounding box center [164, 680] width 215 height 14
click at [146, 529] on span "Can you put a link to the dashboard to the profile. Similar to the Upload your …" at bounding box center [164, 536] width 204 height 43
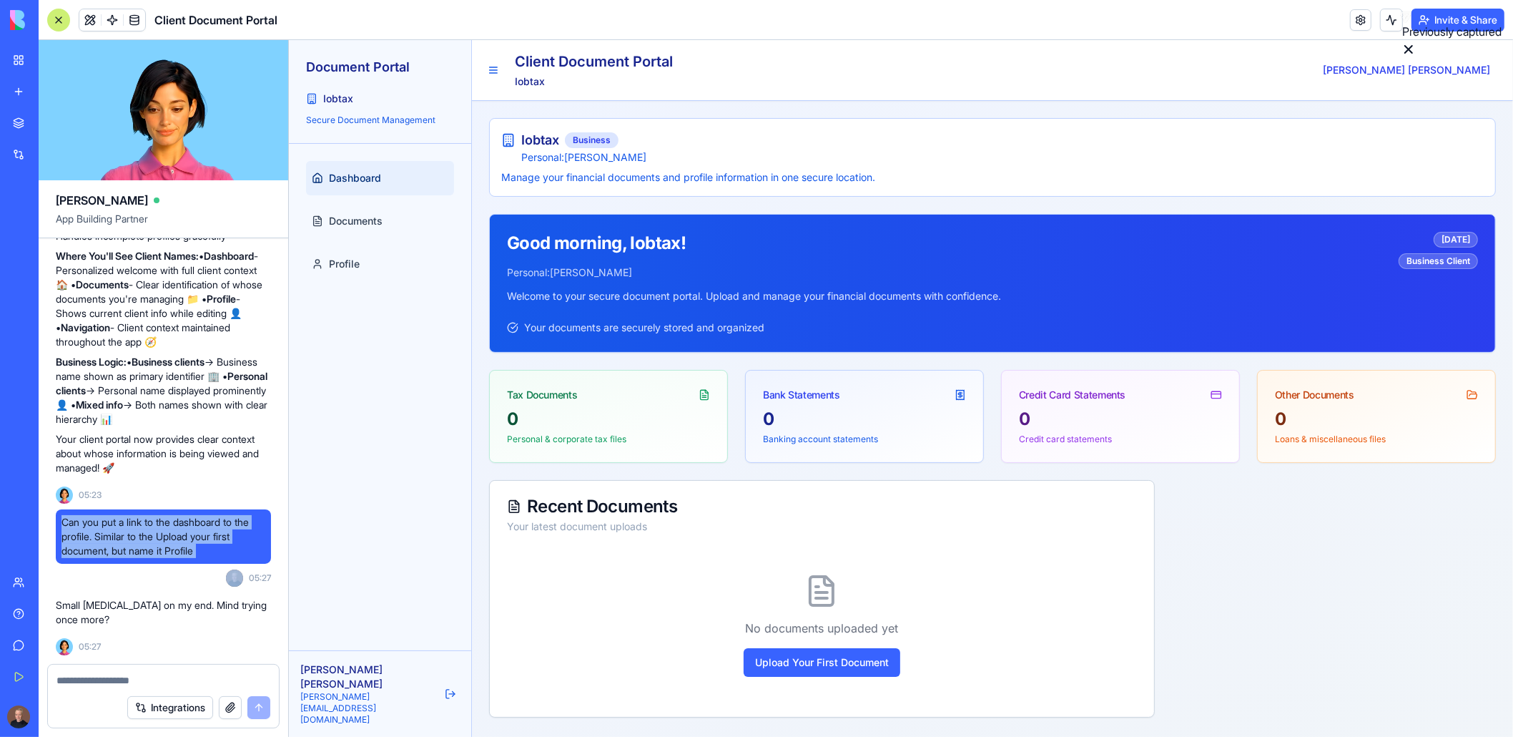
click at [146, 529] on span "Can you put a link to the dashboard to the profile. Similar to the Upload your …" at bounding box center [164, 536] width 204 height 43
copy span "Can you put a link to the dashboard to the profile. Similar to the Upload your …"
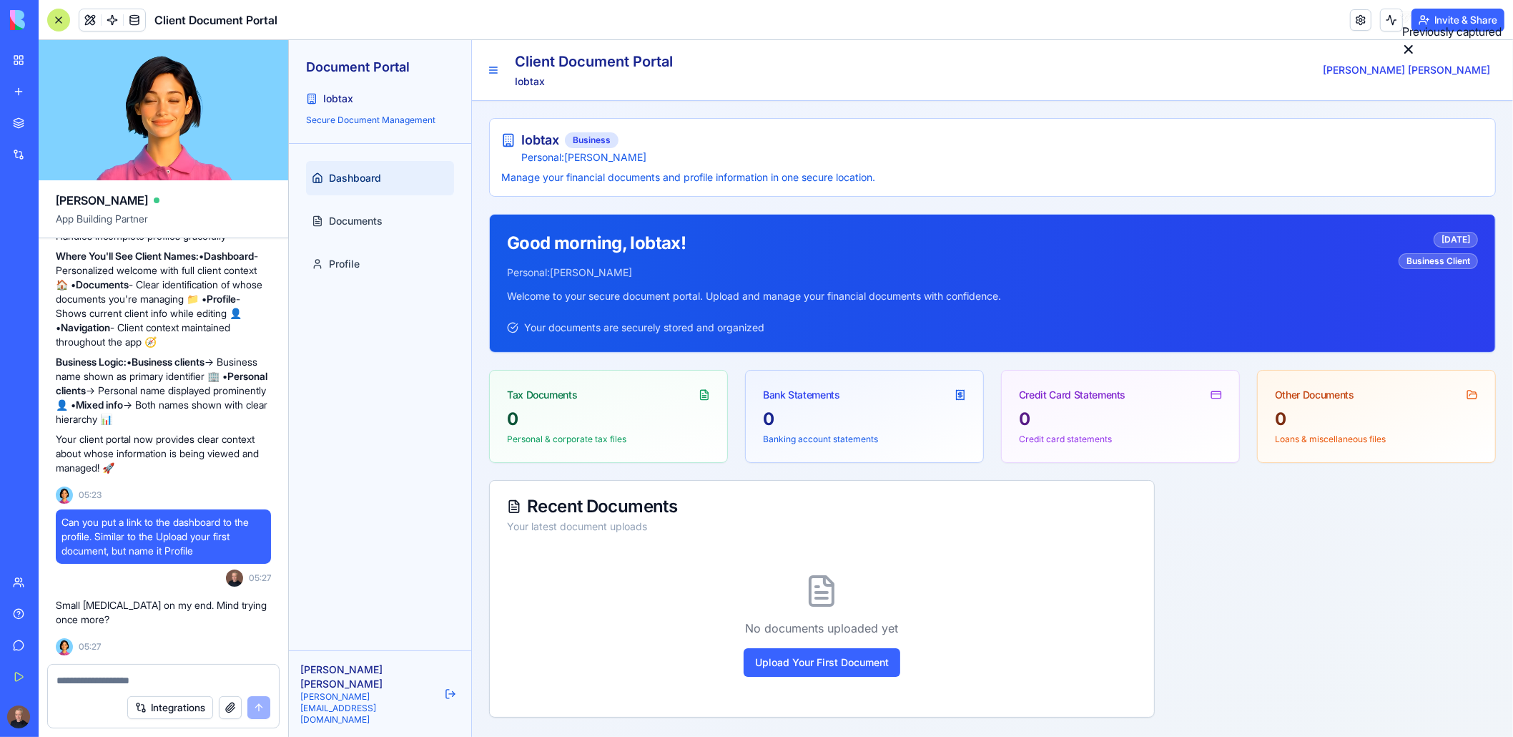
click at [91, 677] on textarea at bounding box center [164, 680] width 215 height 14
paste textarea "**********"
type textarea "**********"
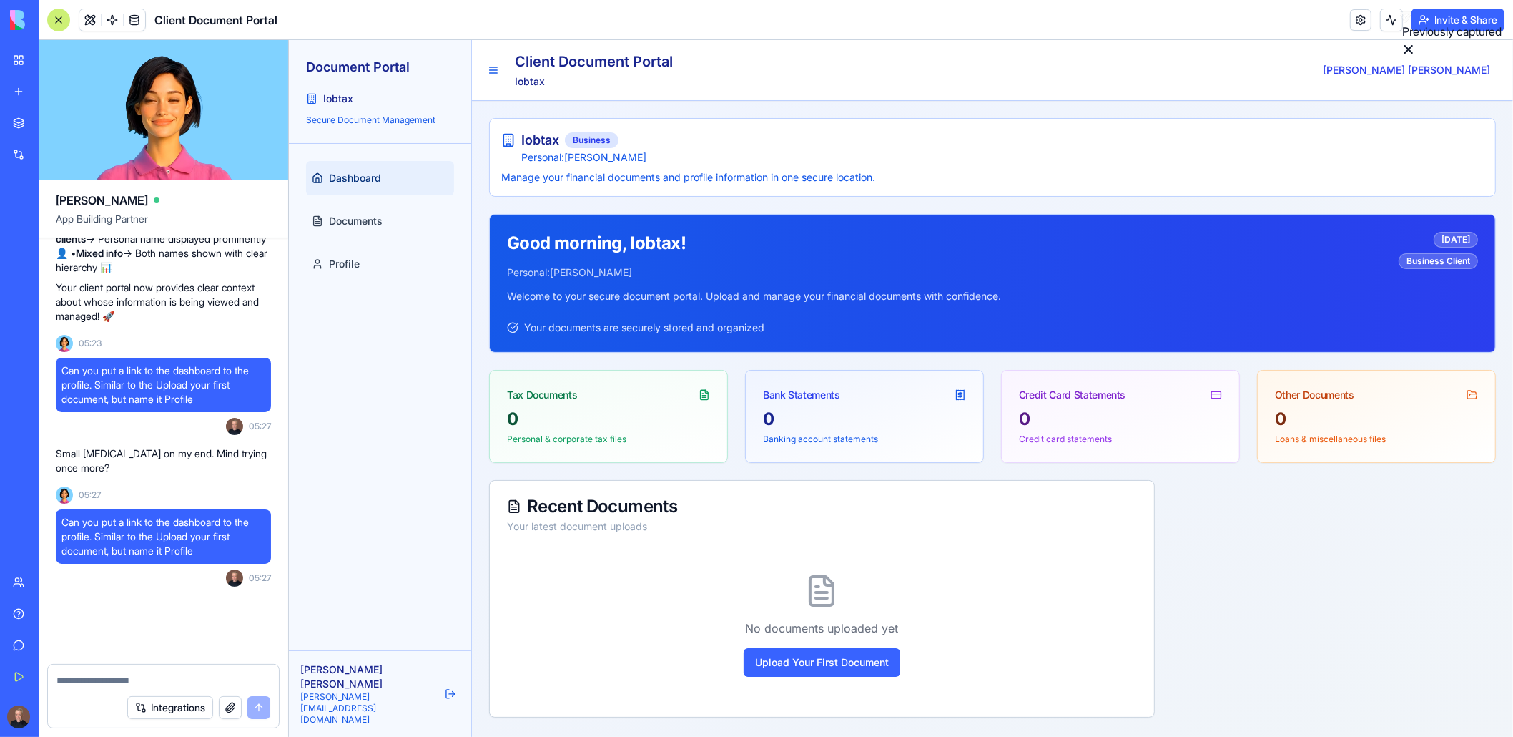
scroll to position [9980, 0]
click at [115, 675] on textarea at bounding box center [164, 680] width 215 height 14
click at [107, 676] on textarea at bounding box center [164, 680] width 215 height 14
click at [107, 677] on textarea at bounding box center [164, 680] width 215 height 14
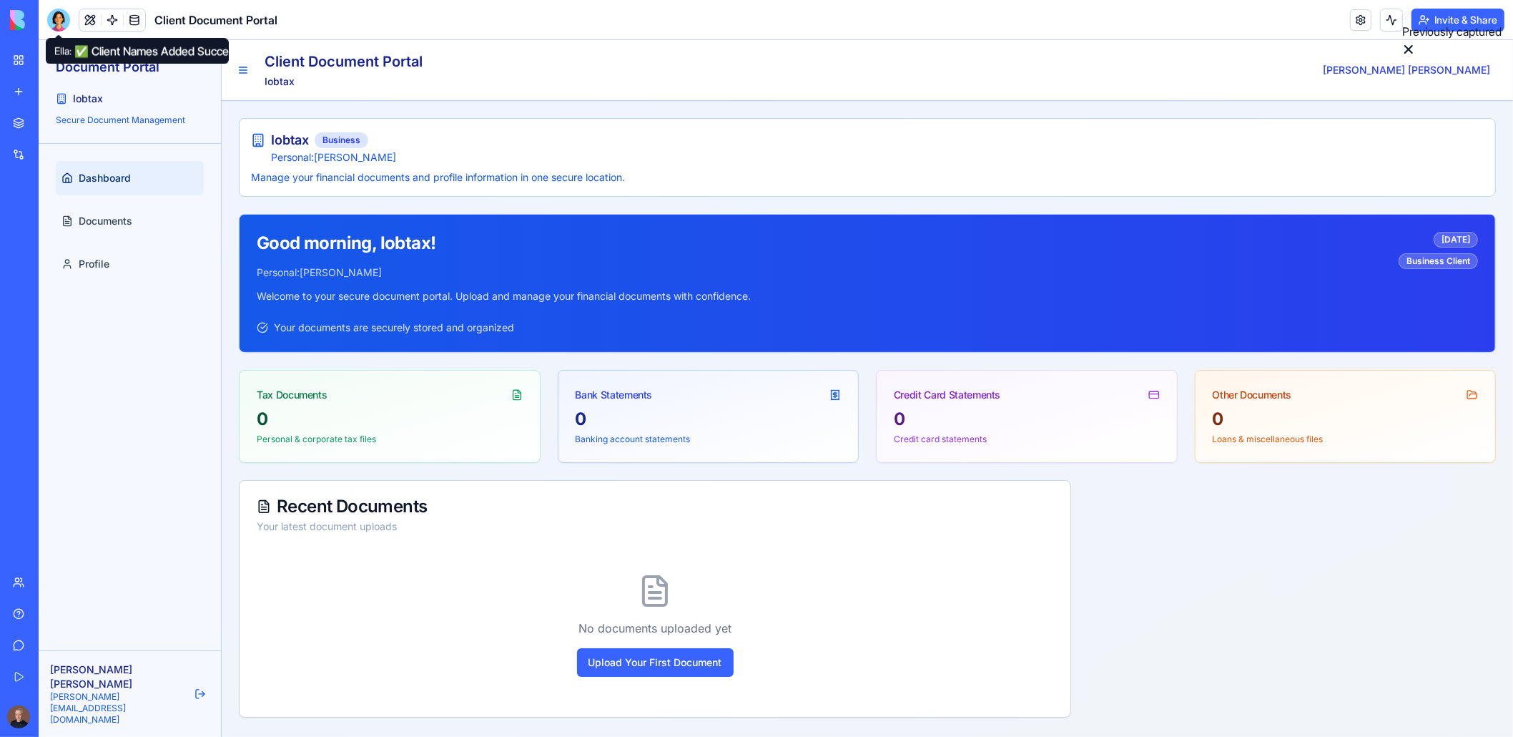
click at [66, 24] on div at bounding box center [58, 20] width 23 height 23
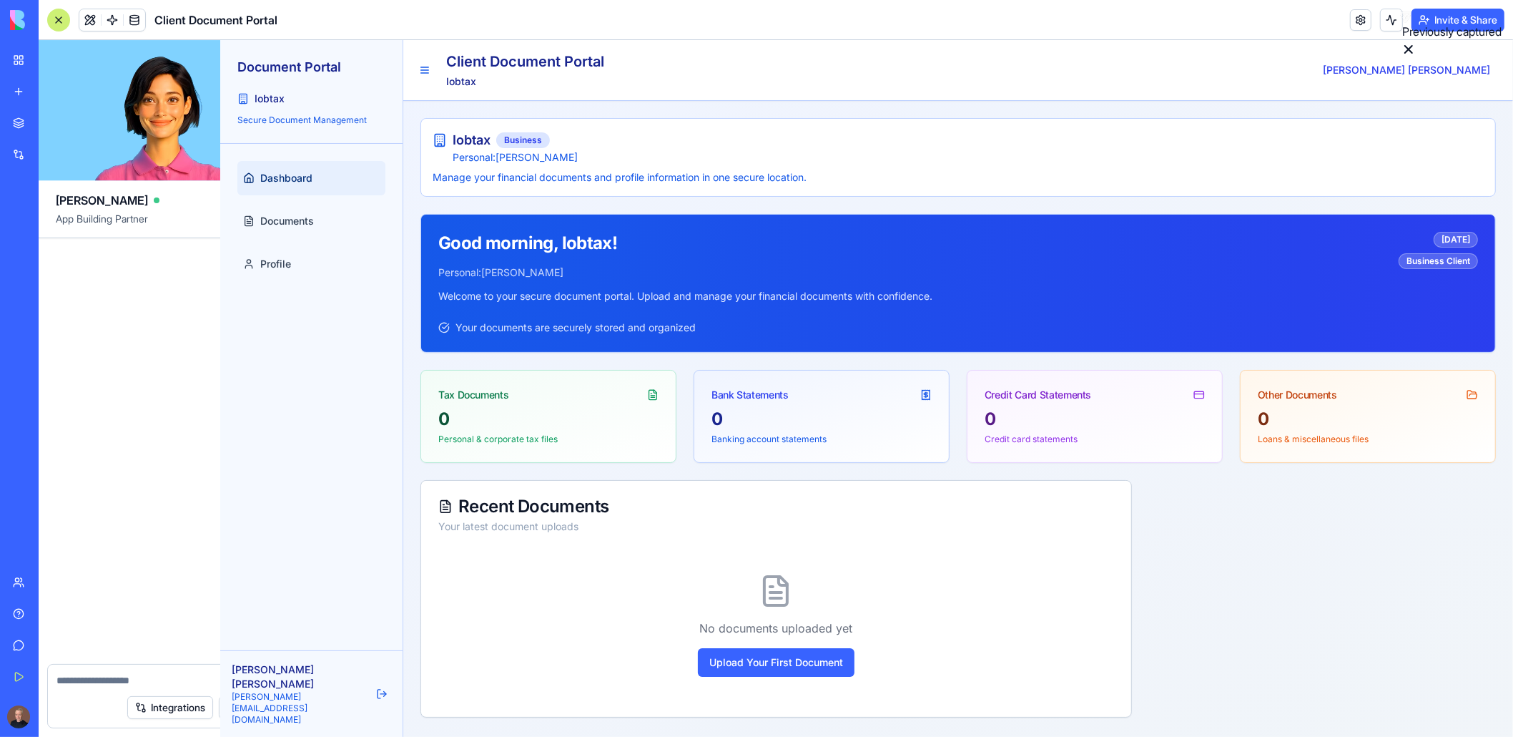
scroll to position [9677, 0]
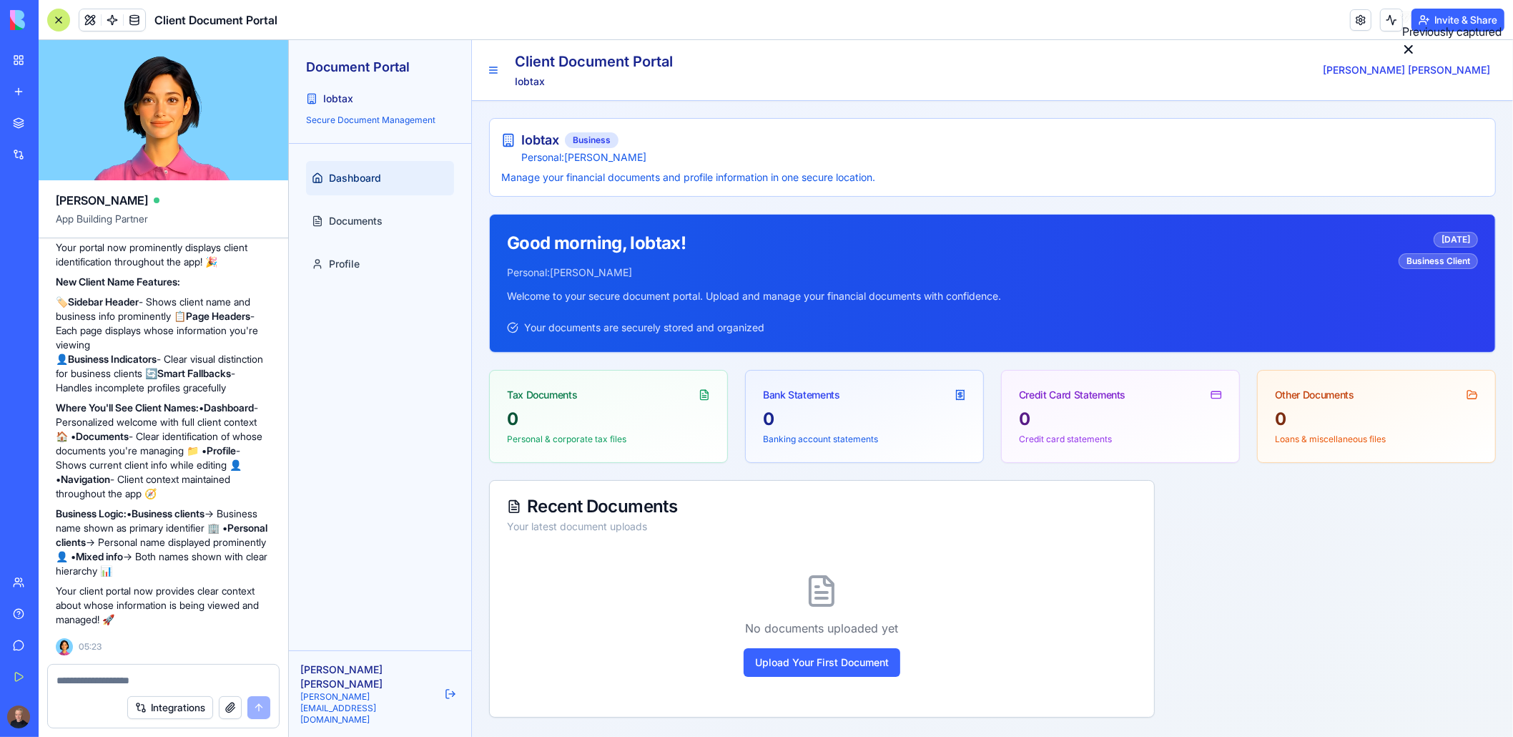
click at [114, 677] on textarea at bounding box center [164, 680] width 214 height 14
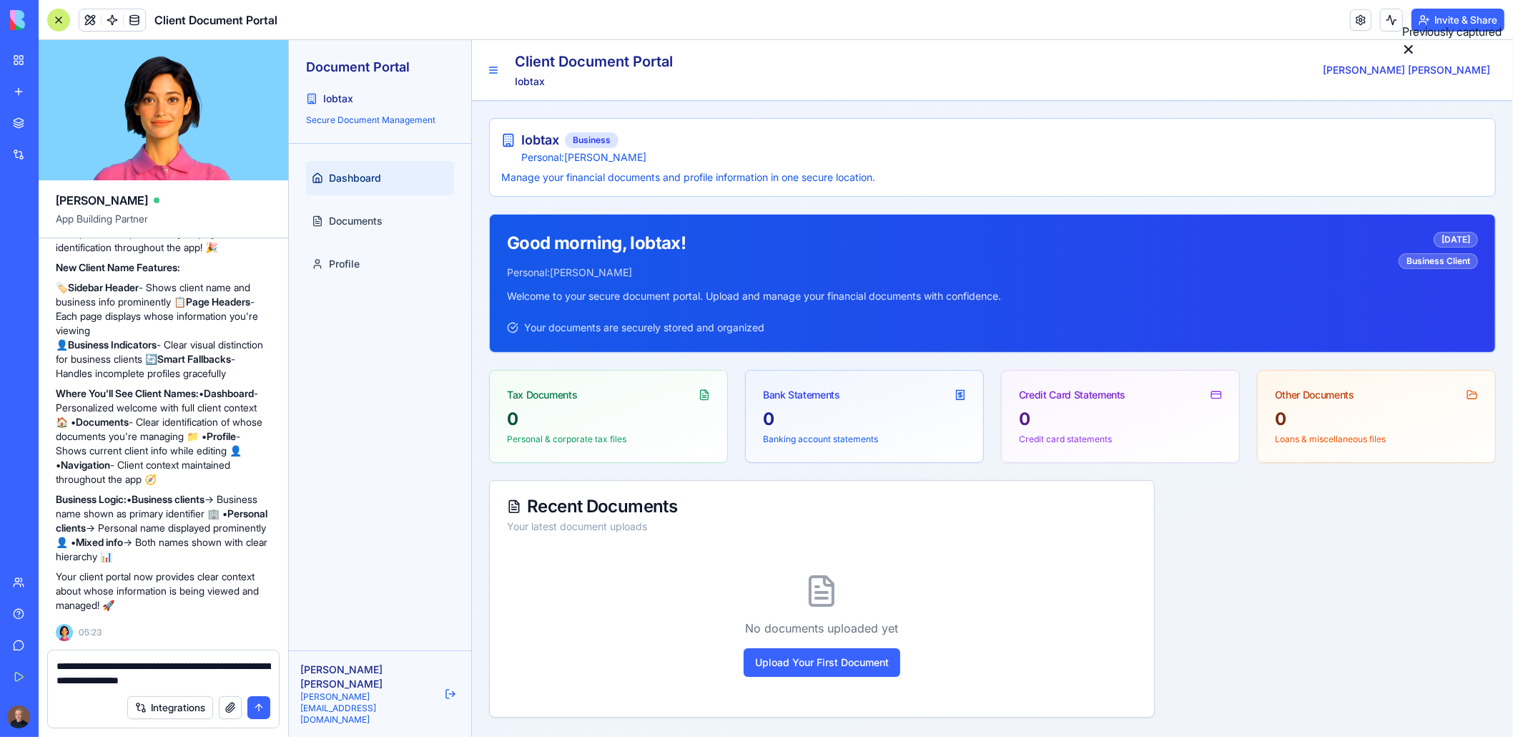
type textarea "**********"
click at [255, 710] on button "submit" at bounding box center [258, 707] width 23 height 23
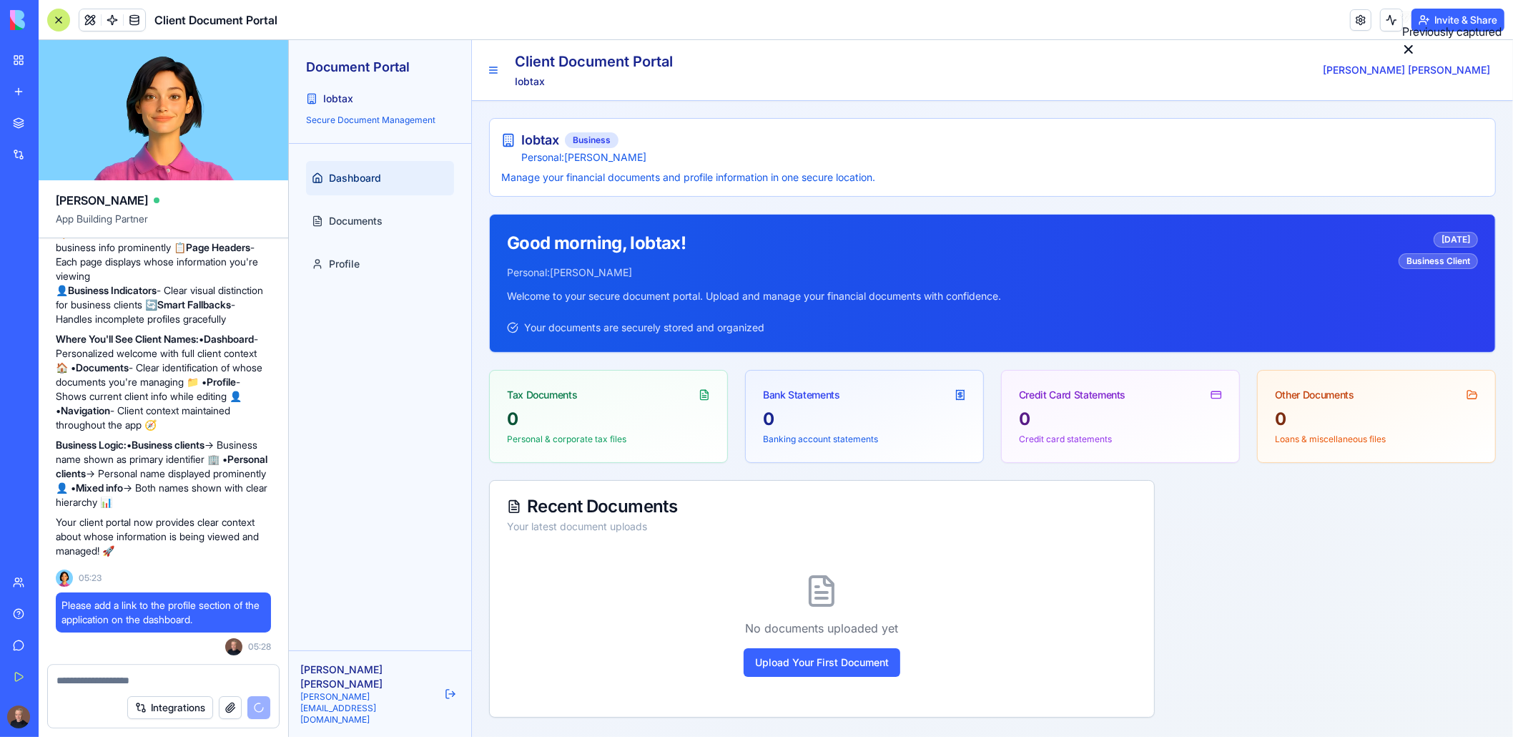
scroll to position [9814, 0]
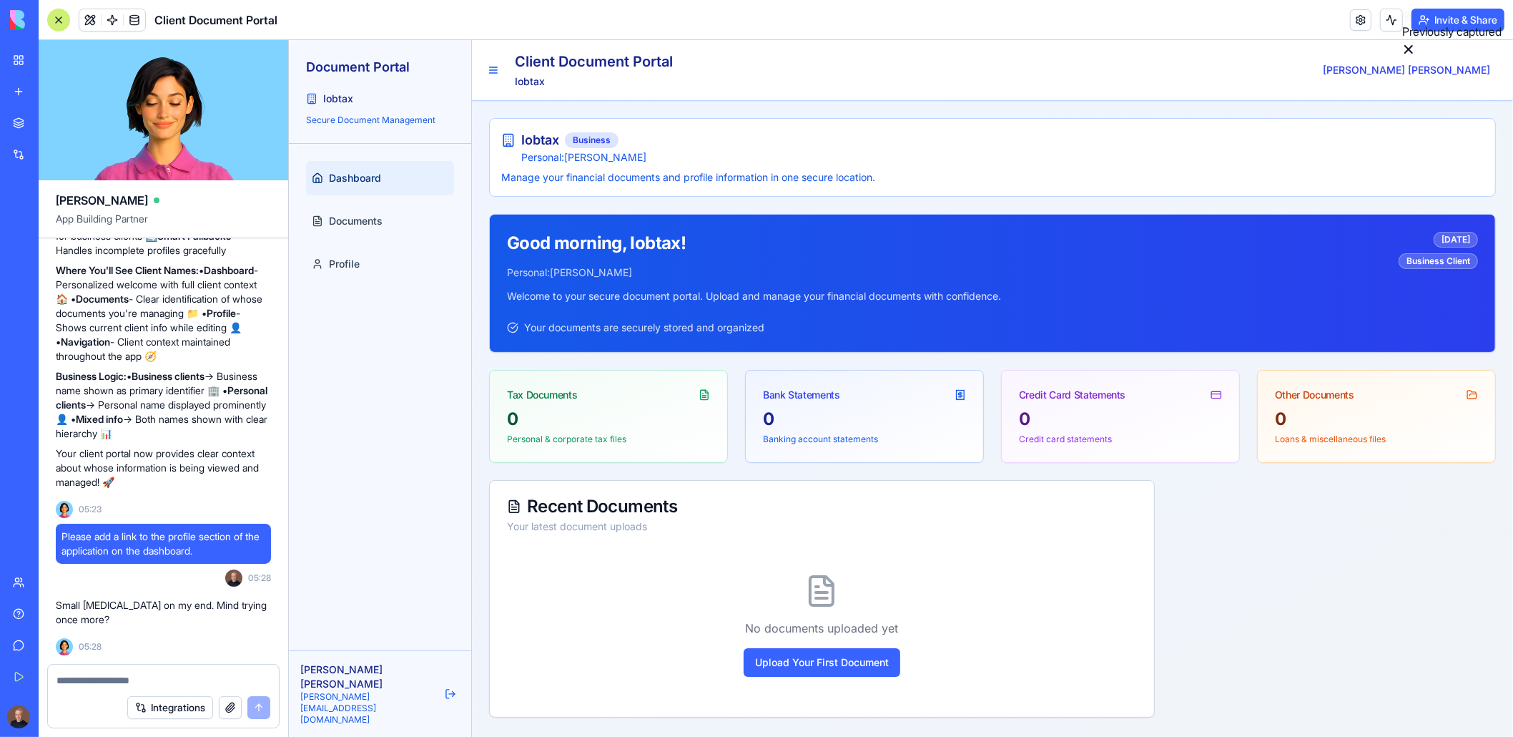
click at [141, 676] on textarea at bounding box center [164, 680] width 215 height 14
click at [144, 682] on textarea at bounding box center [164, 680] width 215 height 14
type textarea "**********"
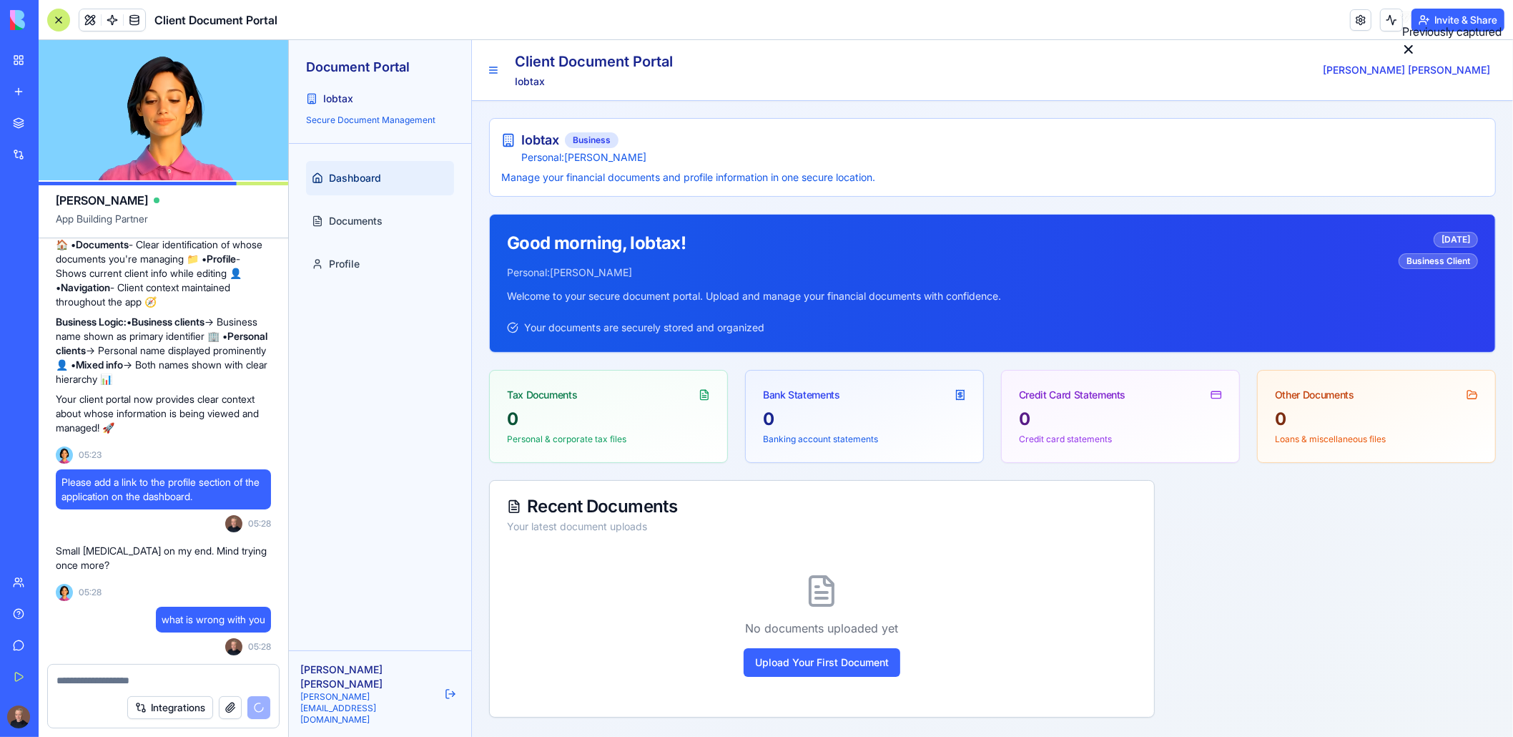
scroll to position [9937, 0]
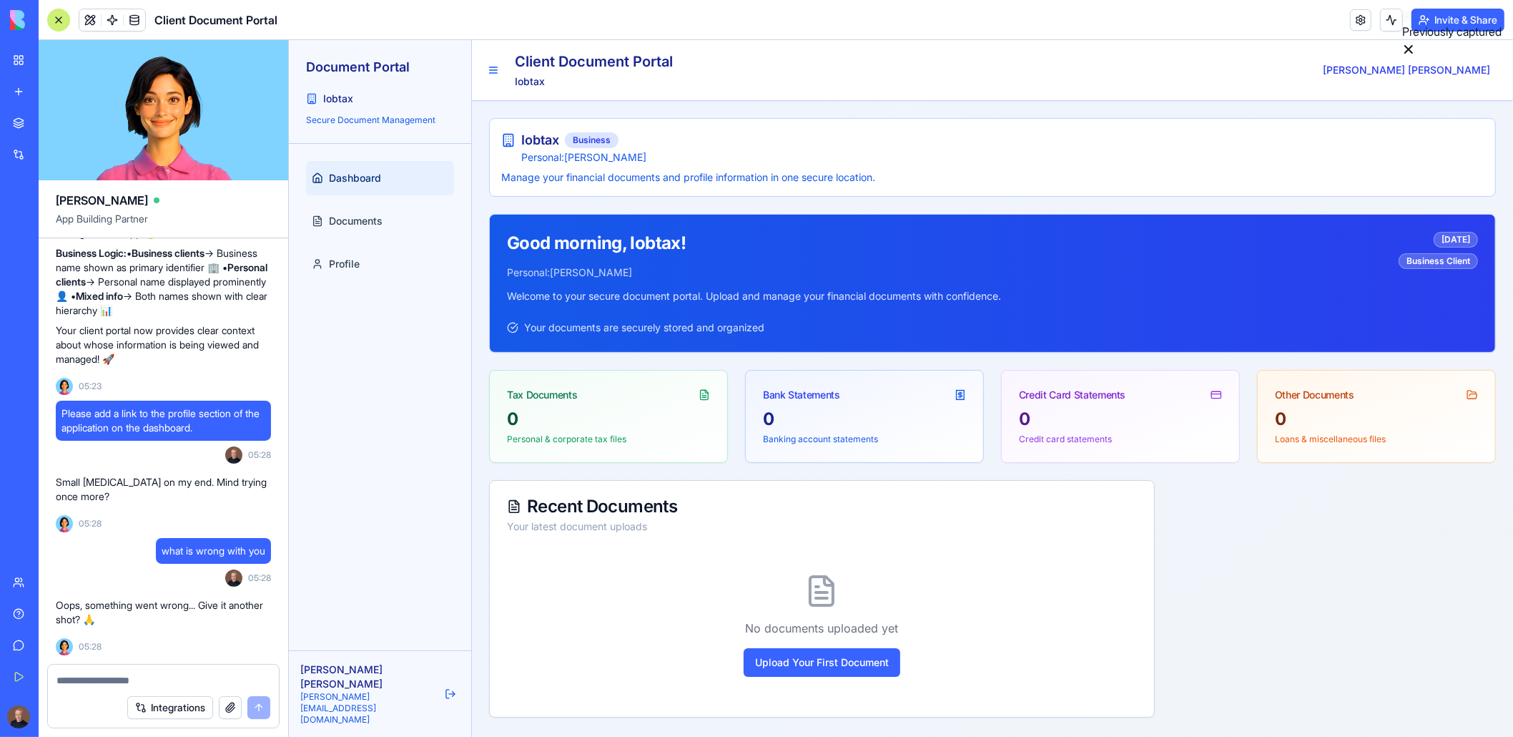
click at [129, 680] on textarea at bounding box center [164, 680] width 215 height 14
click at [126, 673] on textarea at bounding box center [164, 680] width 215 height 14
click at [109, 685] on textarea at bounding box center [164, 680] width 215 height 14
click at [144, 685] on textarea at bounding box center [164, 680] width 215 height 14
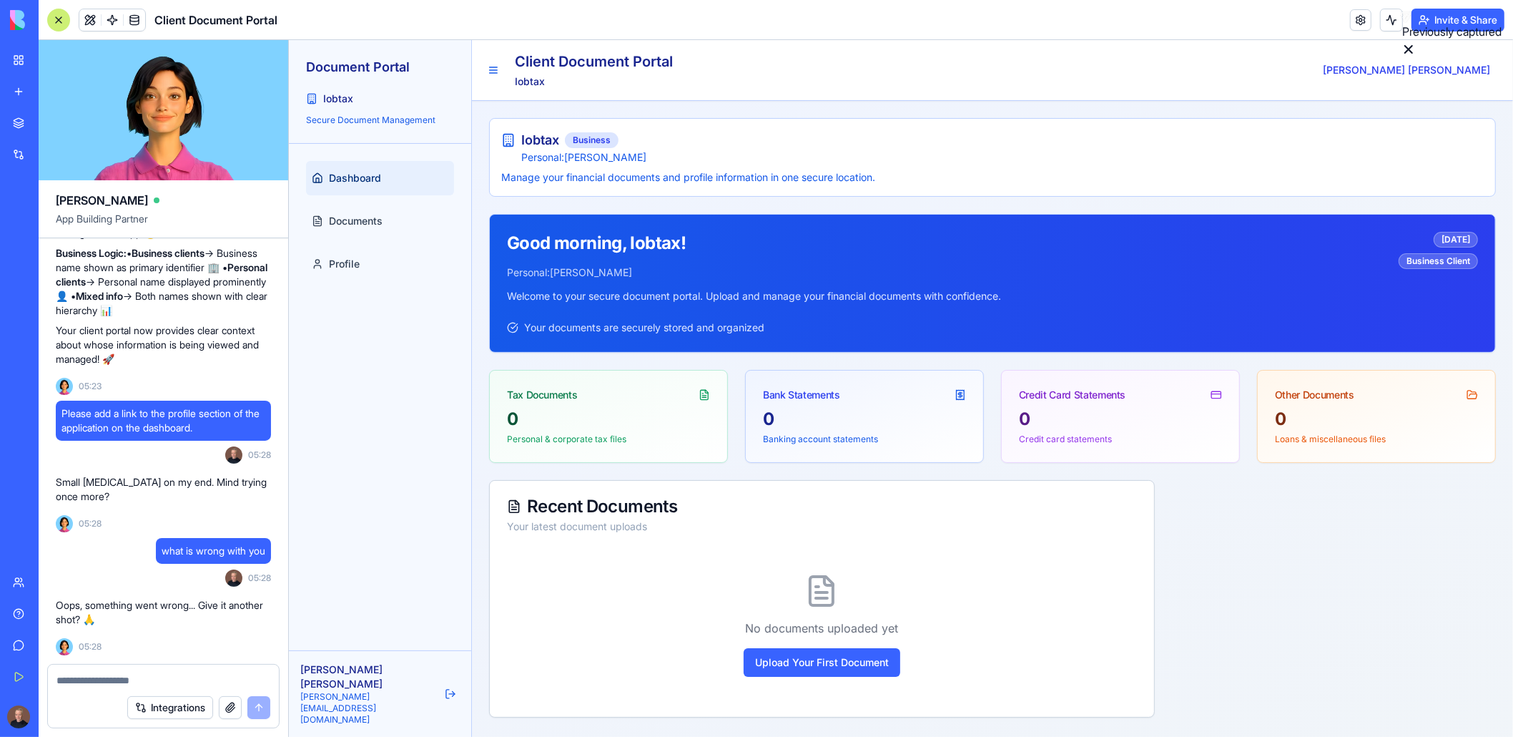
click at [1319, 436] on p "Loans & miscellaneous files" at bounding box center [1375, 438] width 203 height 11
click at [787, 662] on button "Upload Your First Document" at bounding box center [821, 662] width 157 height 29
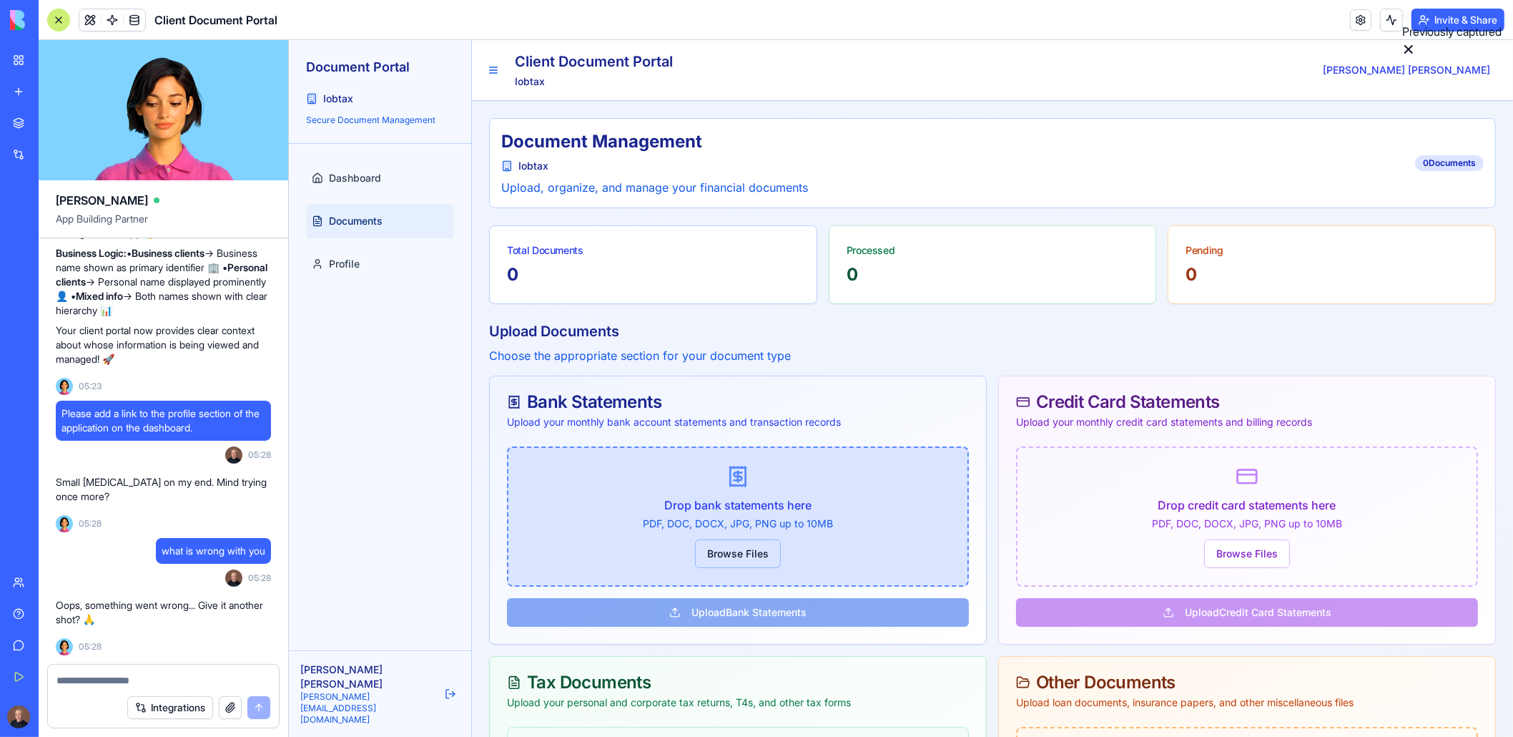
click at [727, 559] on button "Browse Files" at bounding box center [737, 553] width 86 height 29
click at [726, 548] on button "Browse Files" at bounding box center [737, 553] width 86 height 29
click at [725, 549] on button "Browse Files" at bounding box center [737, 553] width 86 height 29
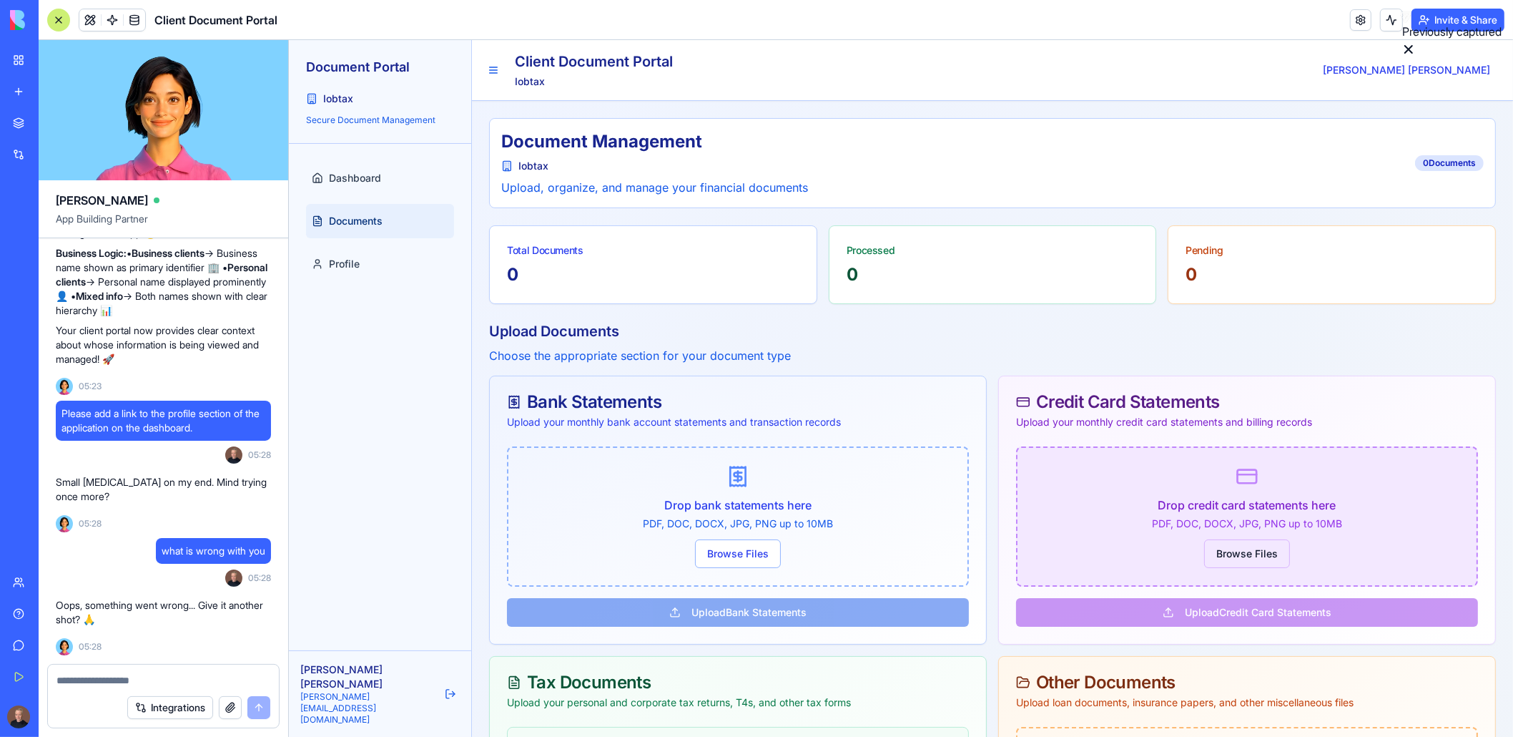
click at [1277, 546] on button "Browse Files" at bounding box center [1247, 553] width 86 height 29
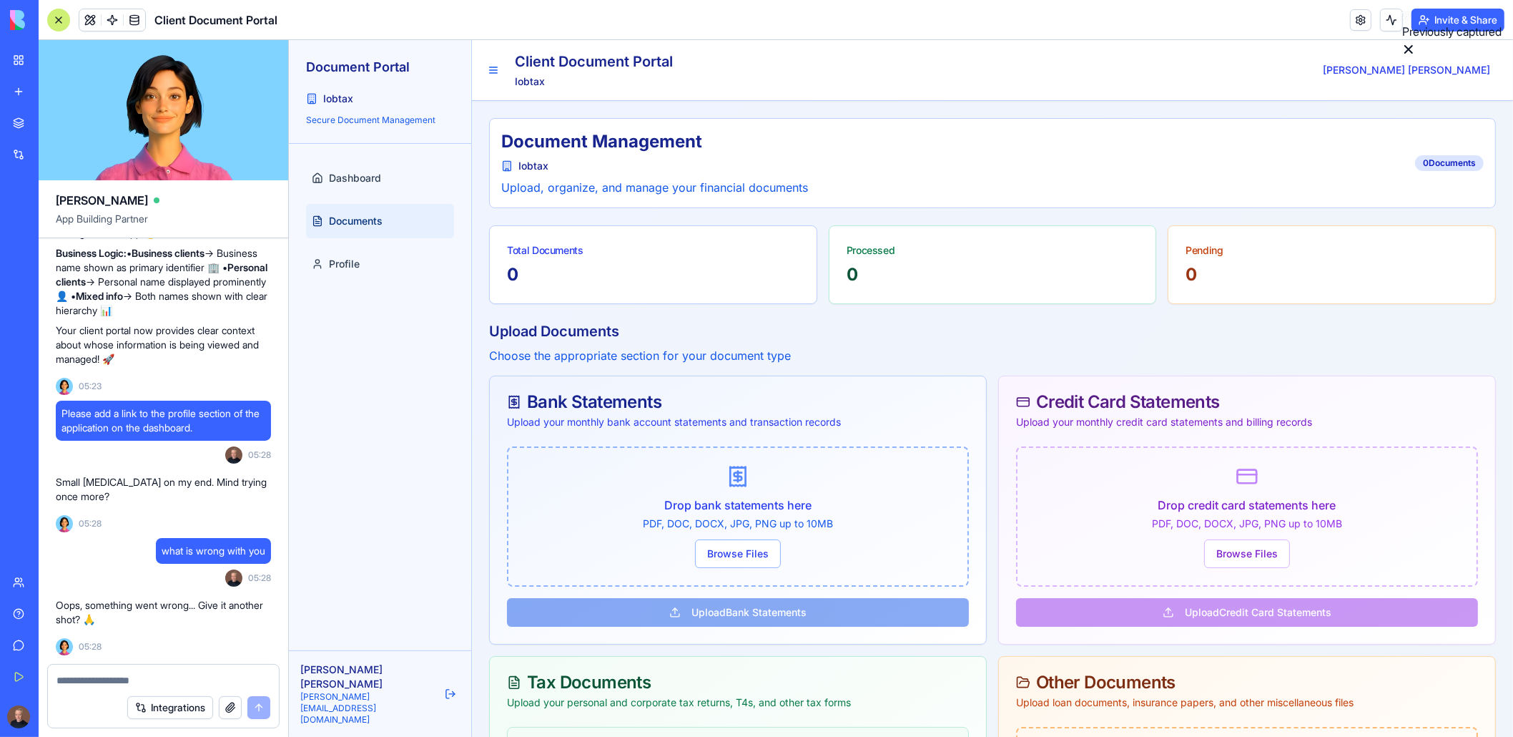
click at [1239, 606] on div "Drop credit card statements here PDF, DOC, DOCX, JPG, PNG up to 10MB Browse Fil…" at bounding box center [1246, 544] width 496 height 197
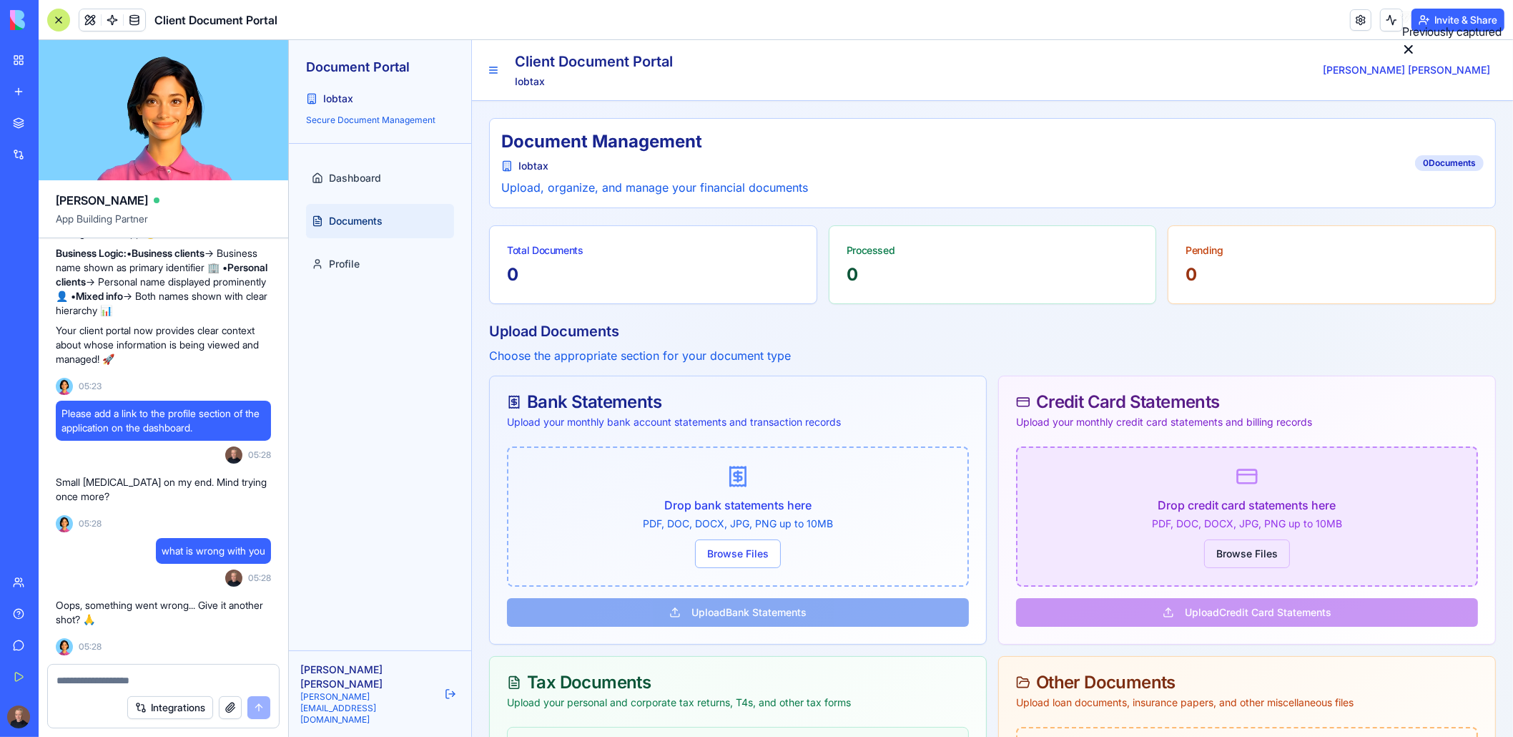
click at [1229, 565] on div "Drop credit card statements here PDF, DOC, DOCX, JPG, PNG up to 10MB Browse Fil…" at bounding box center [1247, 516] width 462 height 140
click at [1223, 558] on button "Browse Files" at bounding box center [1247, 553] width 86 height 29
click at [1223, 556] on button "Browse Files" at bounding box center [1247, 553] width 86 height 29
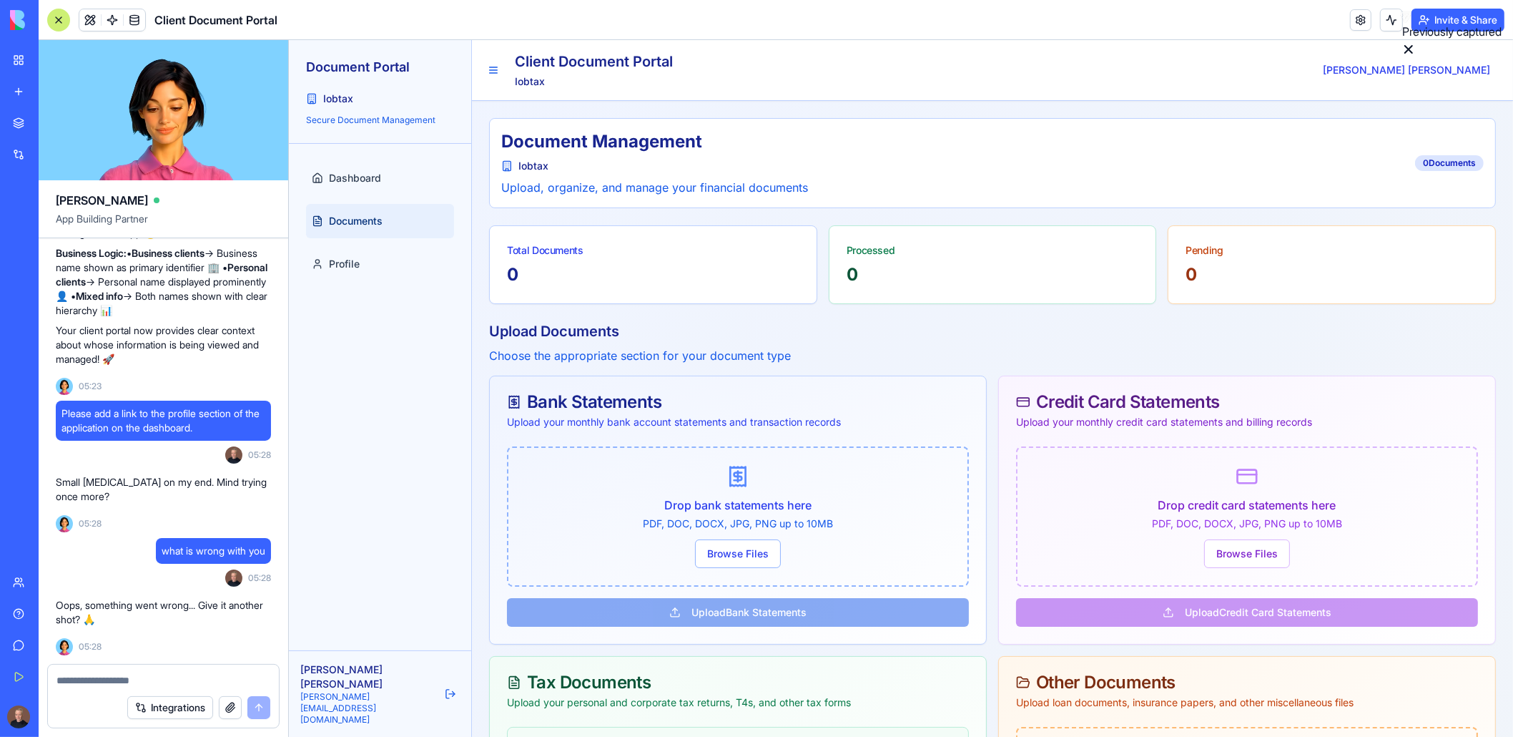
click at [77, 682] on textarea at bounding box center [164, 680] width 215 height 14
type textarea "**********"
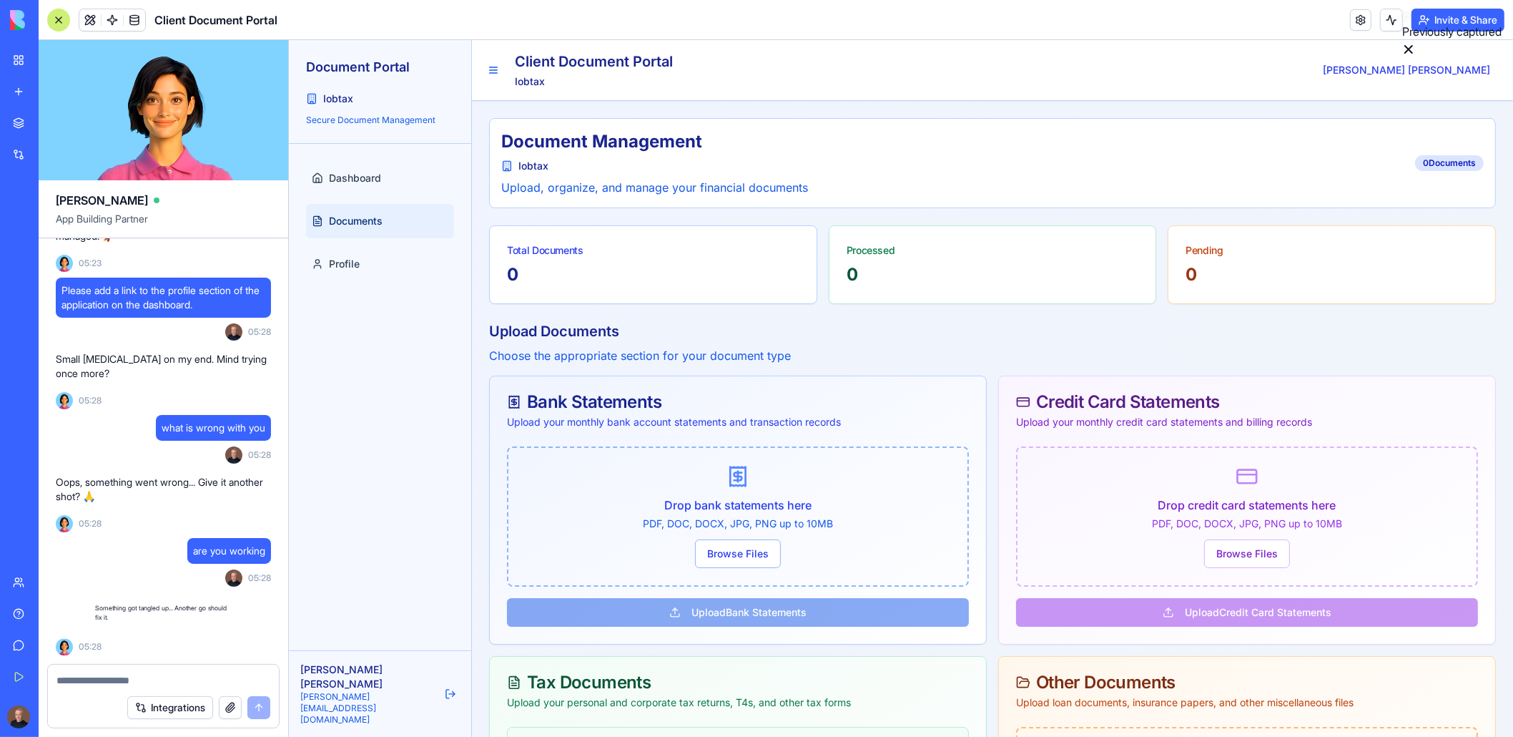
scroll to position [10060, 0]
click at [91, 685] on textarea at bounding box center [164, 680] width 215 height 14
click at [57, 24] on div at bounding box center [58, 20] width 23 height 23
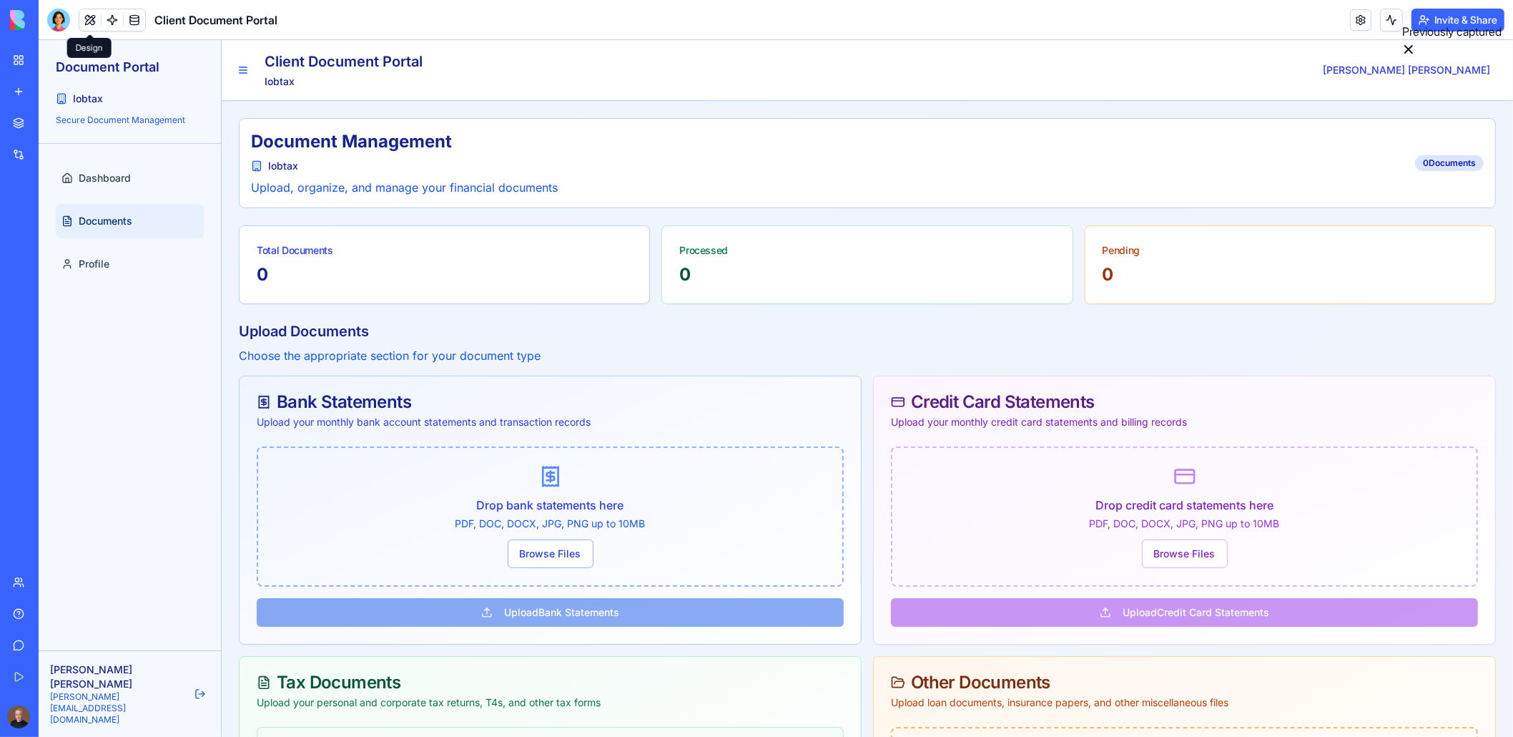
click at [93, 24] on button at bounding box center [89, 19] width 21 height 21
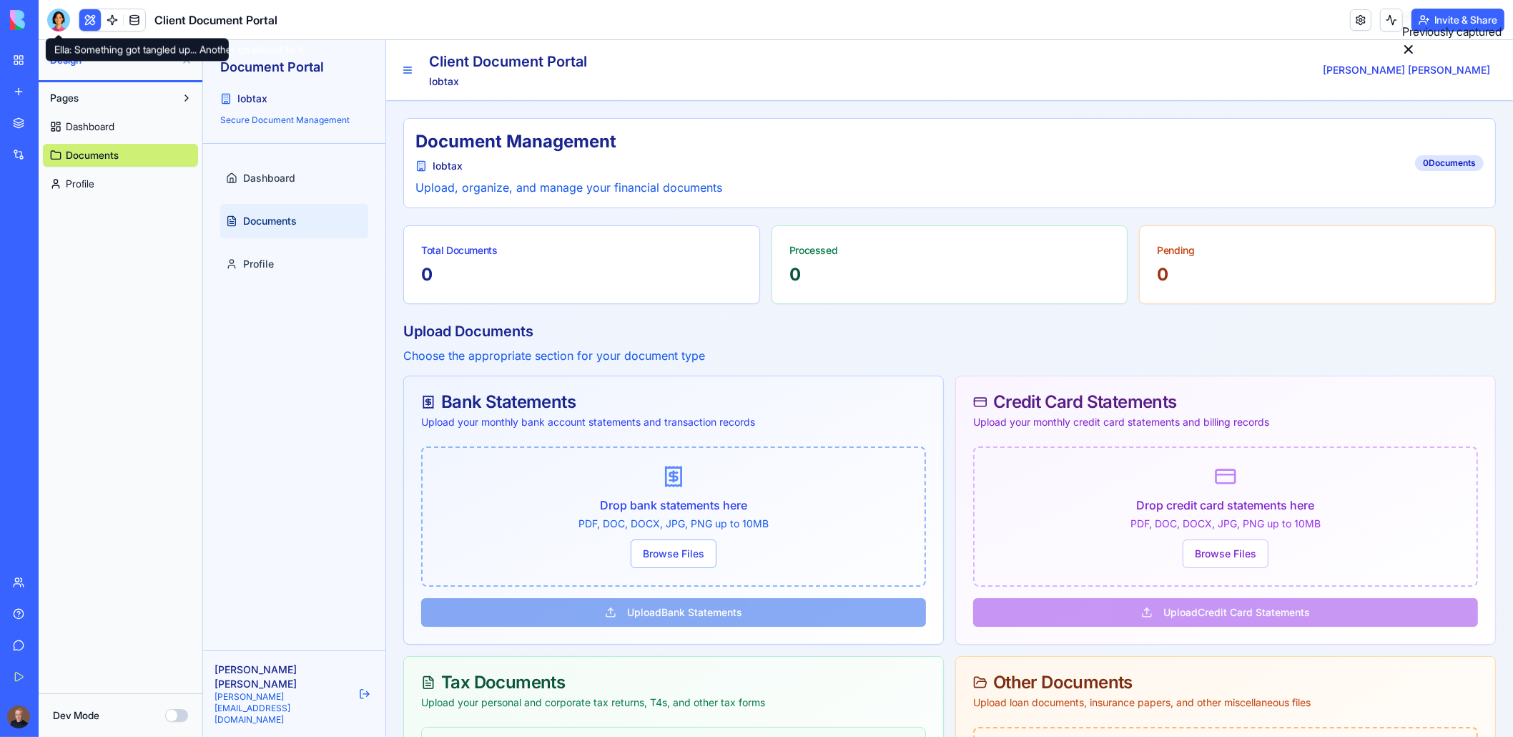
click at [58, 20] on div at bounding box center [58, 20] width 23 height 23
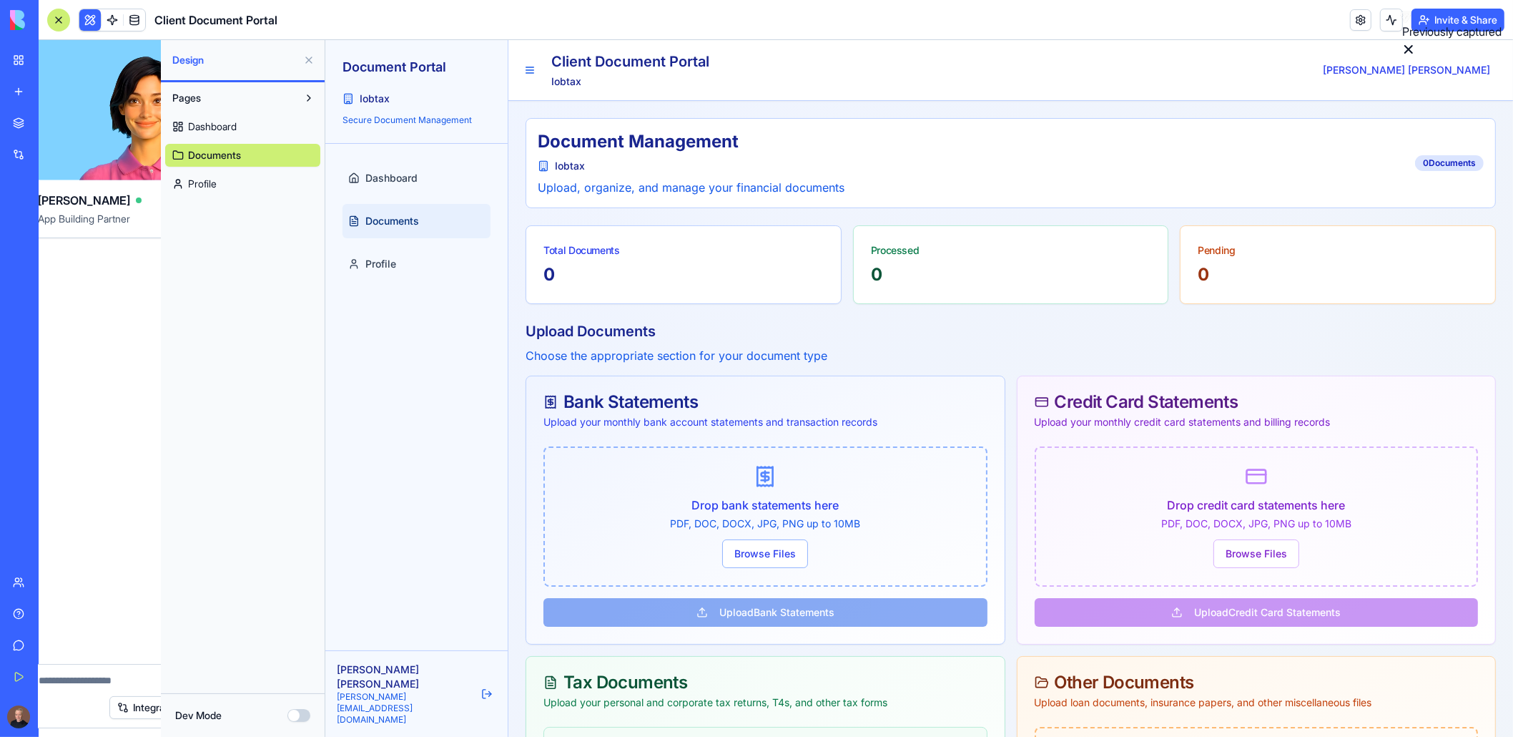
scroll to position [0, 0]
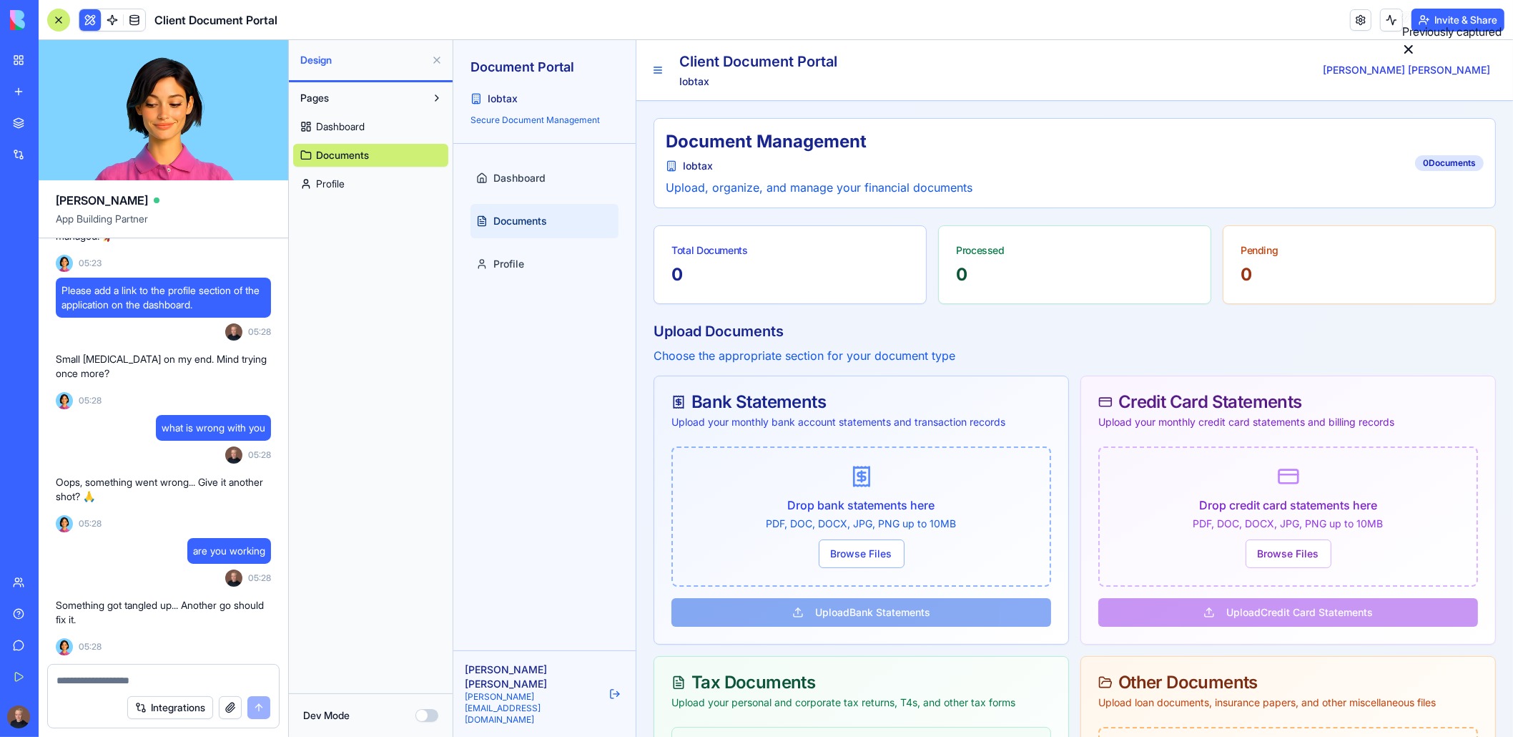
click at [77, 679] on textarea at bounding box center [164, 680] width 214 height 14
type textarea "**********"
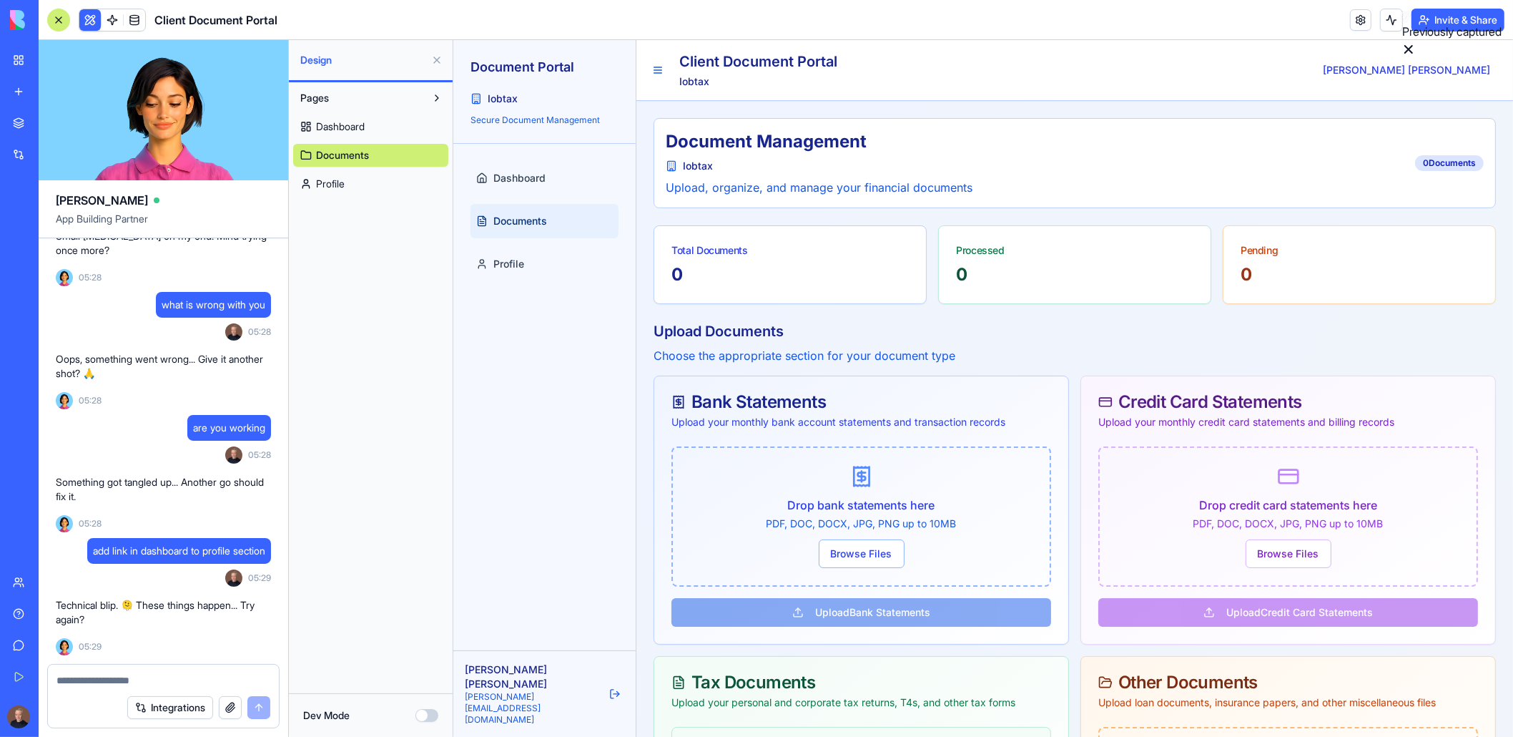
scroll to position [10111, 0]
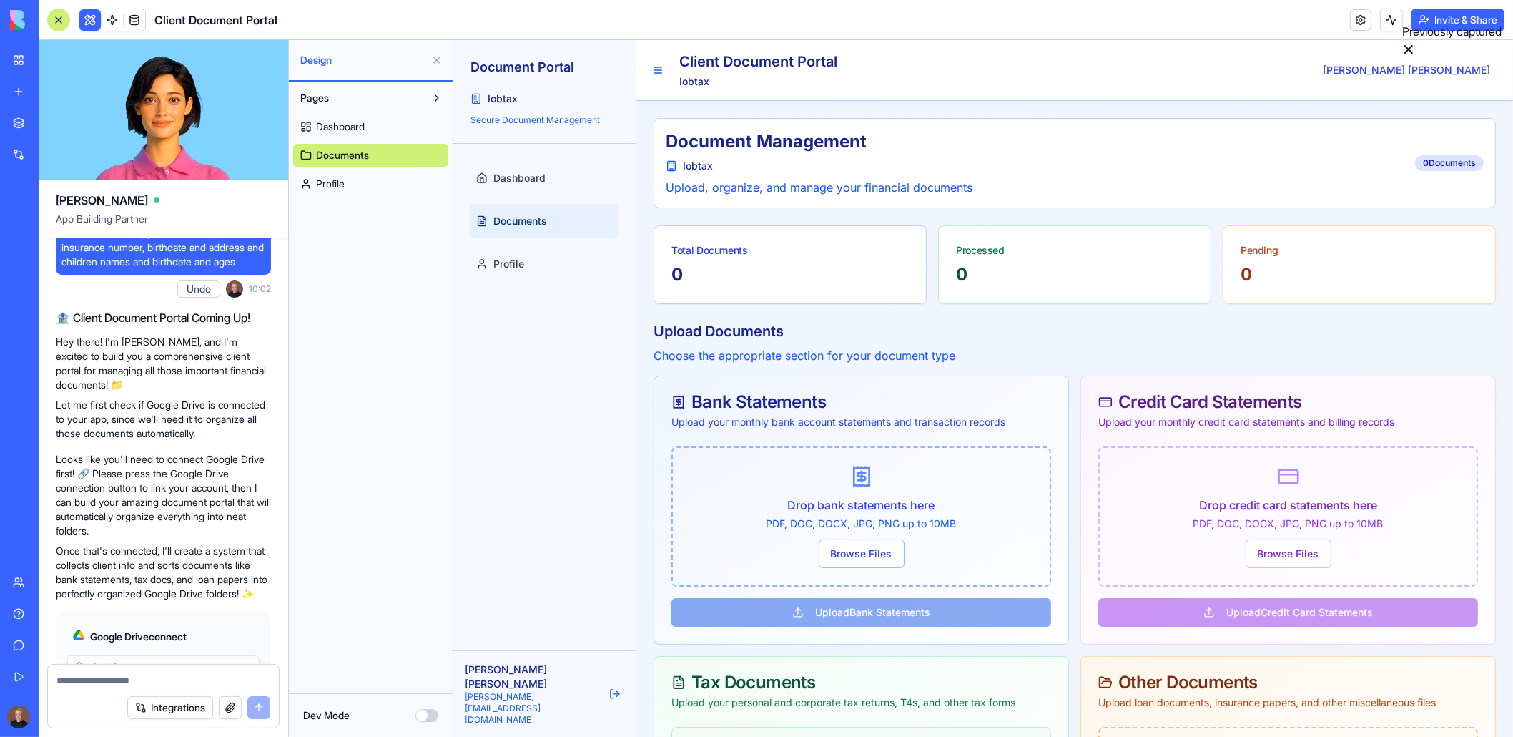
scroll to position [0, 0]
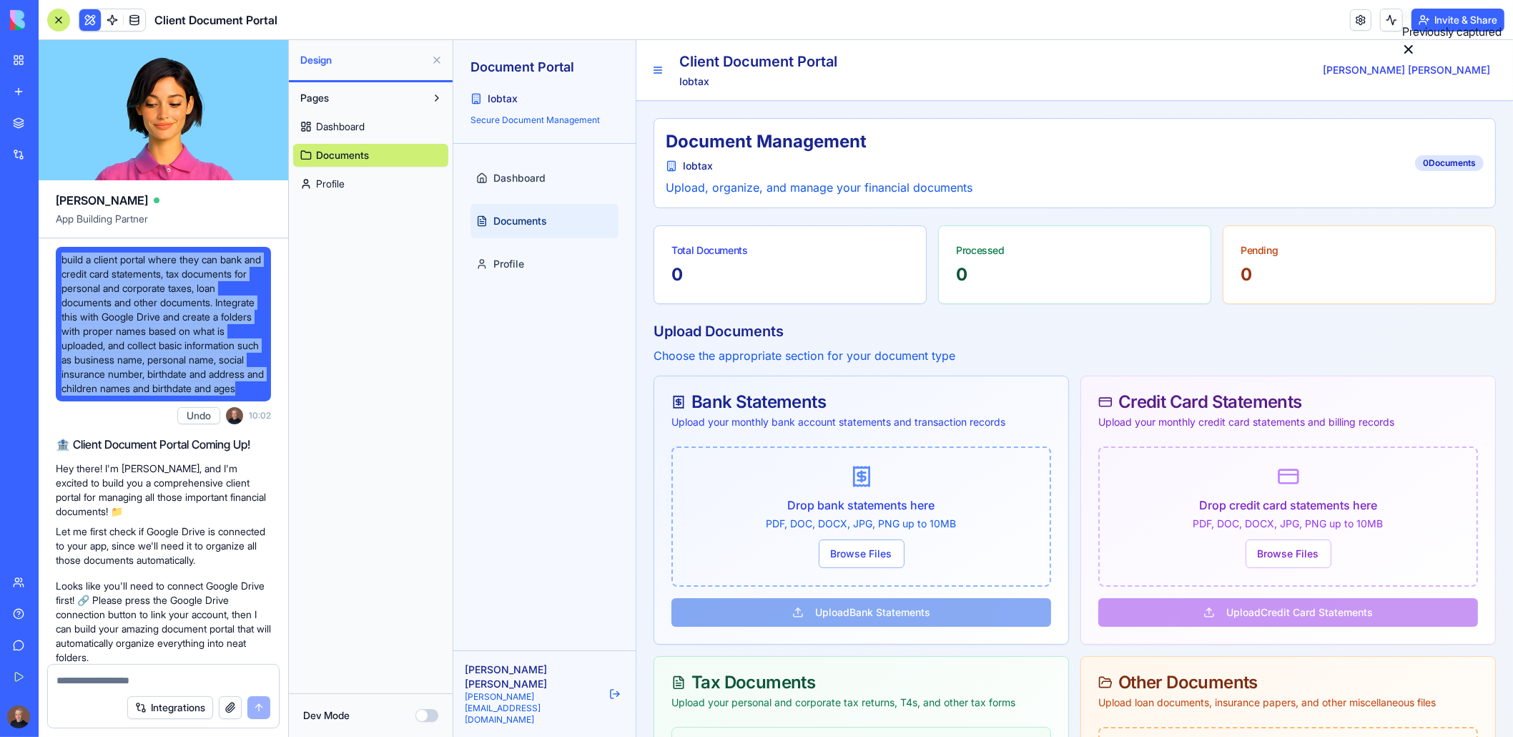
drag, startPoint x: 59, startPoint y: 257, endPoint x: 187, endPoint y: 399, distance: 190.9
click at [187, 399] on div "build a client portal where they can bank and credit card statements, tax docum…" at bounding box center [163, 324] width 215 height 154
copy span "build a client portal where they can bank and credit card statements, tax docum…"
click at [353, 123] on span "Dashboard" at bounding box center [340, 126] width 49 height 14
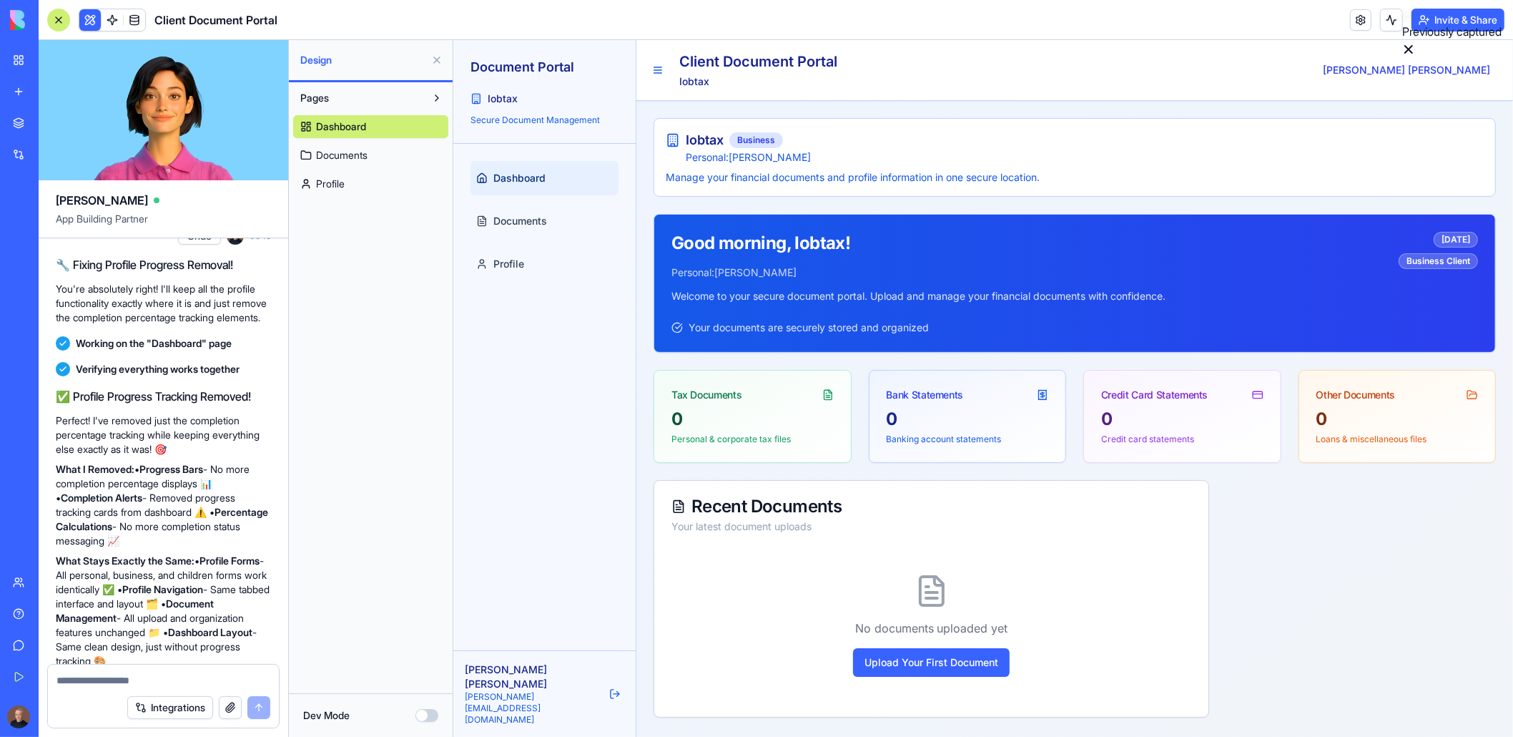
drag, startPoint x: 217, startPoint y: 651, endPoint x: 181, endPoint y: 660, distance: 36.9
click at [175, 673] on div "[PERSON_NAME] App Building Partner build a client portal where they can bank an…" at bounding box center [164, 388] width 250 height 697
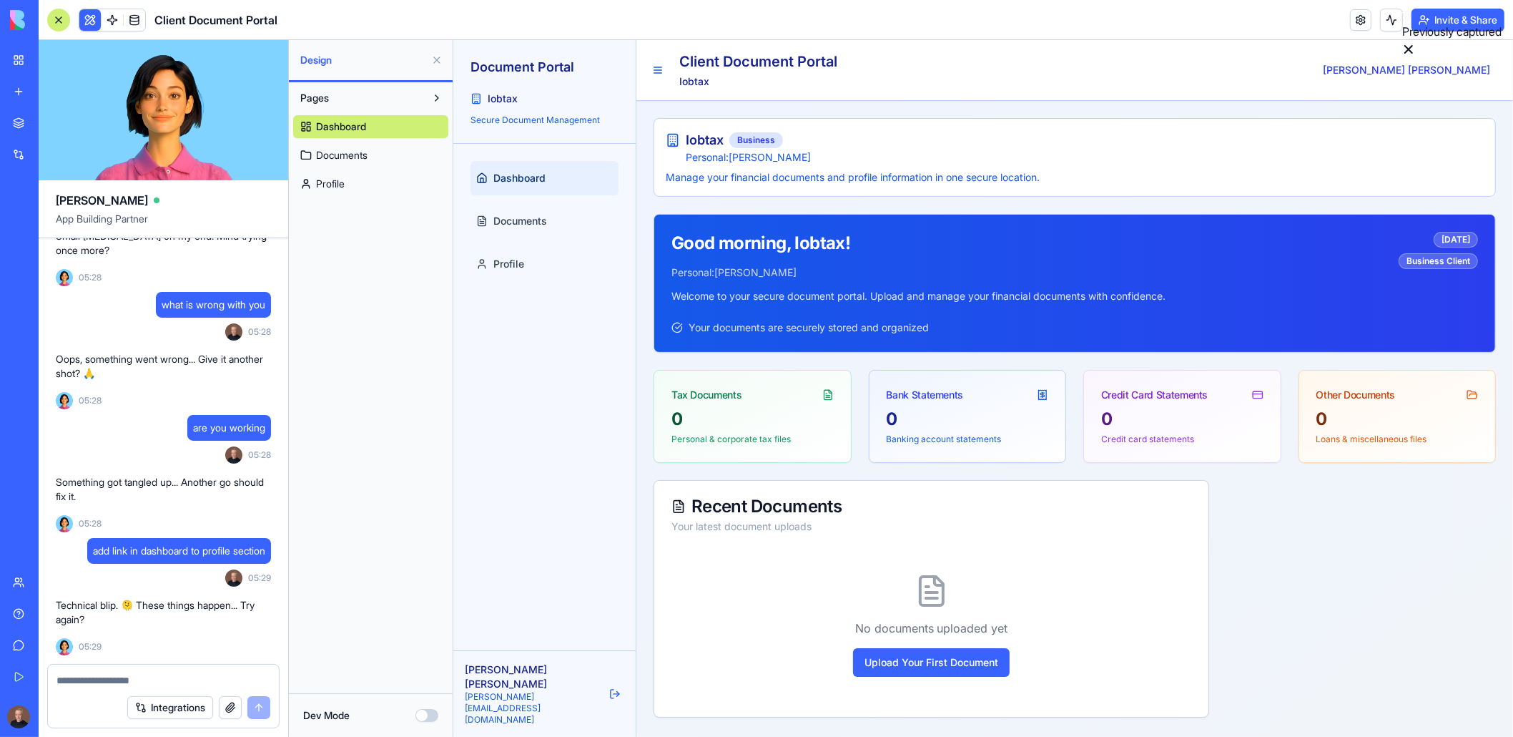
scroll to position [10183, 0]
click at [172, 551] on span "add link in dashboard to profile section" at bounding box center [179, 551] width 172 height 14
copy span "add link in dashboard to profile section"
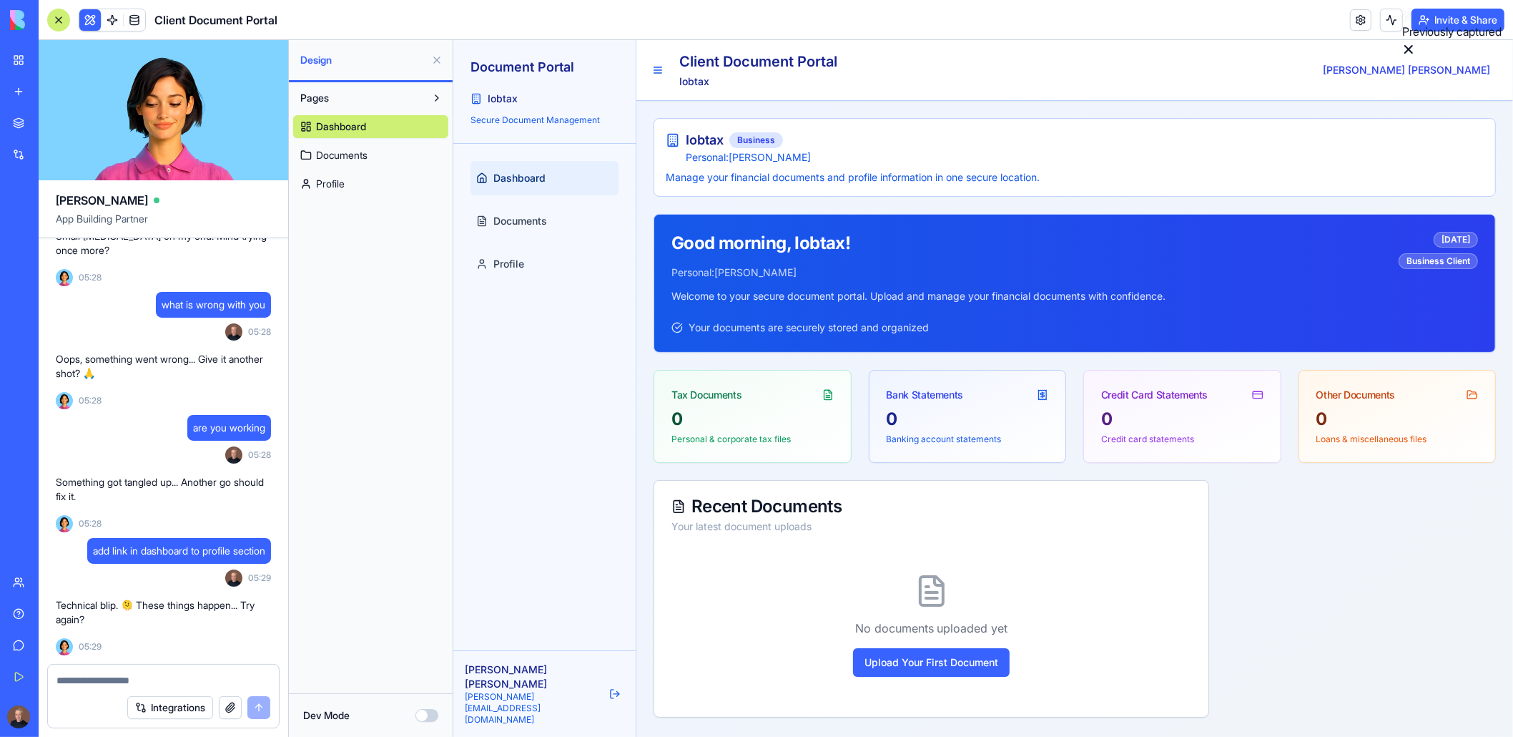
click at [109, 681] on textarea at bounding box center [164, 680] width 215 height 14
paste textarea "**********"
type textarea "**********"
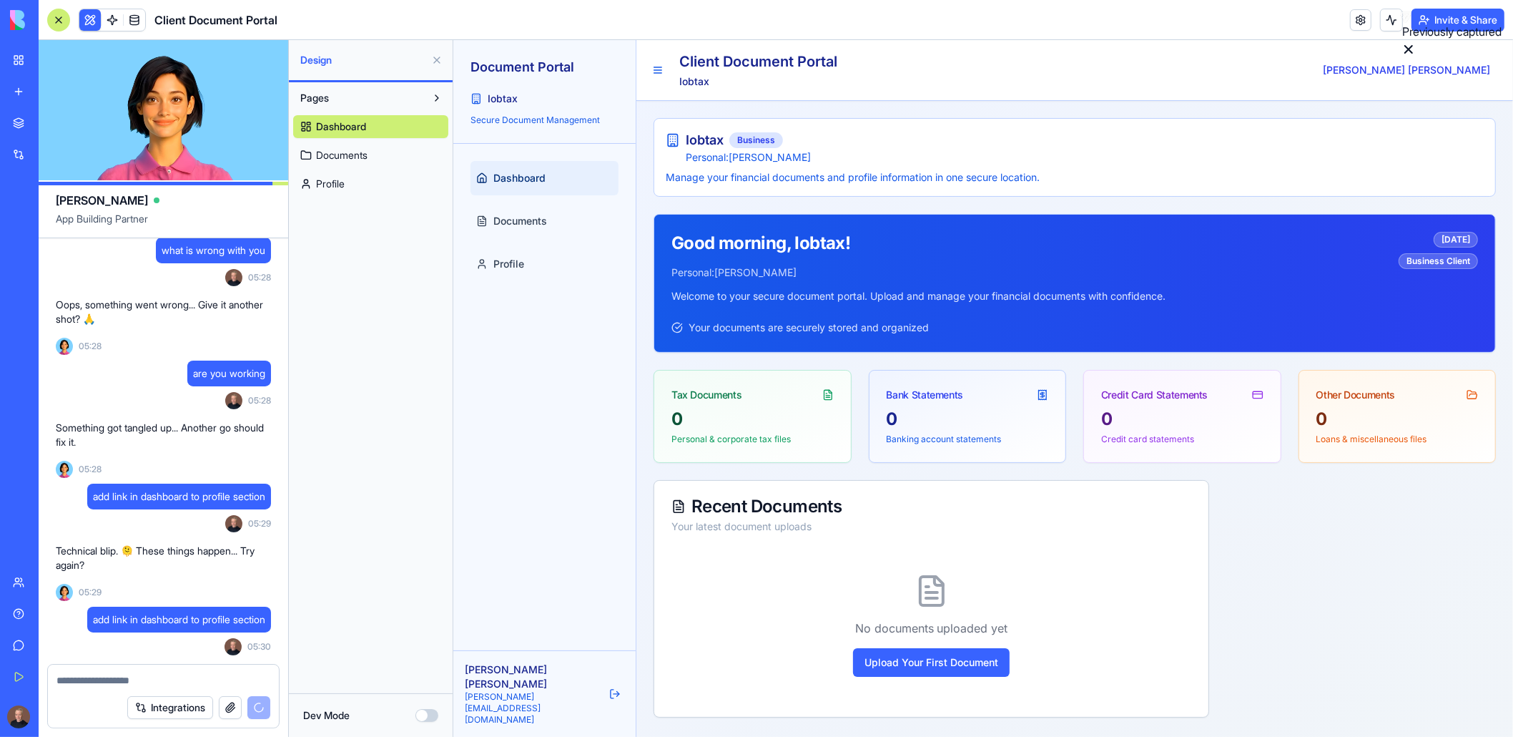
scroll to position [10306, 0]
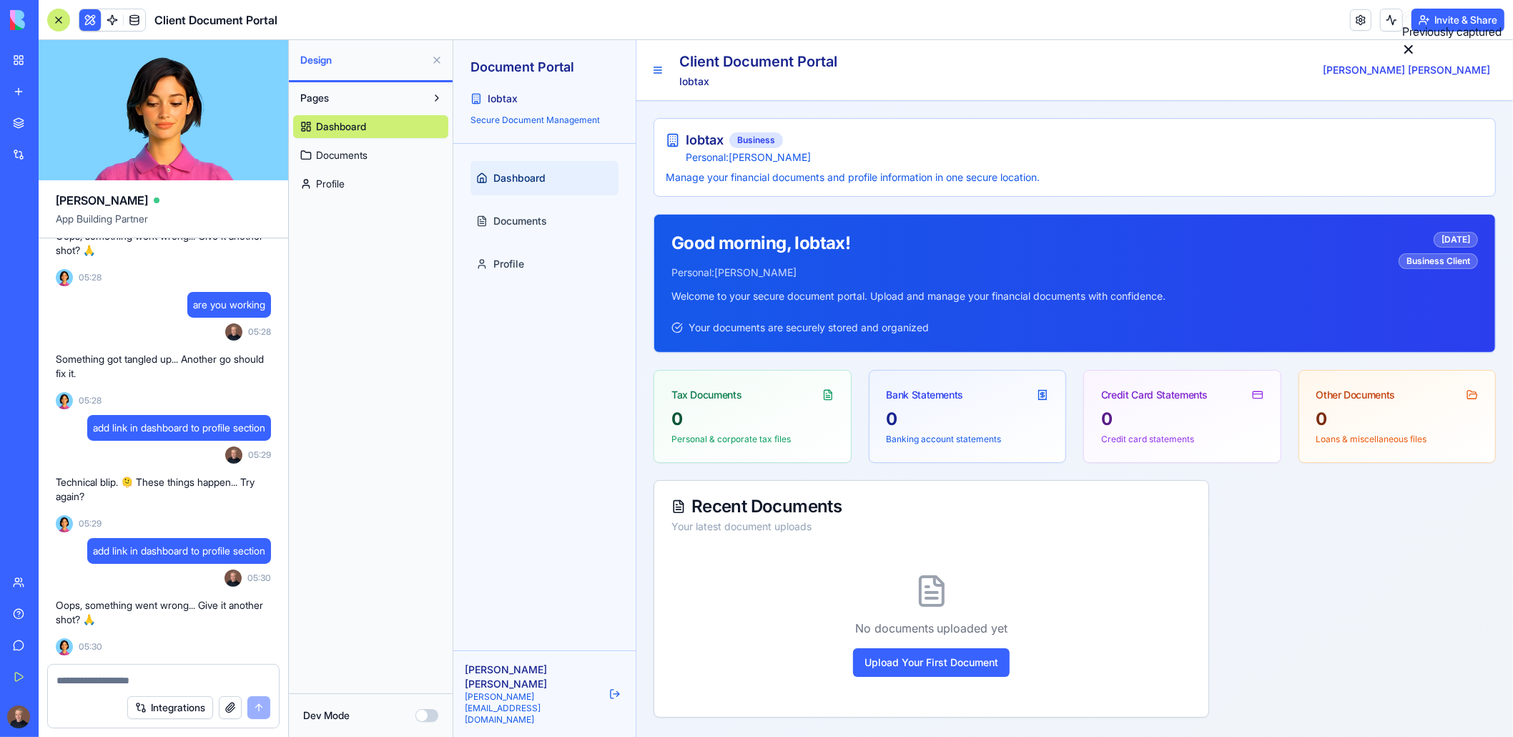
click at [28, 155] on link "Integrations" at bounding box center [32, 154] width 57 height 29
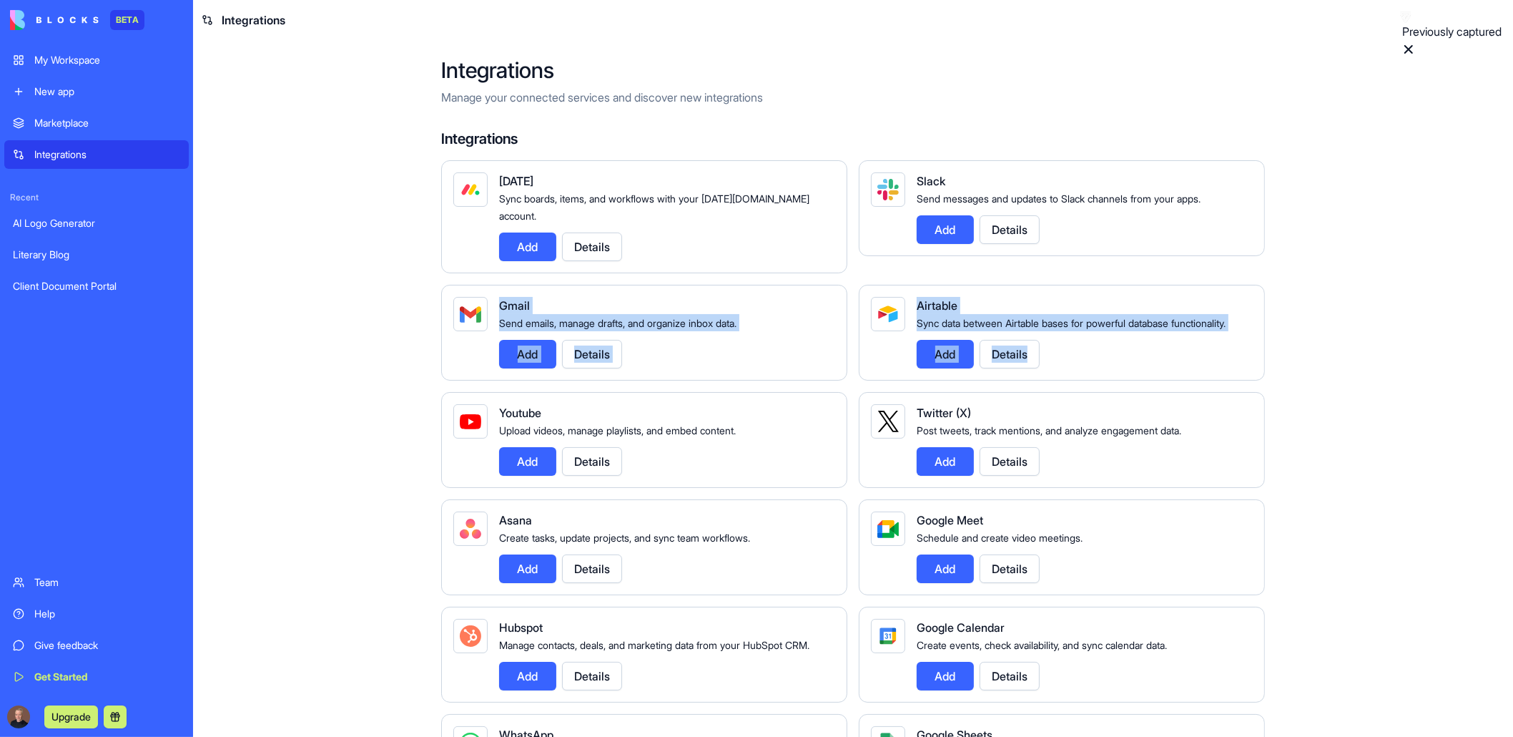
click at [323, 381] on main "Integrations Manage your connected services and discover new integrations Integ…" at bounding box center [853, 388] width 1320 height 697
